Goal: Task Accomplishment & Management: Complete application form

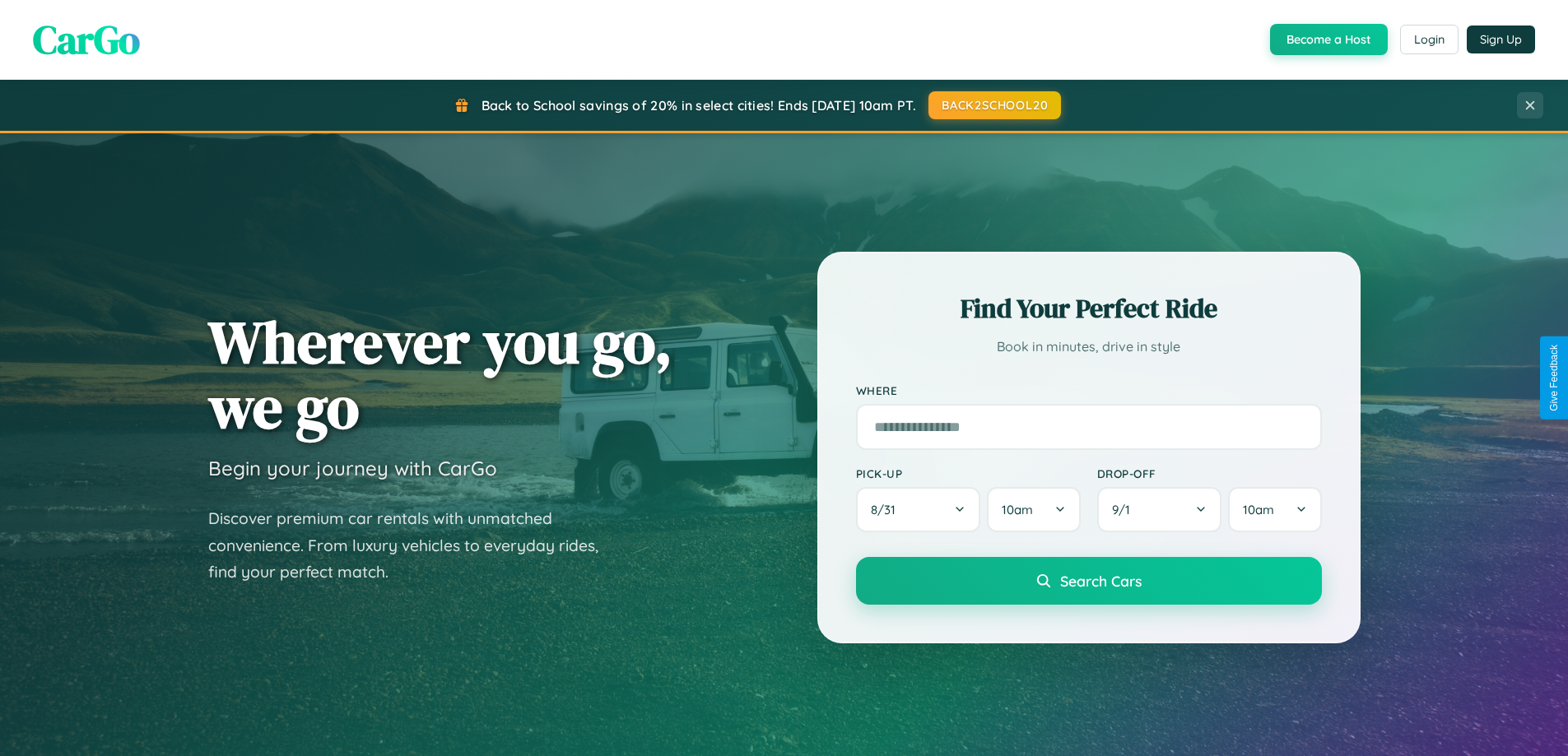
scroll to position [3166, 0]
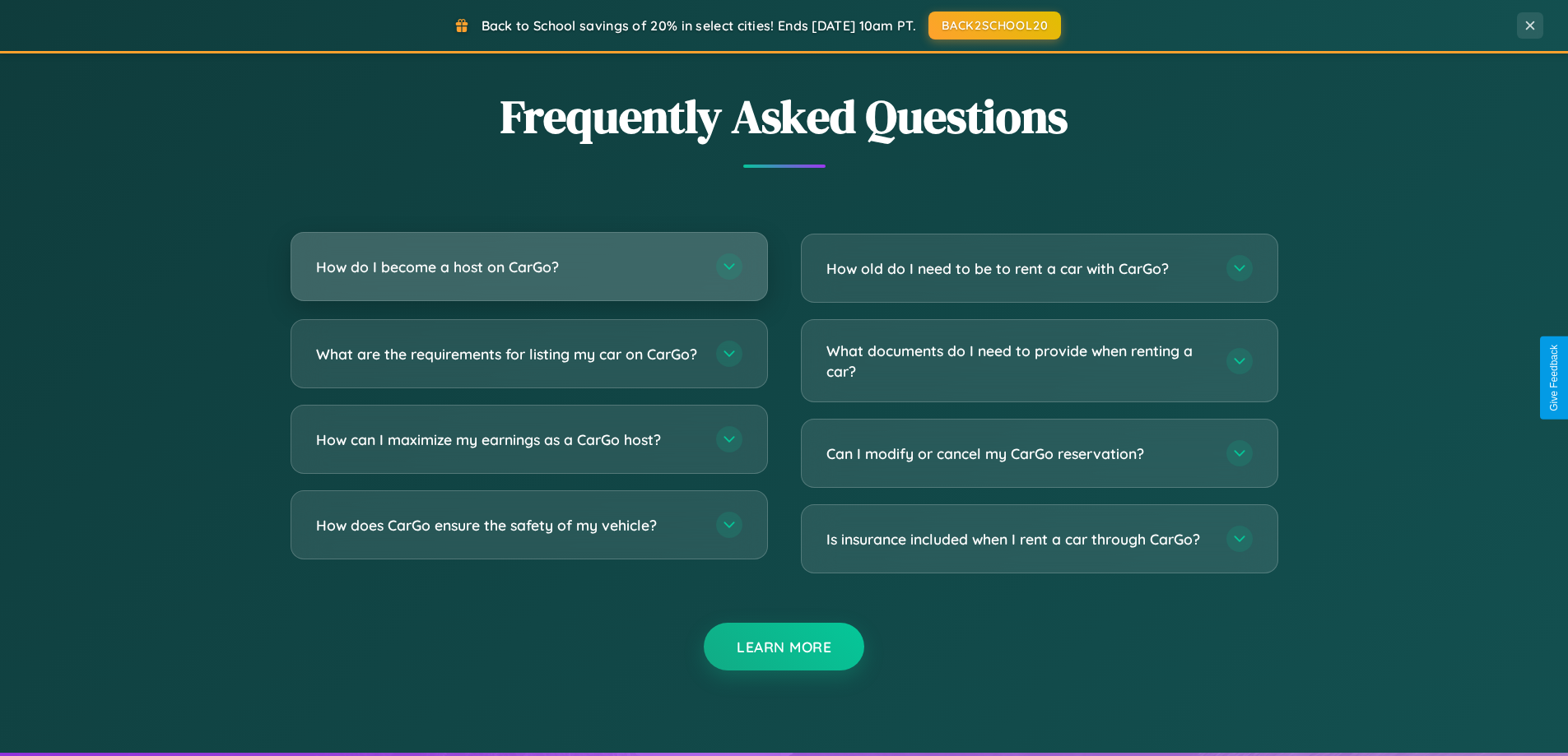
click at [528, 267] on h3 "How do I become a host on CarGo?" at bounding box center [508, 267] width 383 height 21
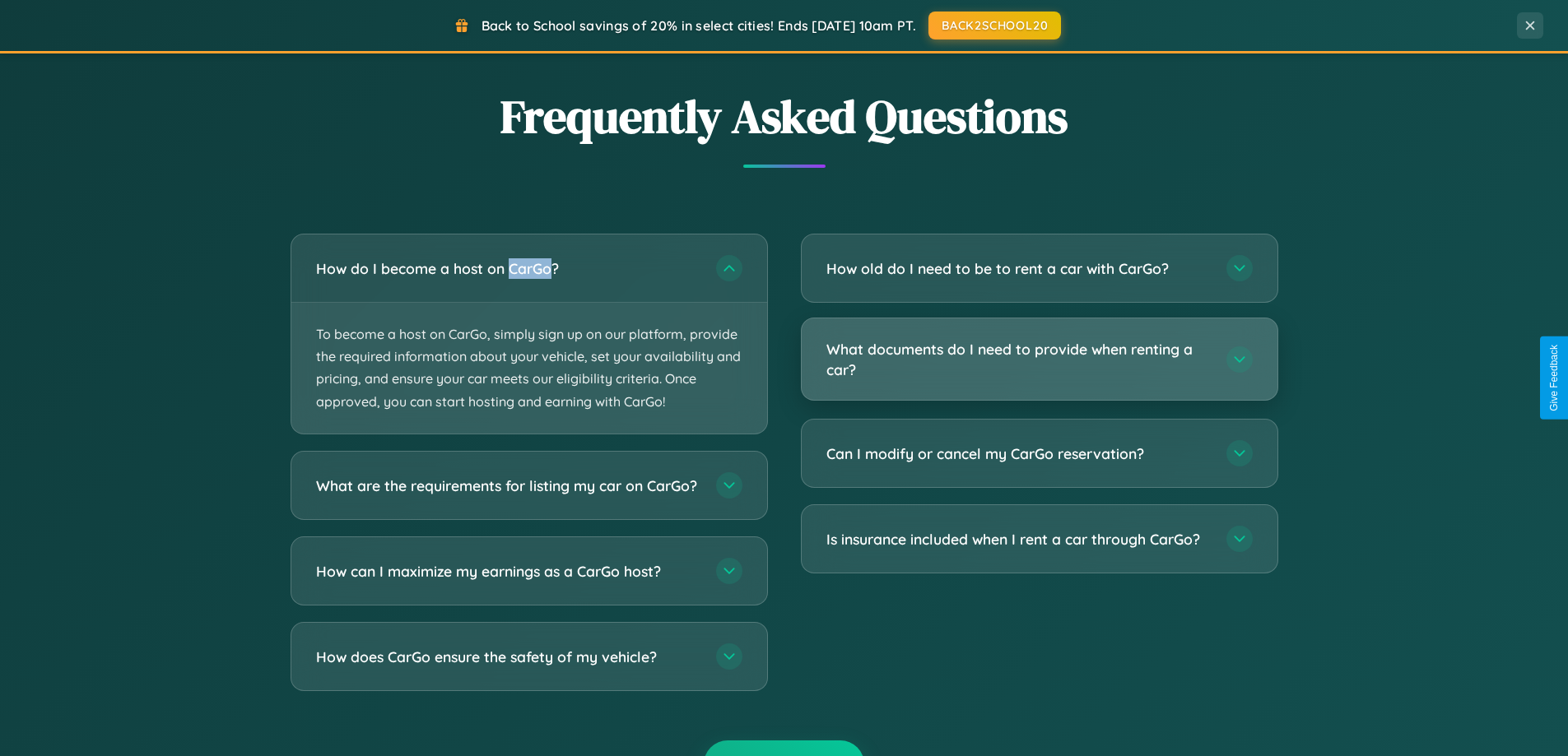
click at [1039, 360] on h3 "What documents do I need to provide when renting a car?" at bounding box center [1018, 359] width 383 height 40
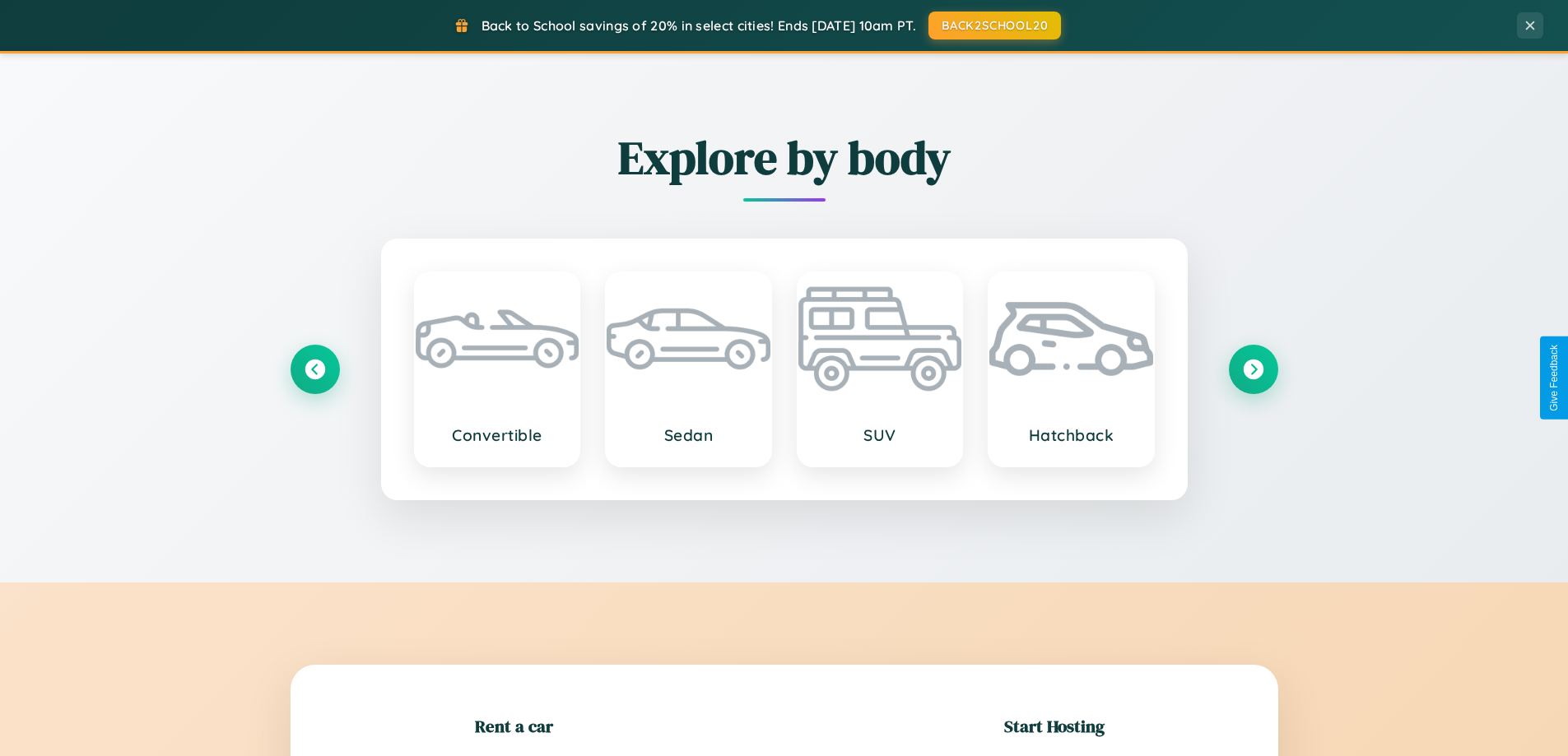
scroll to position [709, 0]
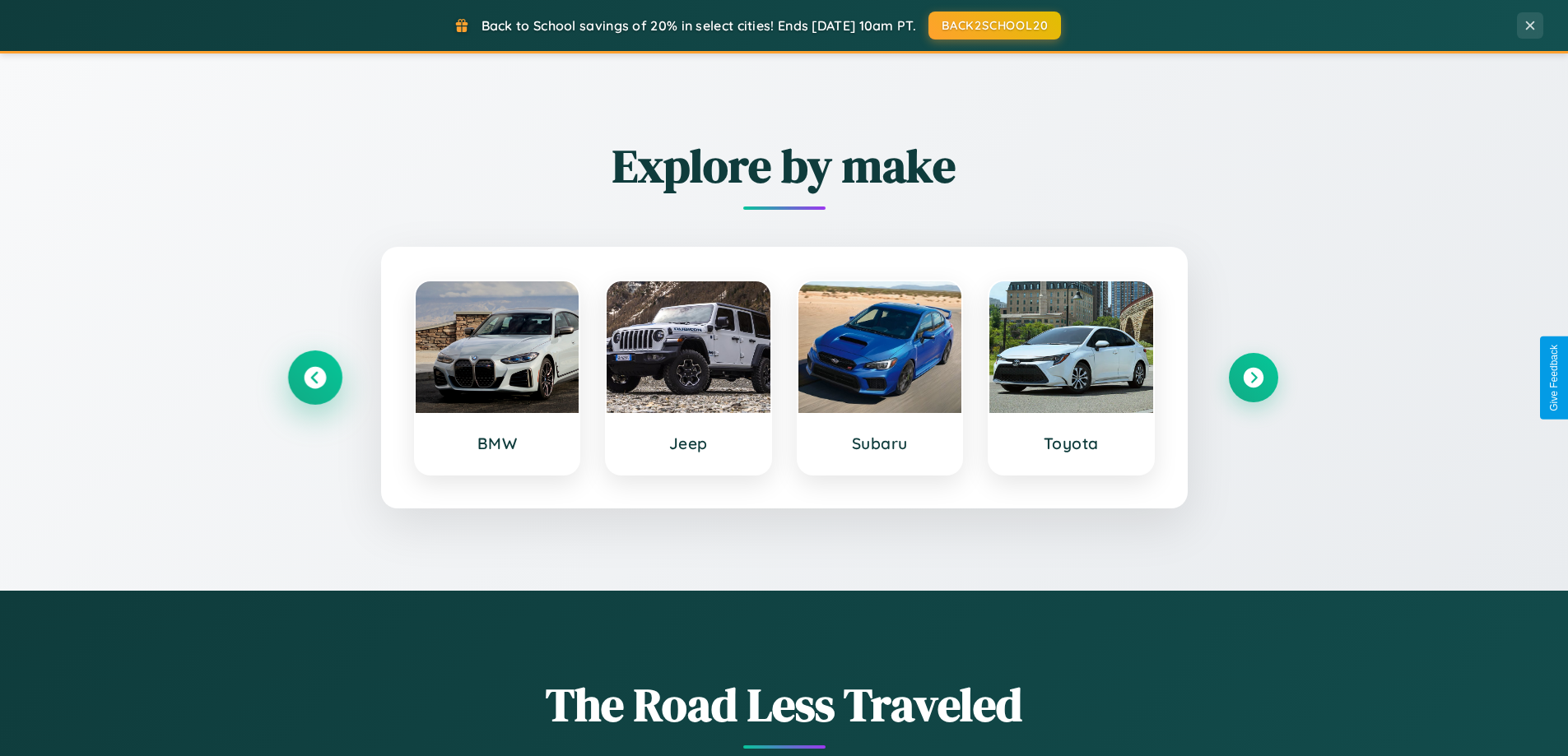
click at [315, 378] on icon at bounding box center [315, 378] width 23 height 23
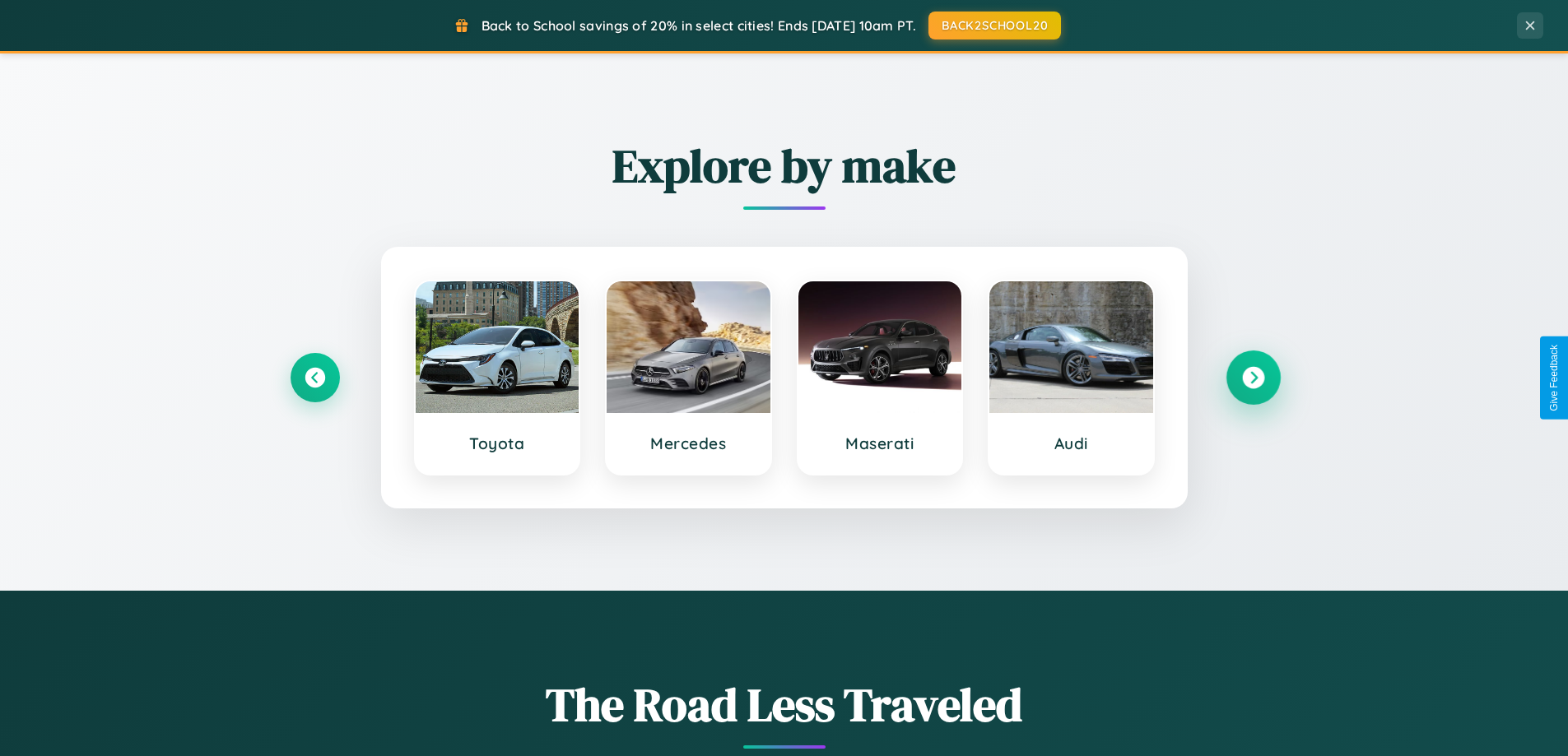
click at [1252, 378] on icon at bounding box center [1253, 378] width 23 height 23
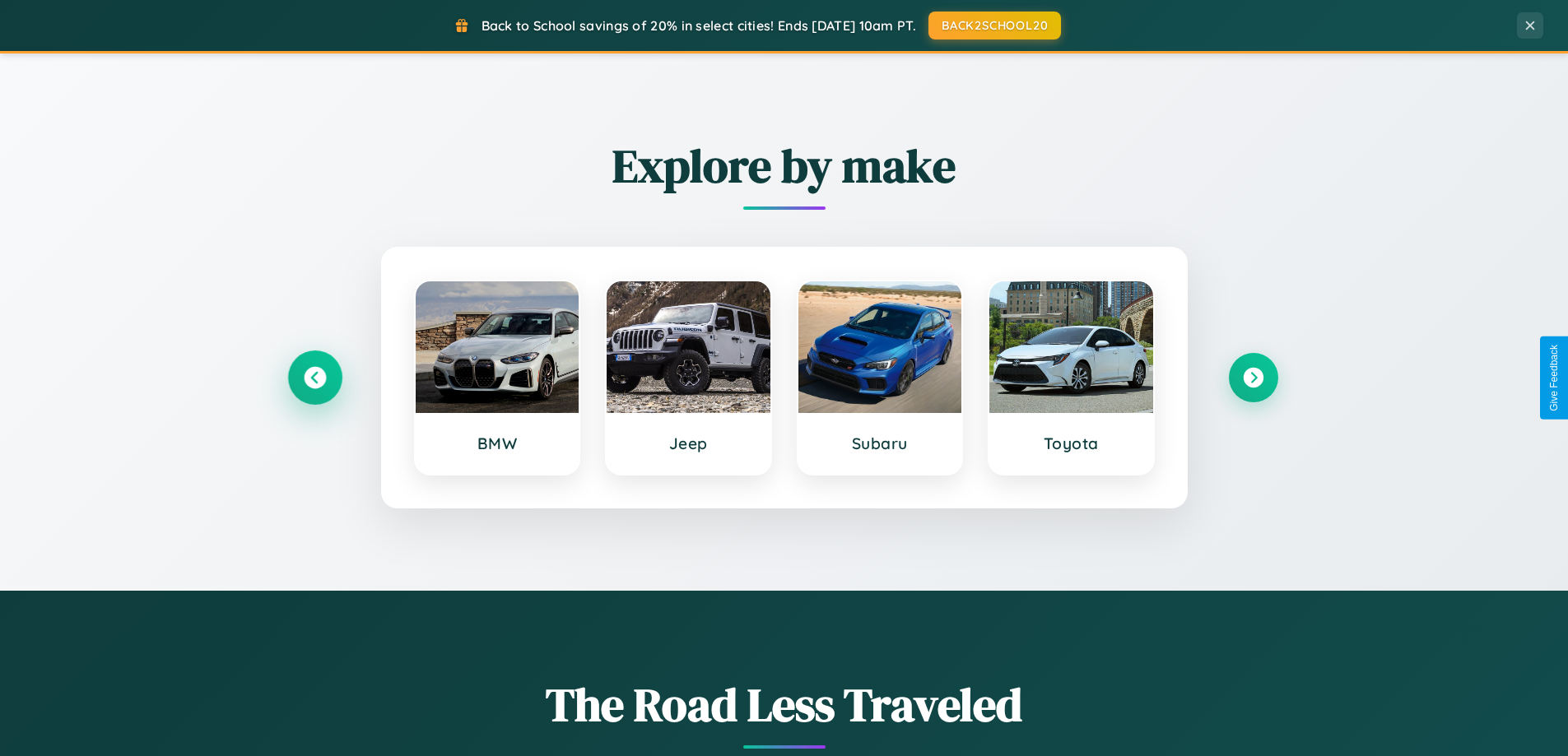
click at [315, 378] on icon at bounding box center [315, 378] width 23 height 23
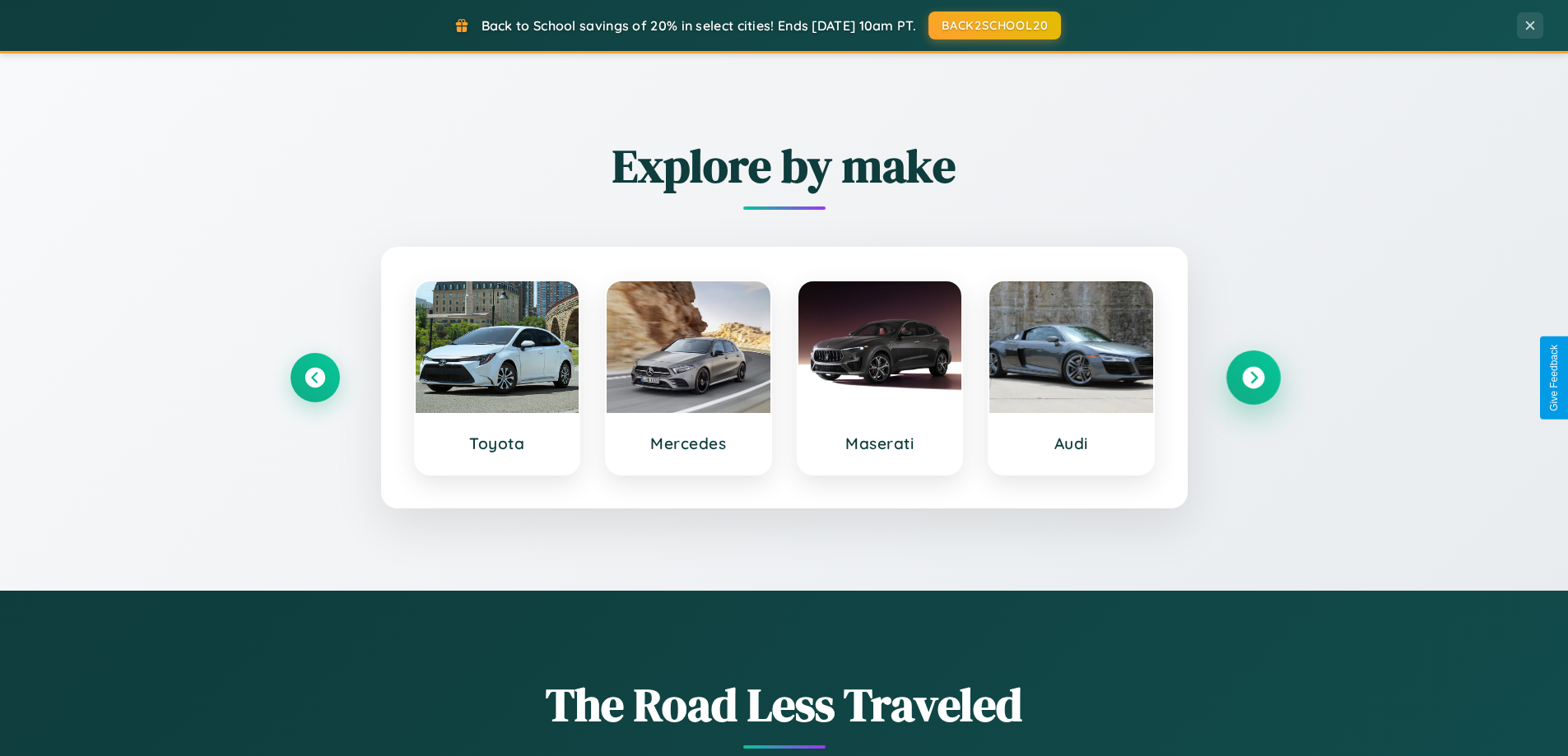
click at [1252, 378] on icon at bounding box center [1253, 378] width 23 height 23
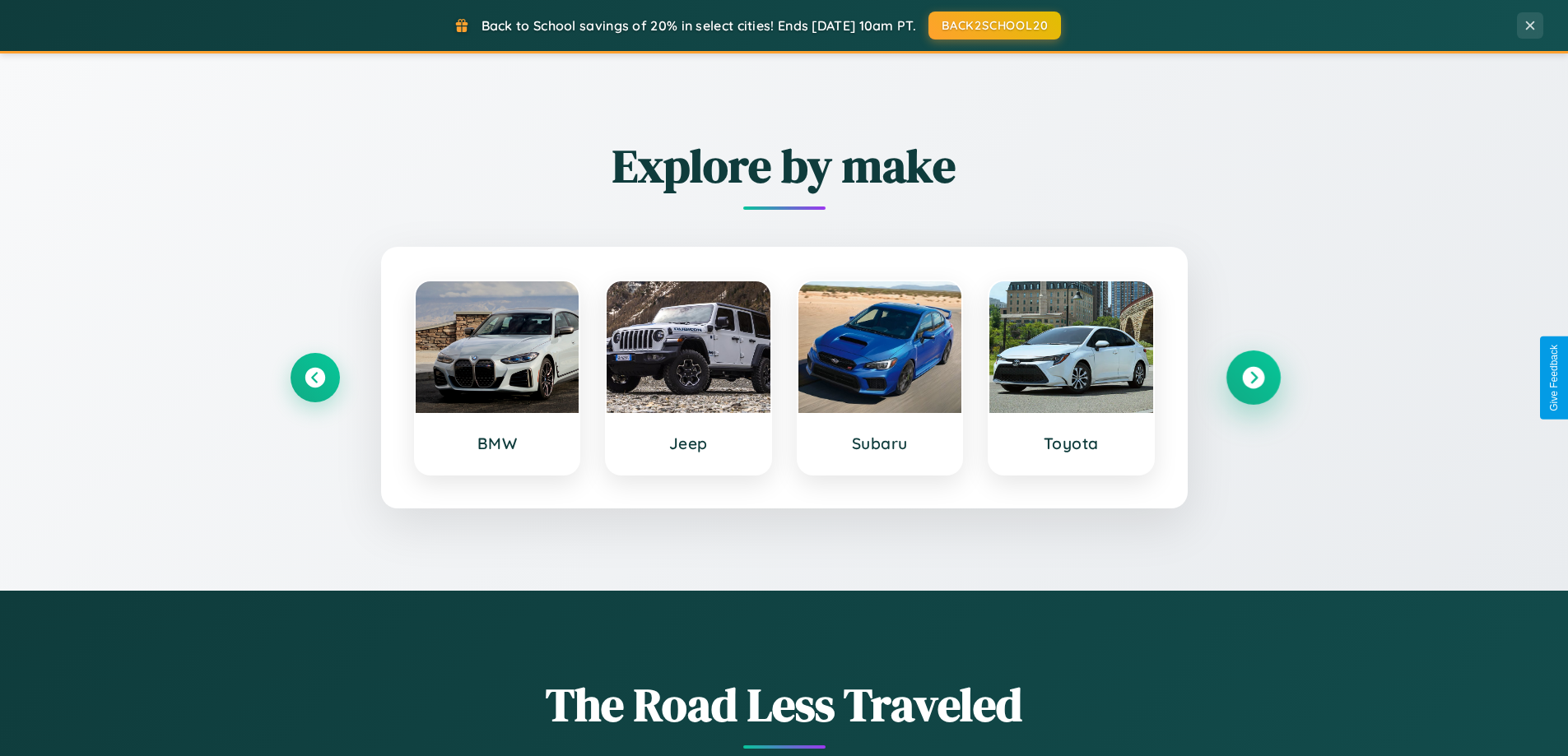
click at [1252, 378] on icon at bounding box center [1253, 378] width 23 height 23
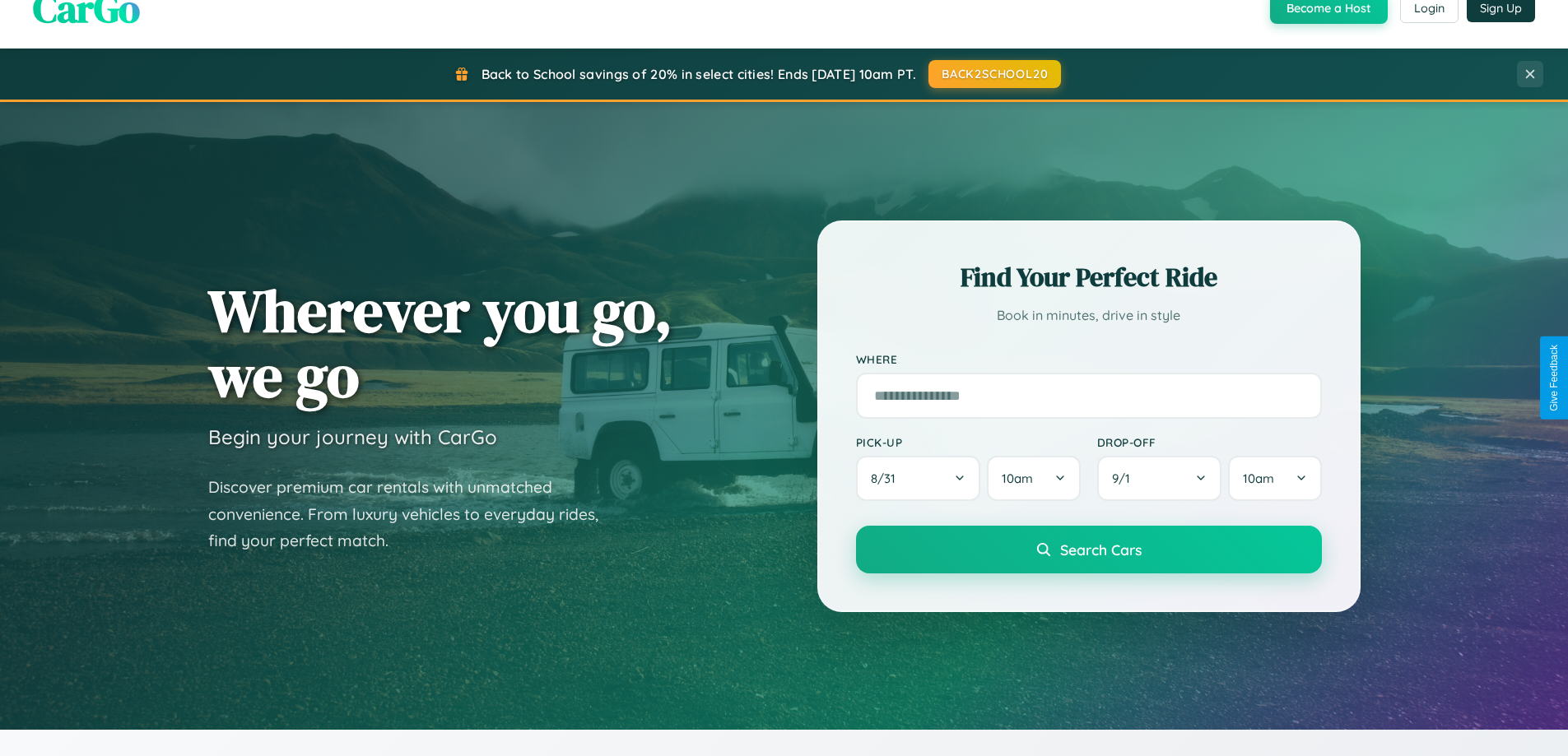
scroll to position [0, 0]
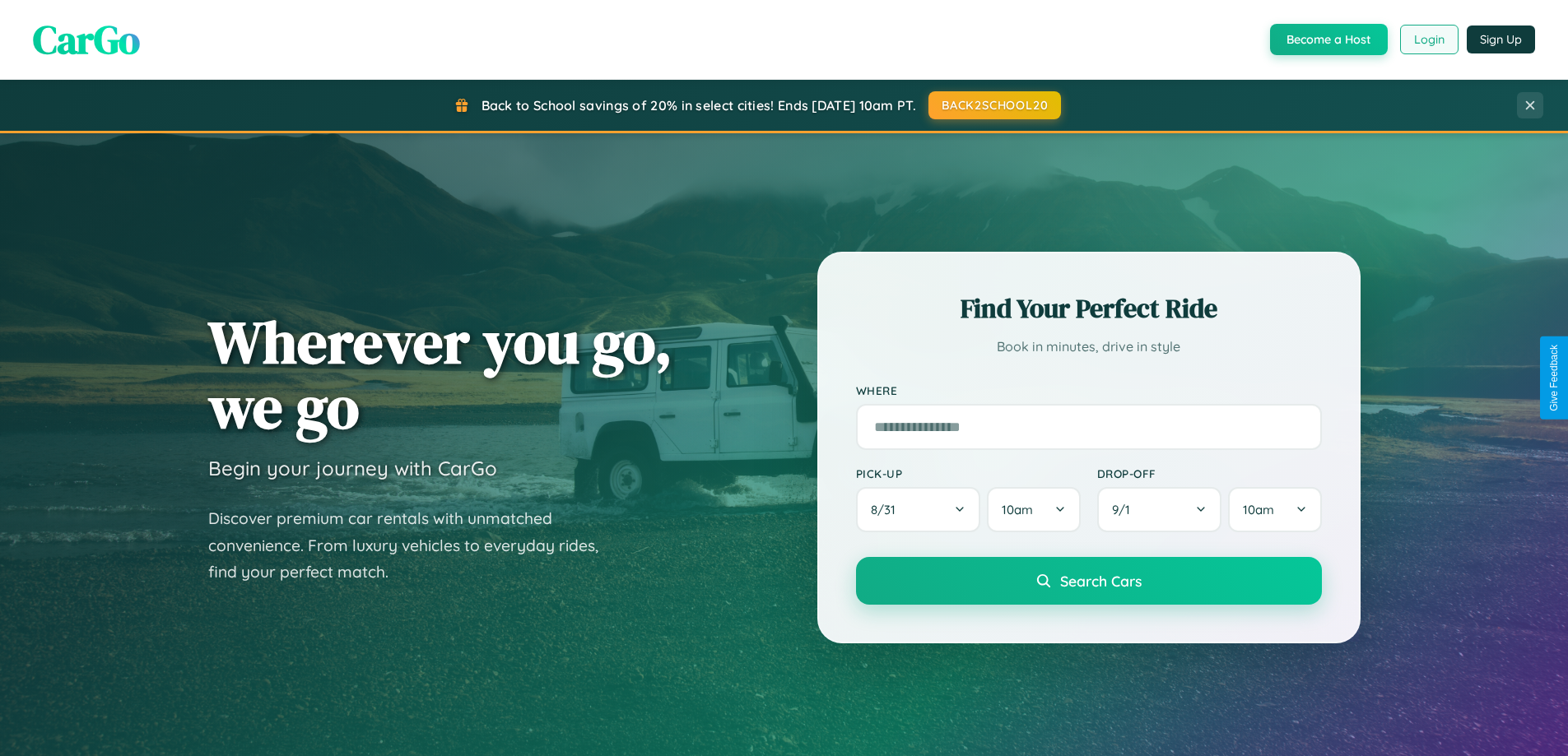
click at [1428, 39] on button "Login" at bounding box center [1428, 39] width 58 height 30
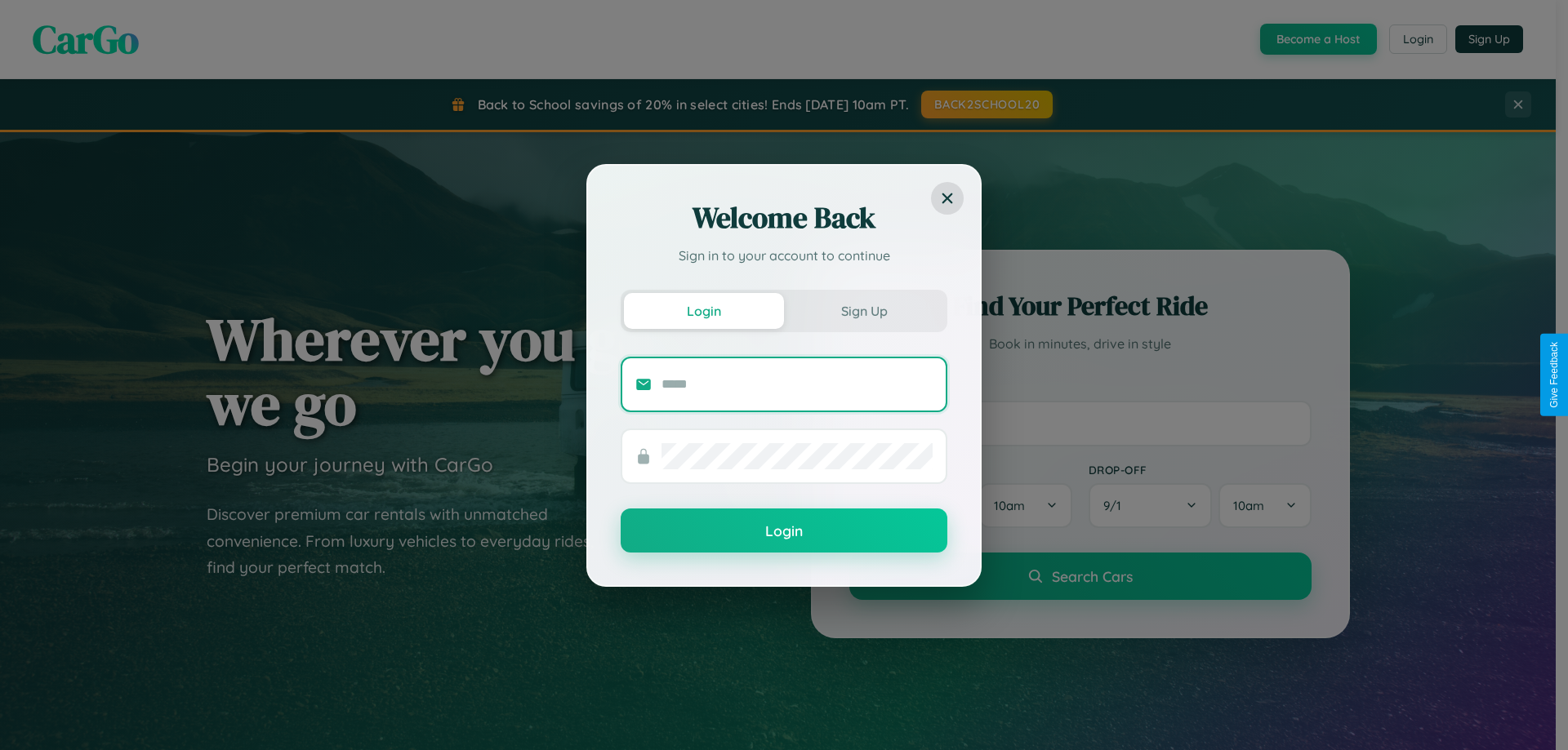
click at [797, 384] on input "text" at bounding box center [797, 384] width 271 height 26
type input "**********"
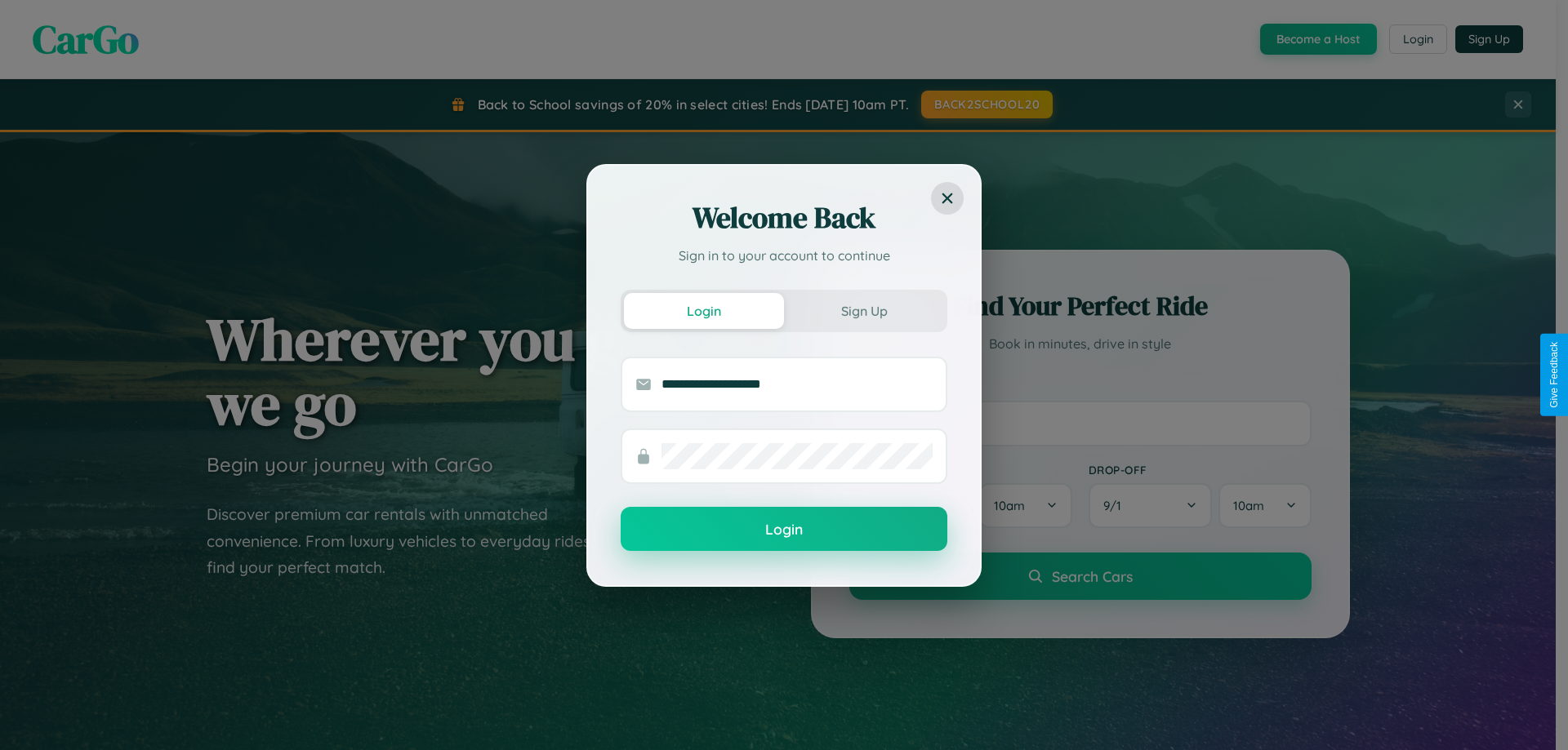
click at [784, 529] on button "Login" at bounding box center [784, 528] width 327 height 44
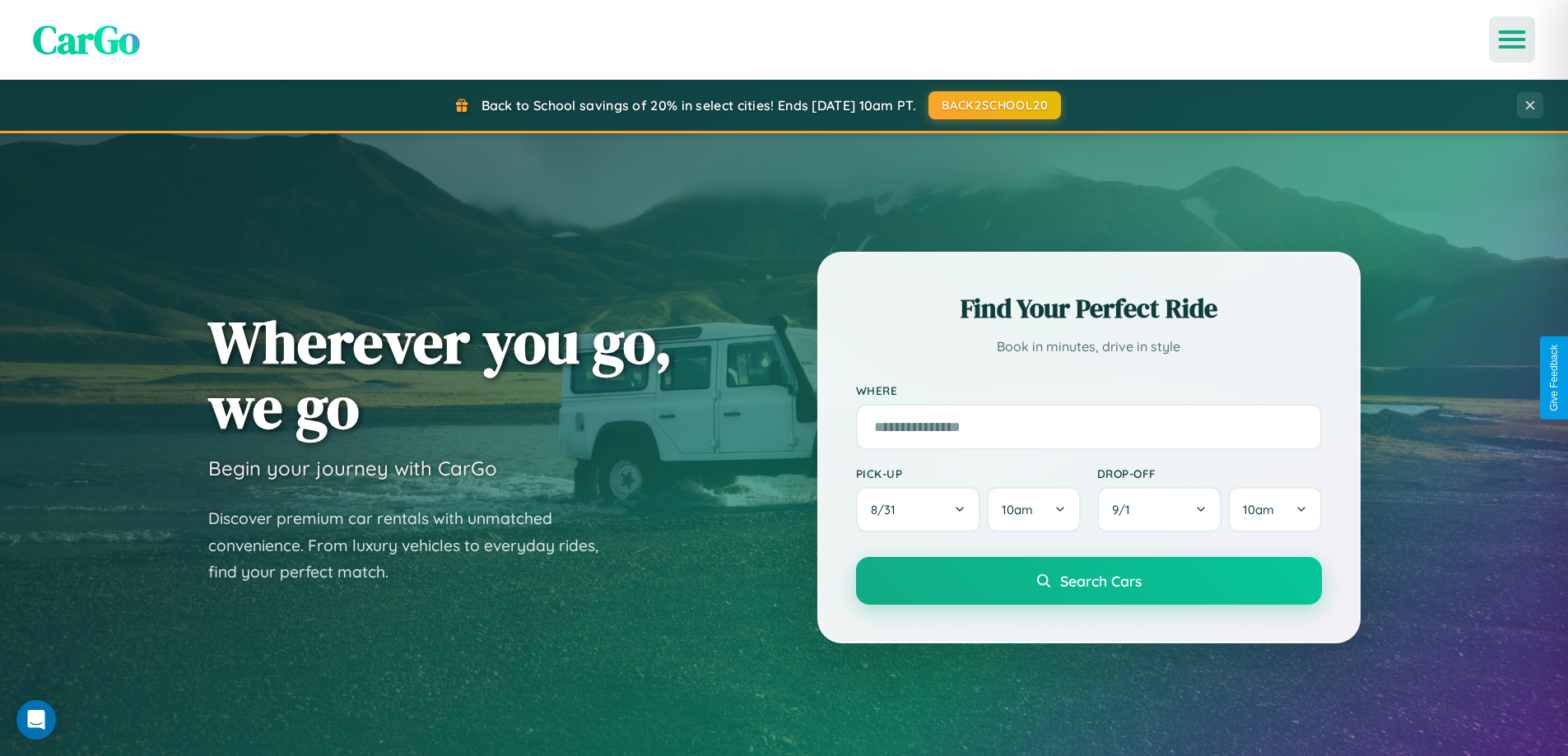
click at [1512, 39] on icon "Open menu" at bounding box center [1512, 39] width 23 height 15
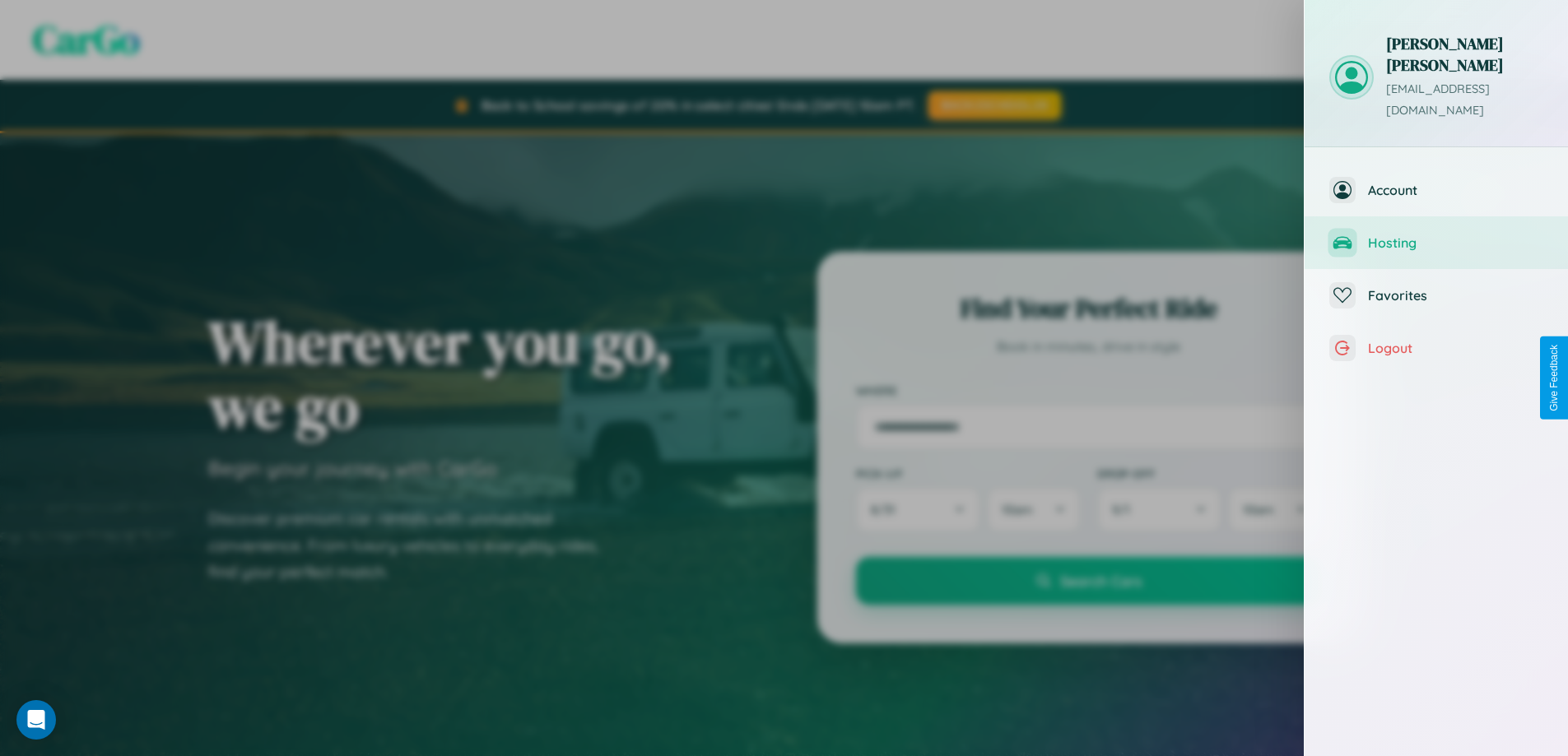
click at [1436, 235] on span "Hosting" at bounding box center [1456, 242] width 176 height 17
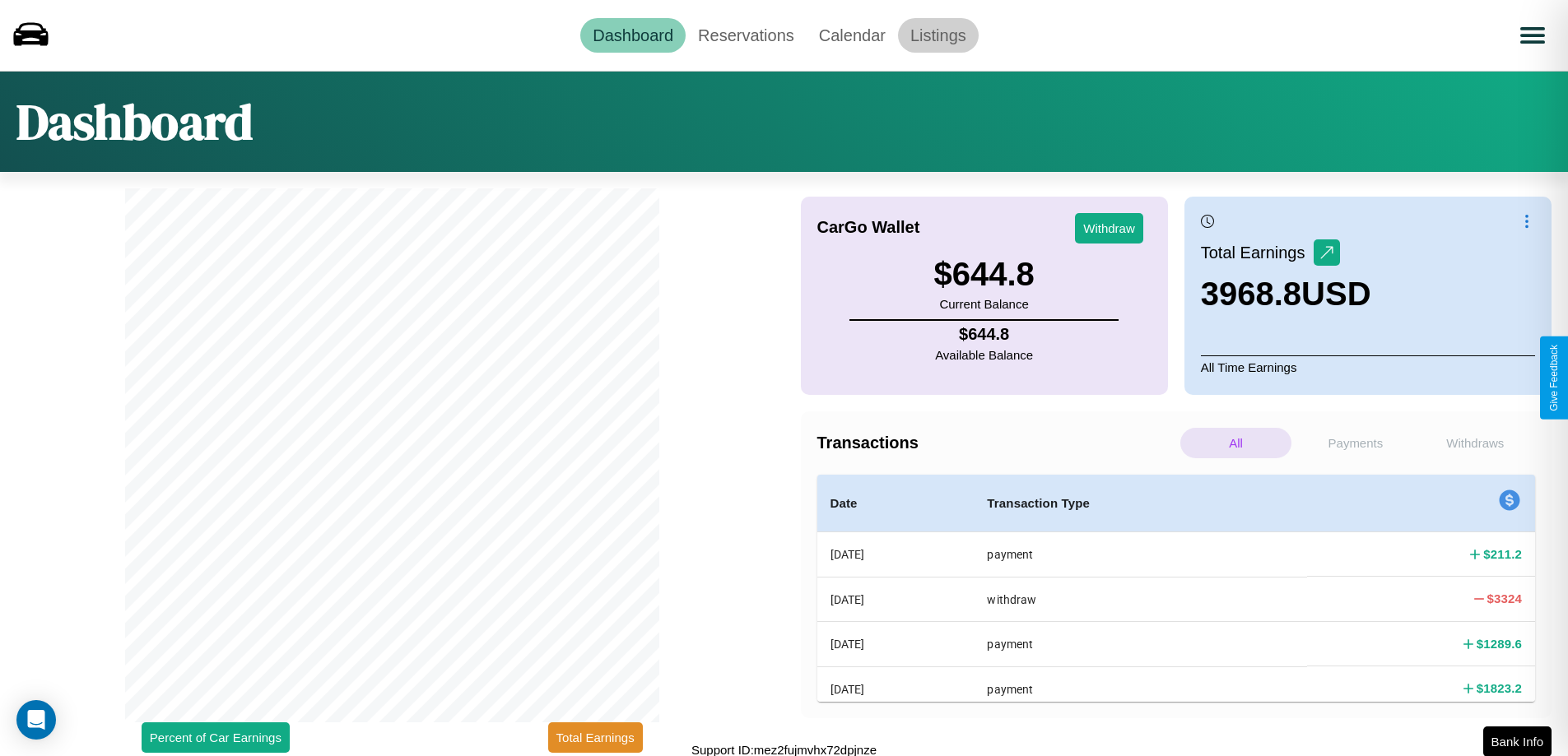
click at [937, 35] on link "Listings" at bounding box center [938, 36] width 81 height 35
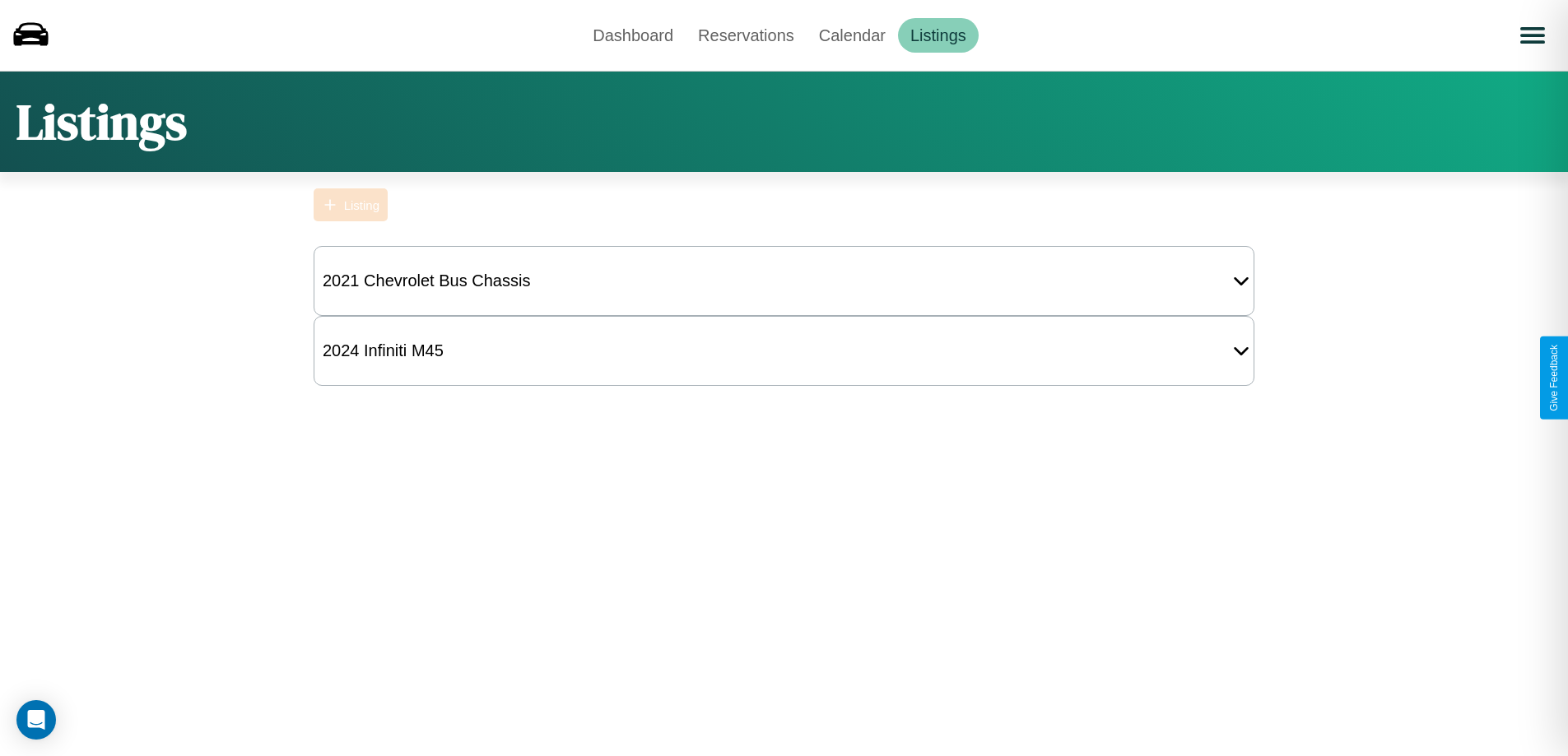
click at [350, 205] on div "Listing" at bounding box center [362, 205] width 36 height 14
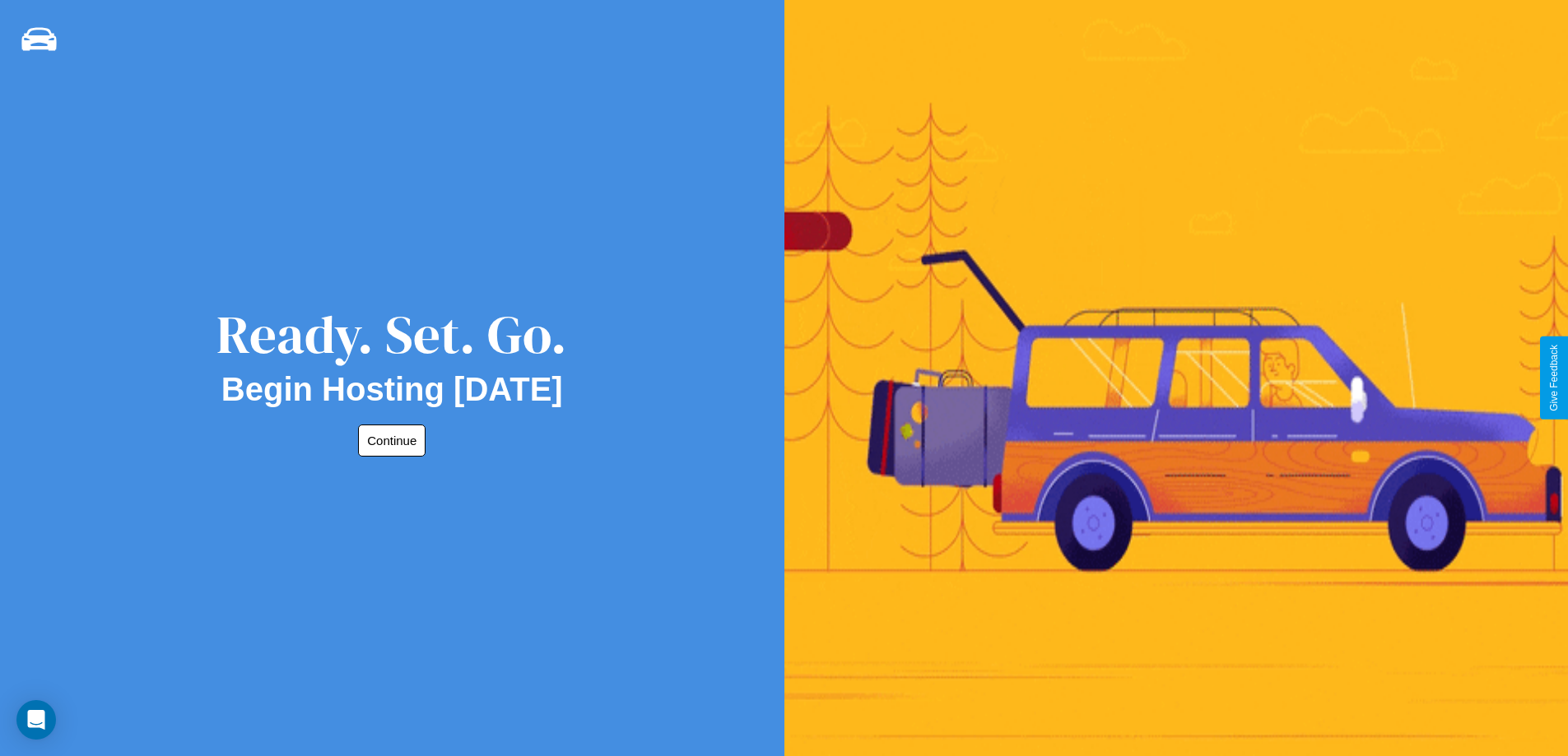
click at [389, 441] on button "Continue" at bounding box center [392, 441] width 68 height 32
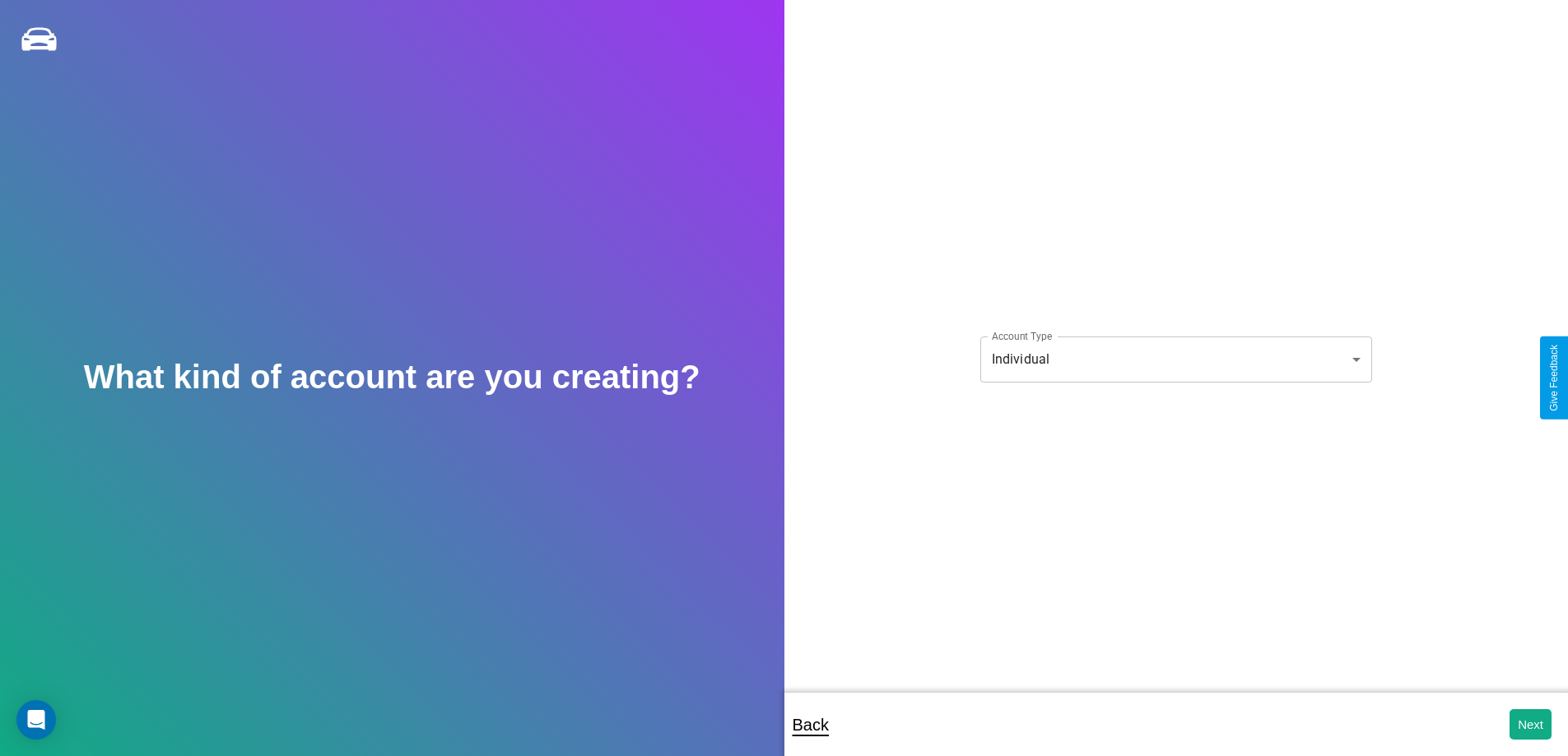
click at [1175, 359] on body "**********" at bounding box center [784, 389] width 1568 height 779
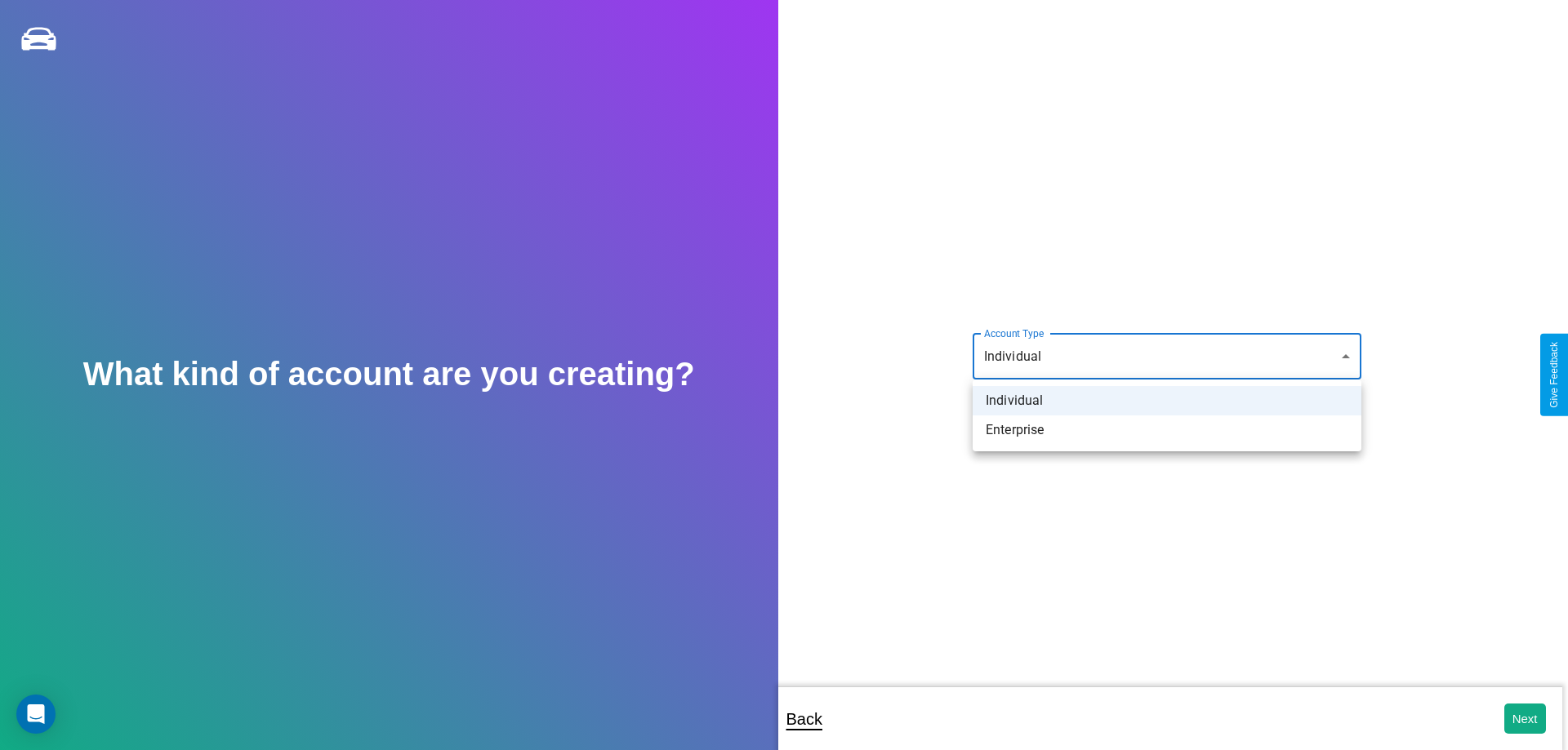
click at [1167, 401] on li "Individual" at bounding box center [1167, 401] width 389 height 29
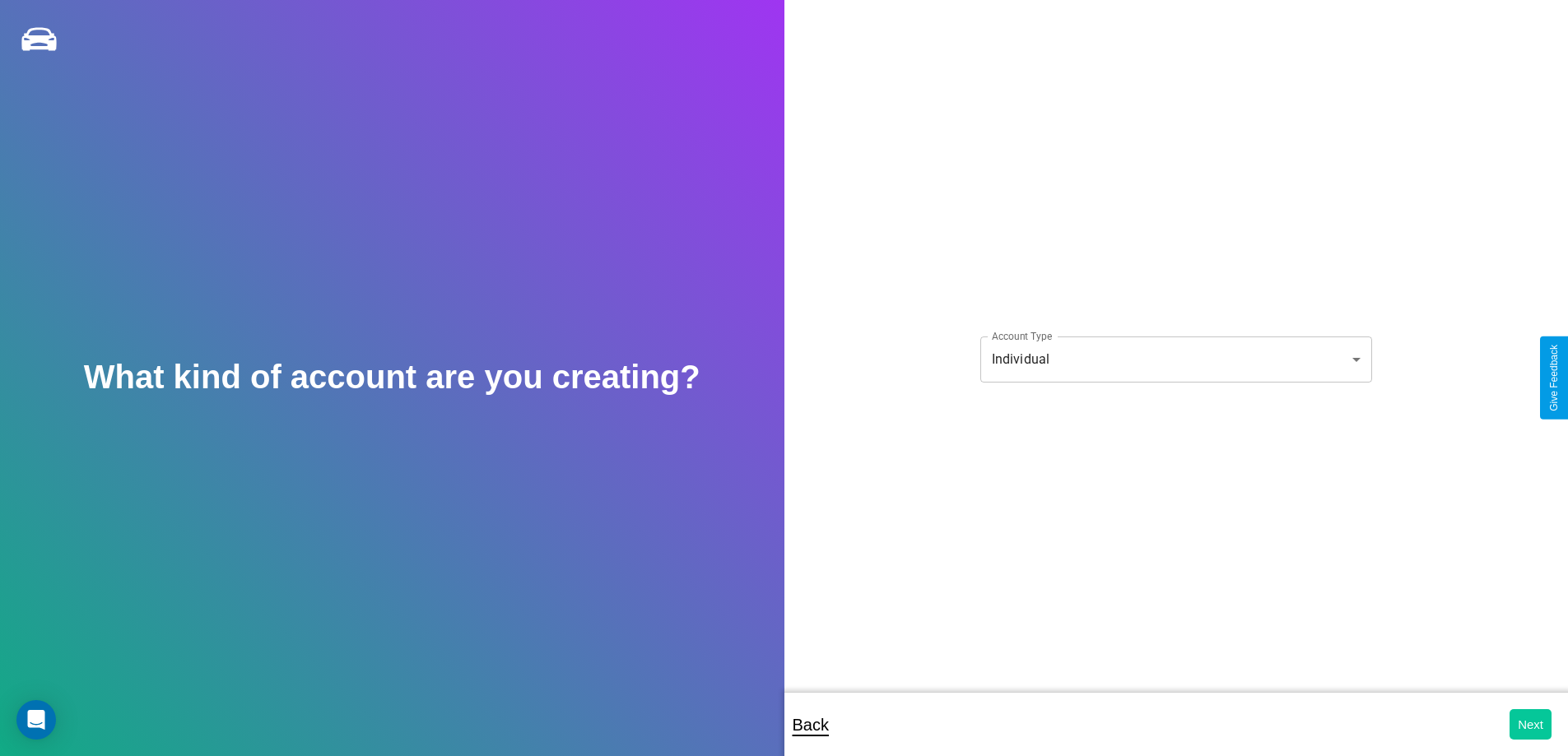
click at [1530, 724] on button "Next" at bounding box center [1530, 724] width 42 height 30
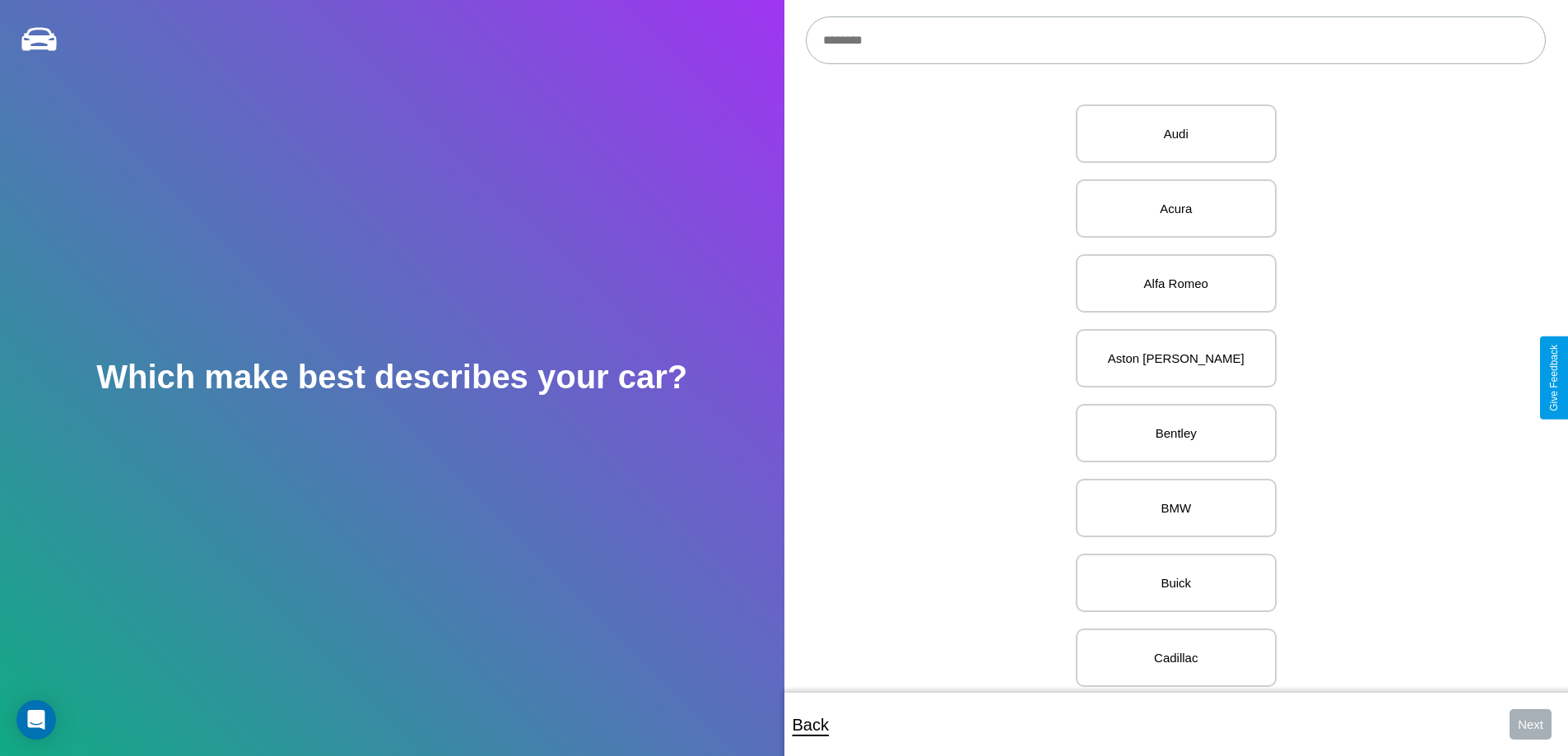
click at [1175, 40] on input "text" at bounding box center [1175, 40] width 740 height 48
type input "***"
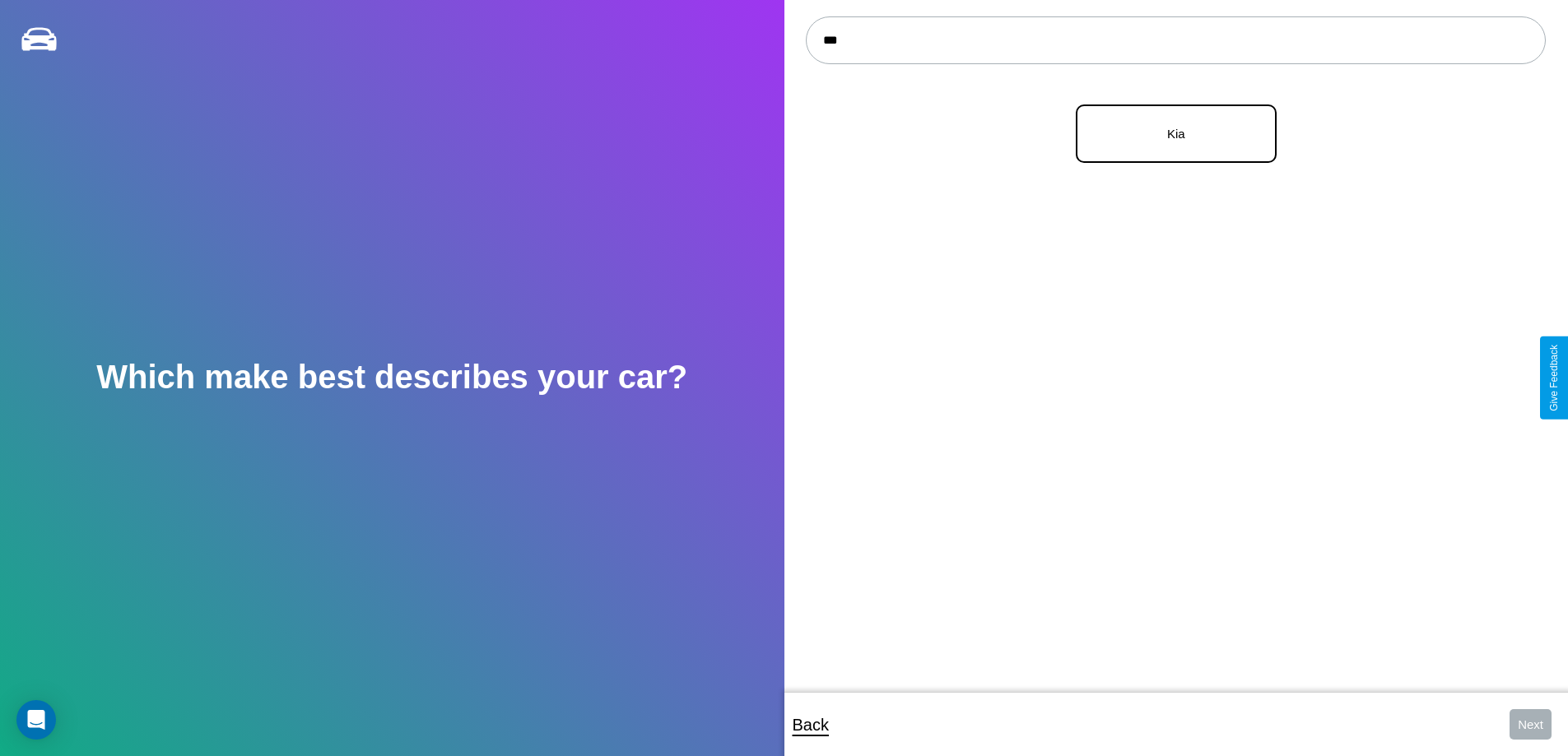
click at [1169, 134] on p "Kia" at bounding box center [1175, 134] width 164 height 23
click at [1530, 724] on button "Next" at bounding box center [1530, 724] width 42 height 30
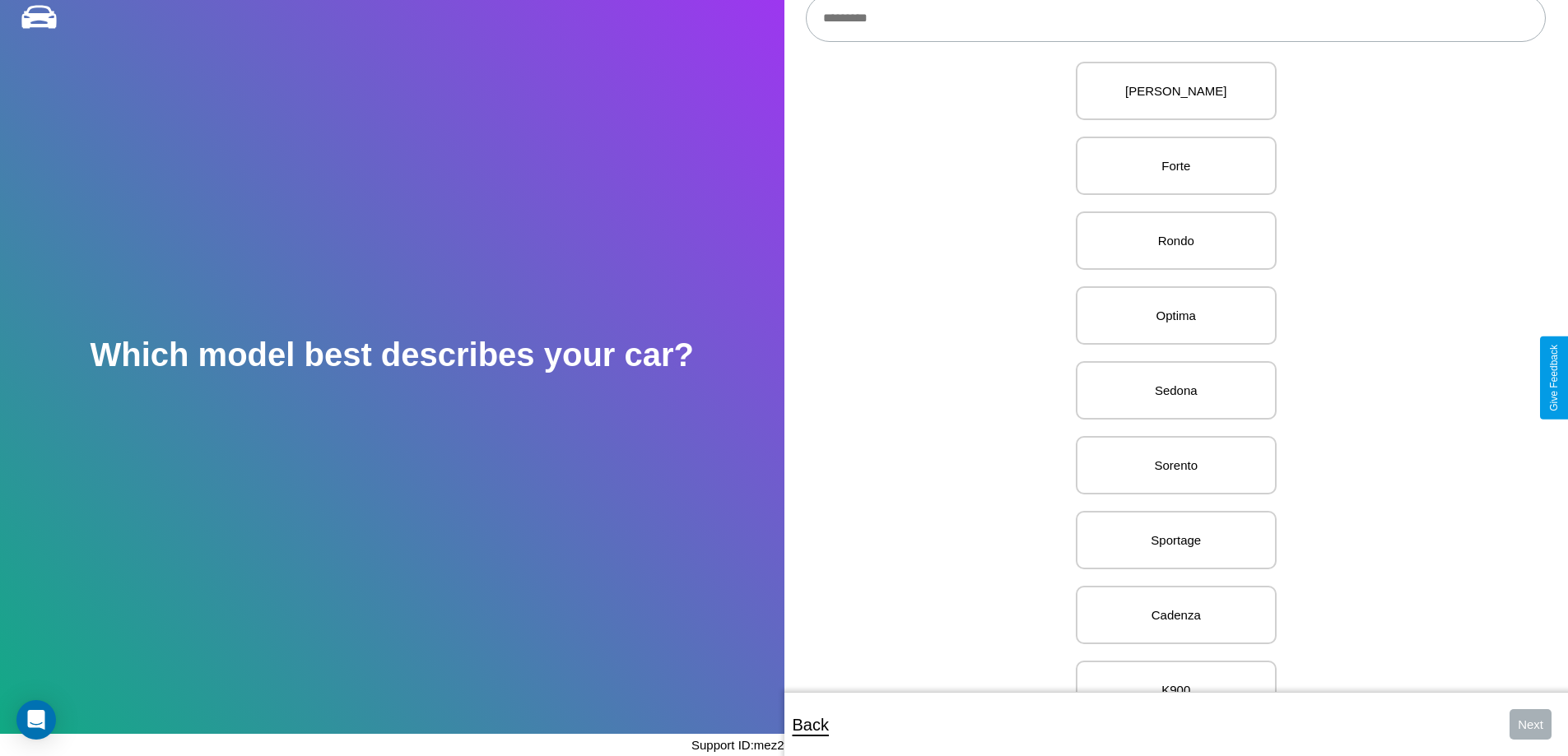
scroll to position [1350, 0]
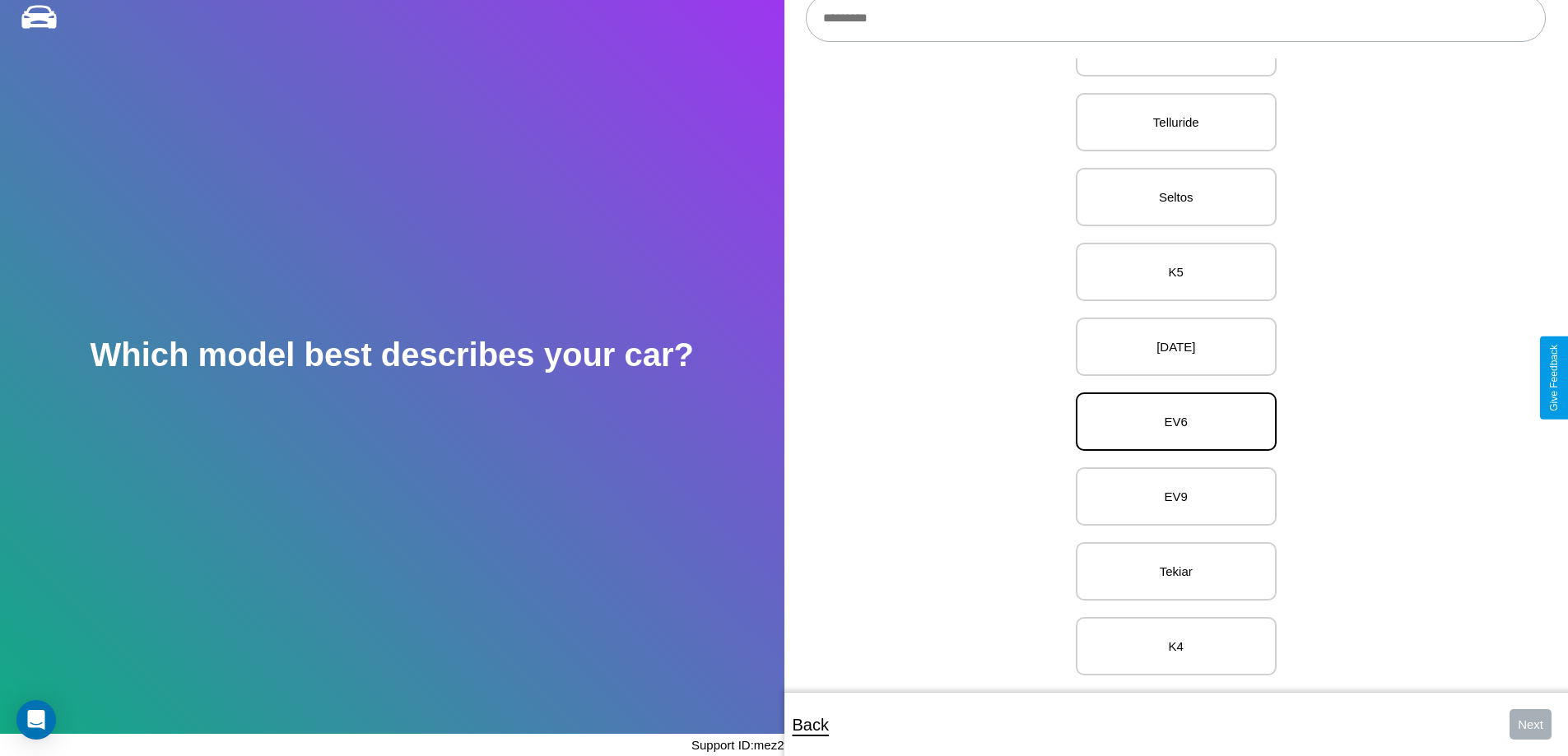
click at [1169, 410] on p "EV6" at bounding box center [1175, 421] width 164 height 23
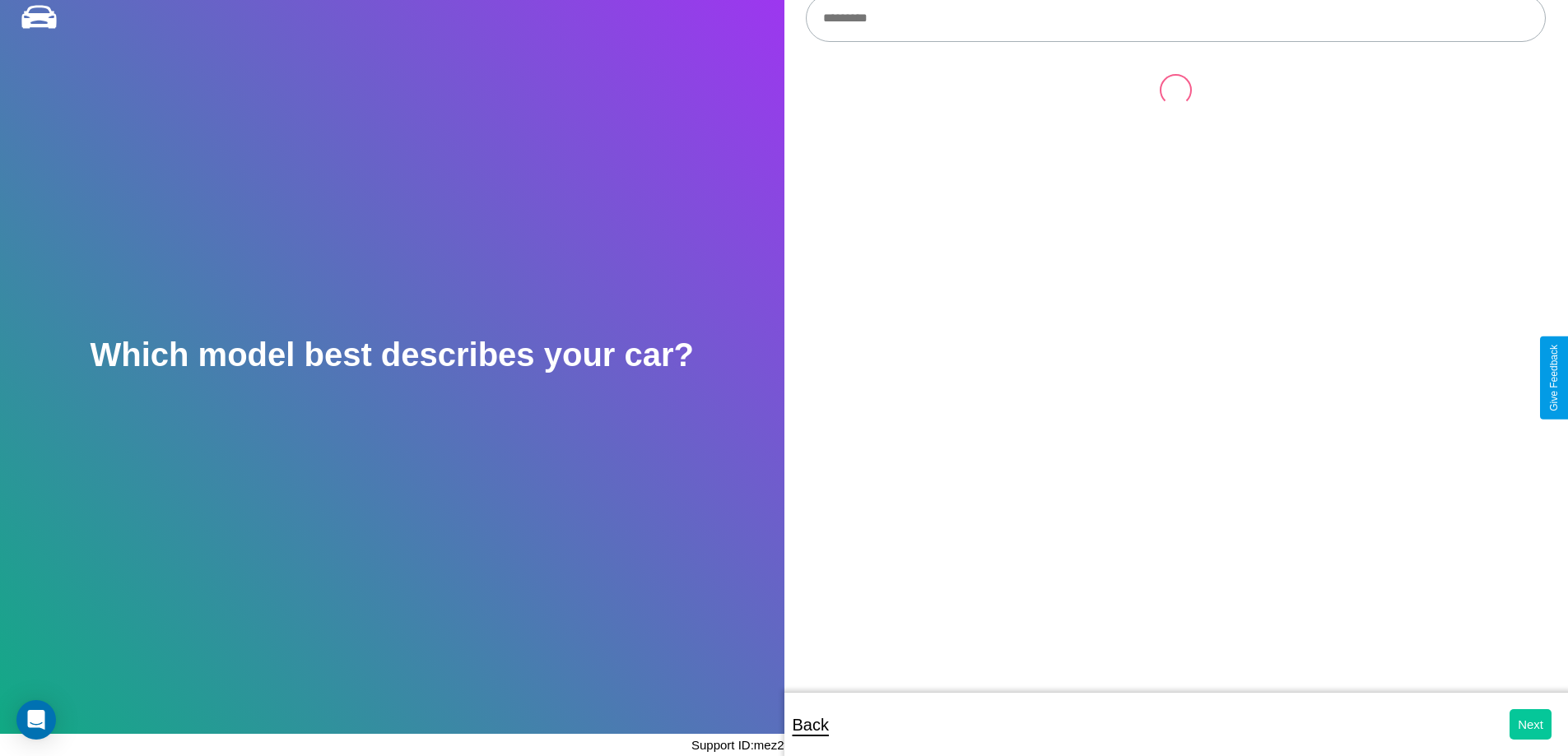
scroll to position [0, 0]
click at [1530, 724] on button "Next" at bounding box center [1530, 724] width 42 height 30
select select "*****"
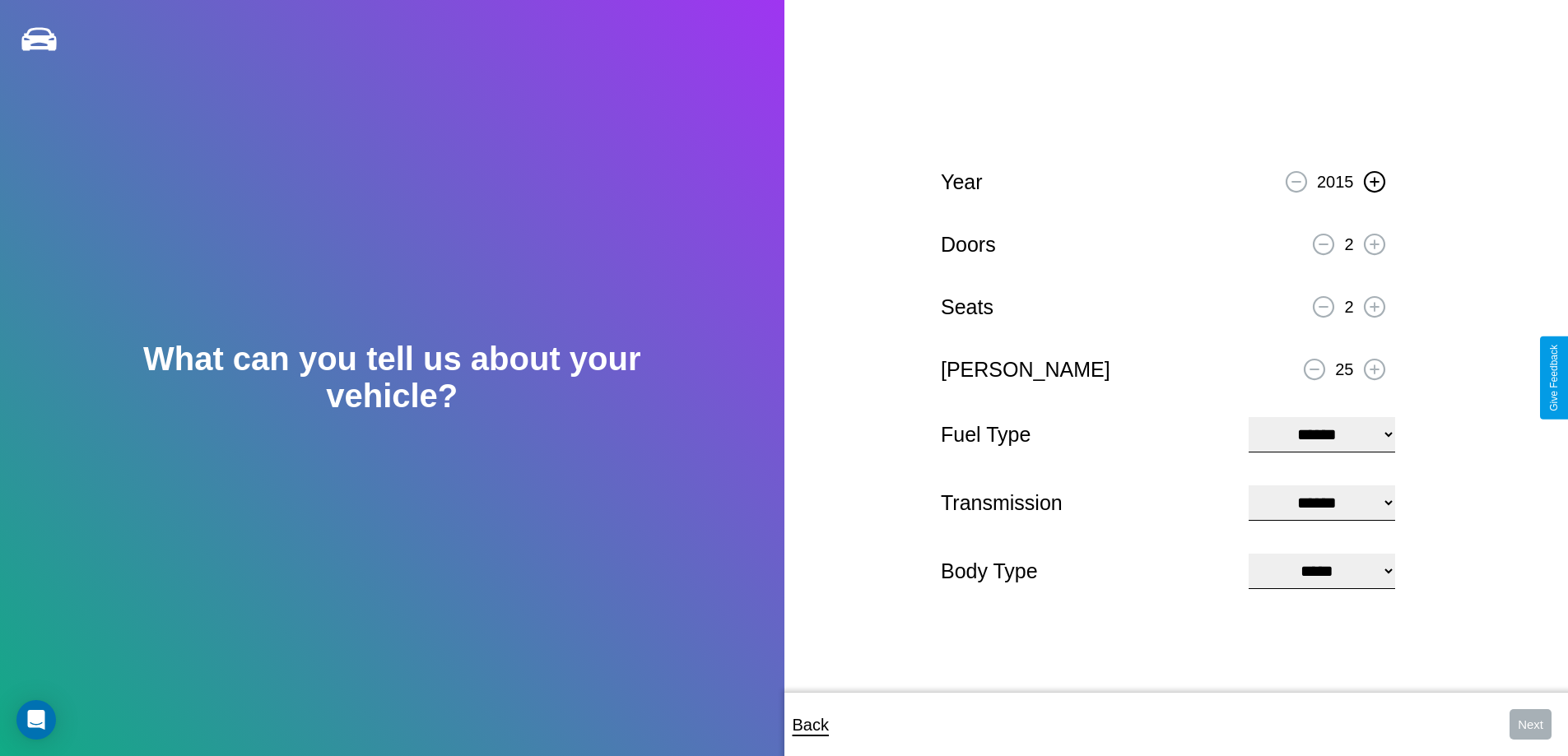
click at [1373, 179] on icon at bounding box center [1373, 182] width 9 height 9
click at [1373, 242] on icon at bounding box center [1373, 244] width 9 height 9
click at [1373, 304] on icon at bounding box center [1373, 306] width 9 height 9
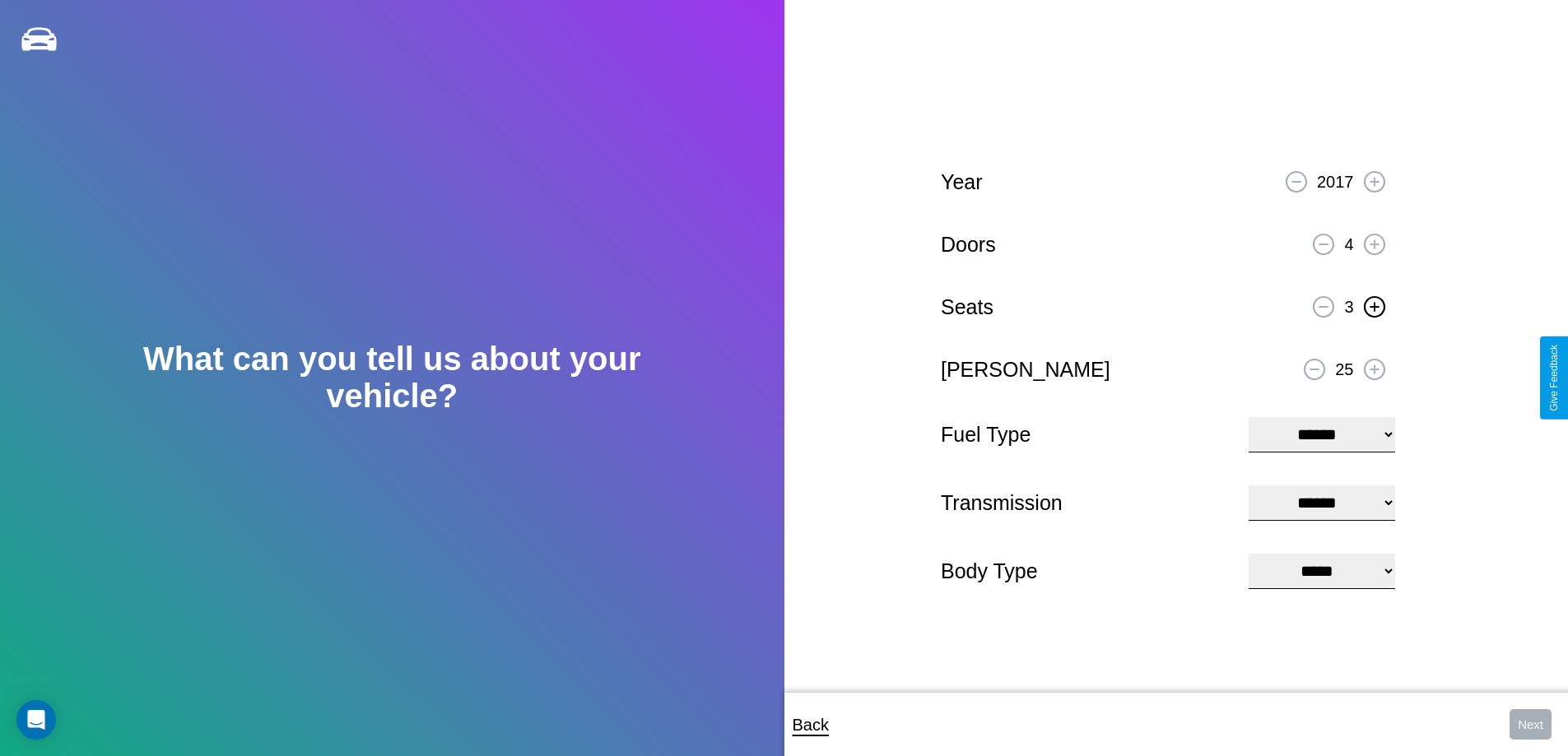
click at [1373, 304] on icon at bounding box center [1373, 306] width 9 height 9
click at [1373, 367] on icon at bounding box center [1373, 368] width 9 height 9
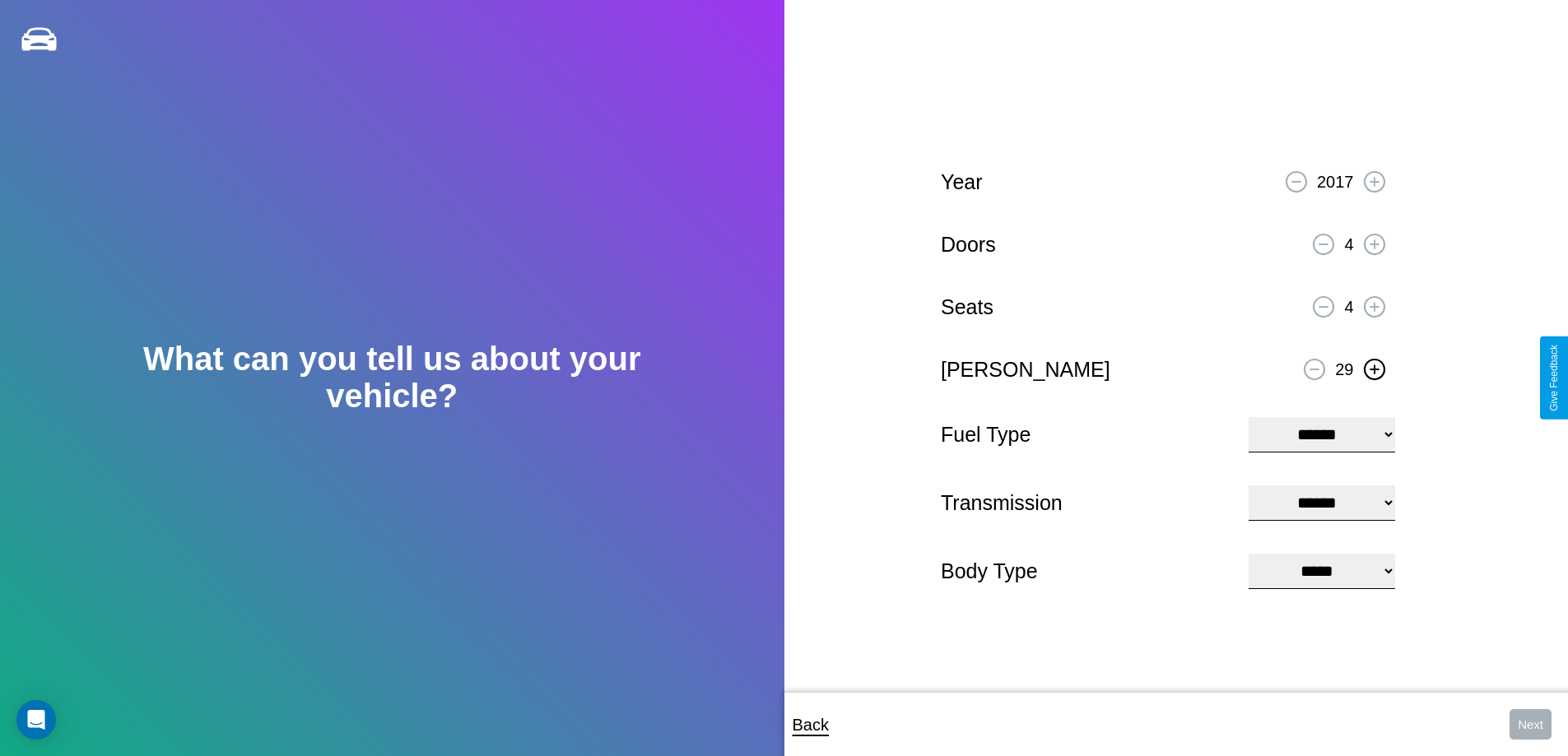
click at [1321, 433] on select "**********" at bounding box center [1321, 434] width 146 height 36
select select "******"
click at [1321, 502] on select "****** ********* ******" at bounding box center [1321, 503] width 146 height 36
select select "*********"
click at [1321, 573] on select "**********" at bounding box center [1321, 571] width 146 height 36
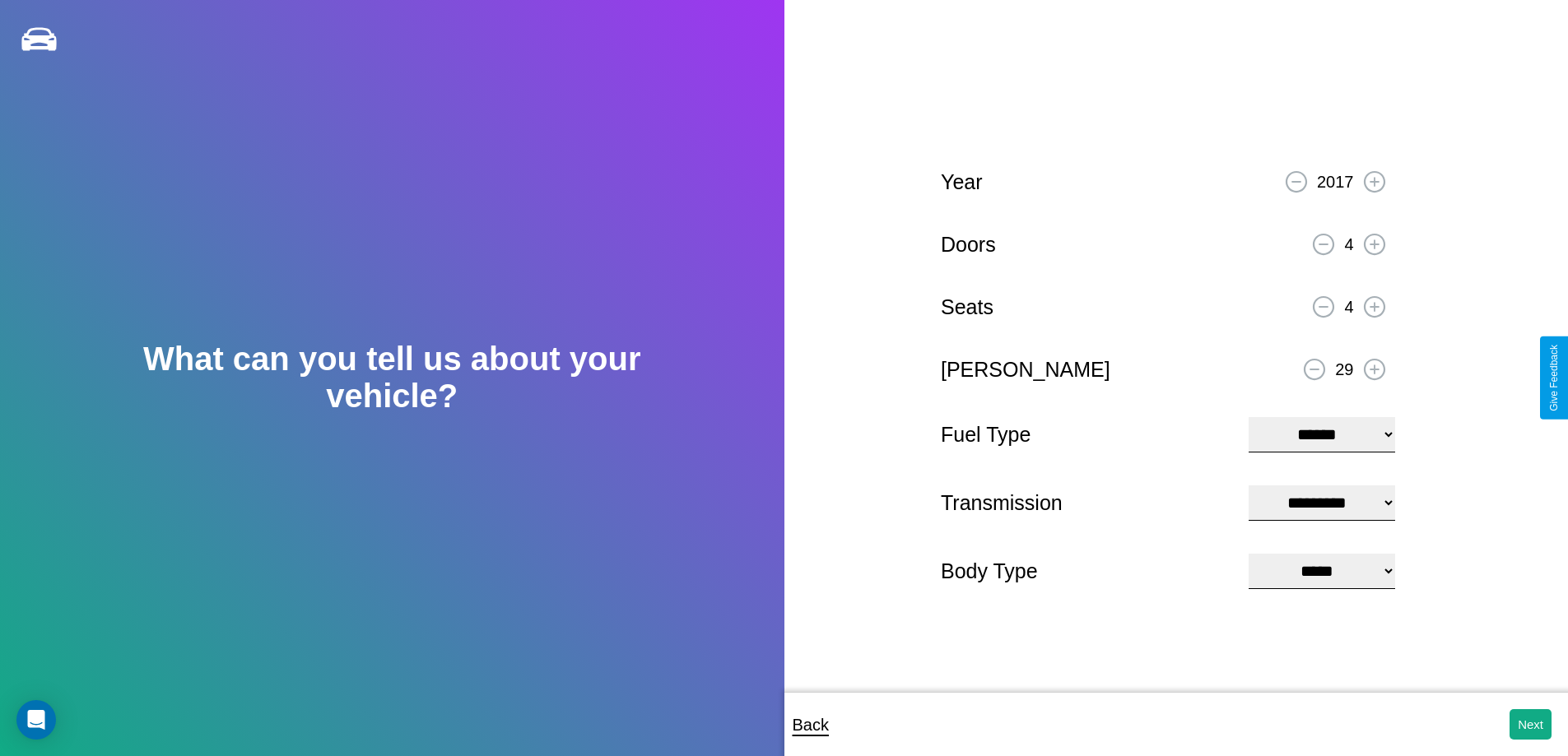
select select "*********"
click at [1530, 724] on button "Next" at bounding box center [1530, 724] width 42 height 30
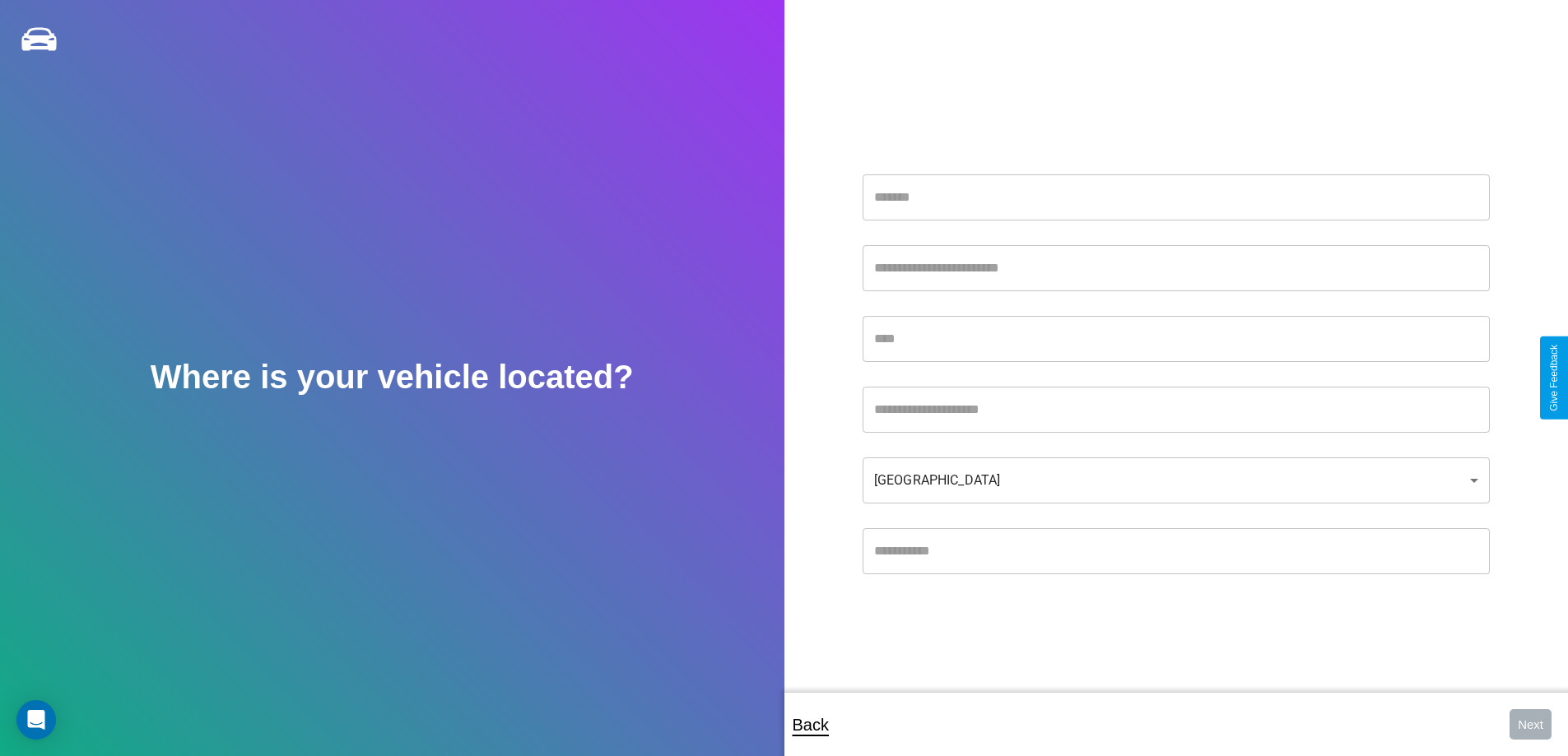
click at [1175, 196] on input "text" at bounding box center [1175, 197] width 627 height 46
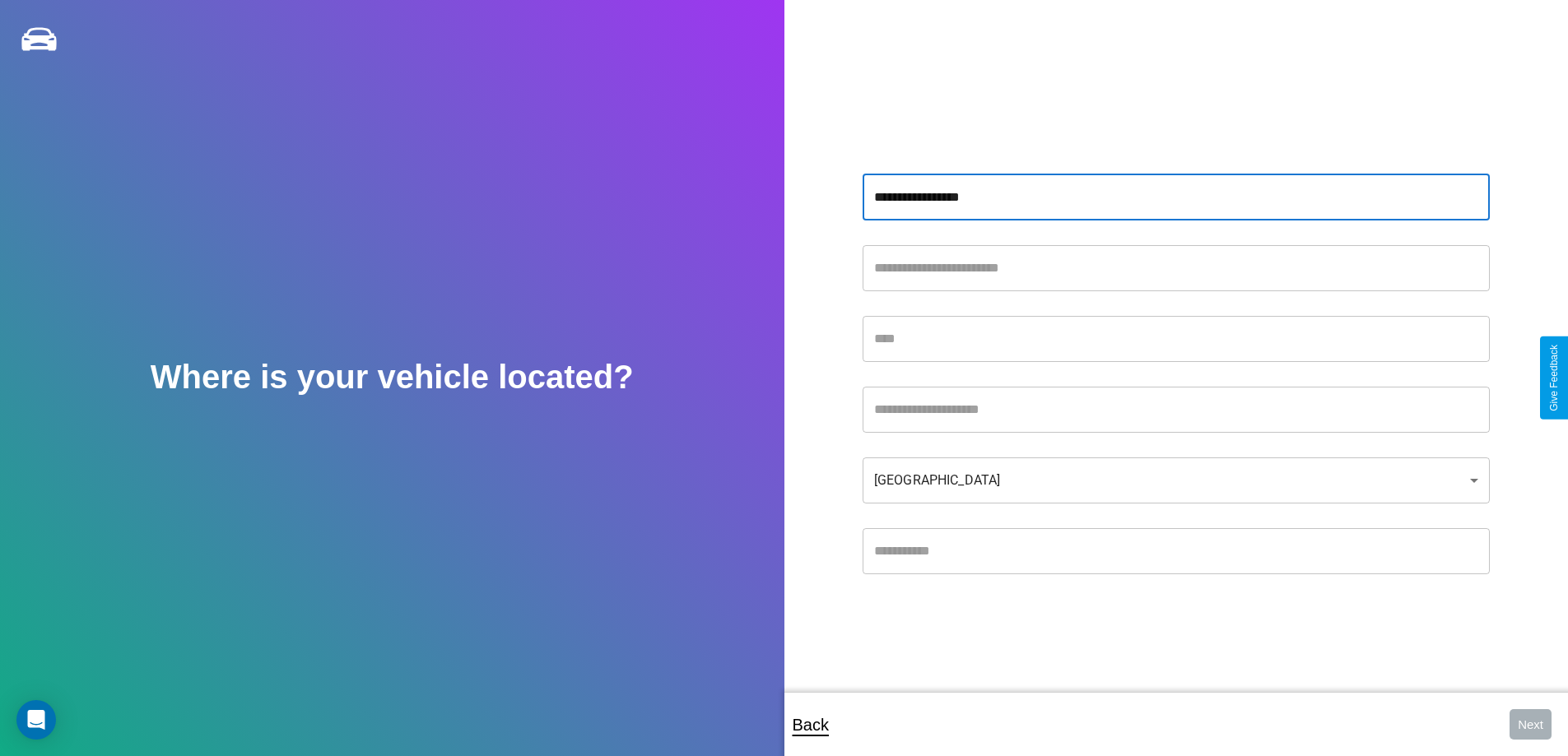
type input "**********"
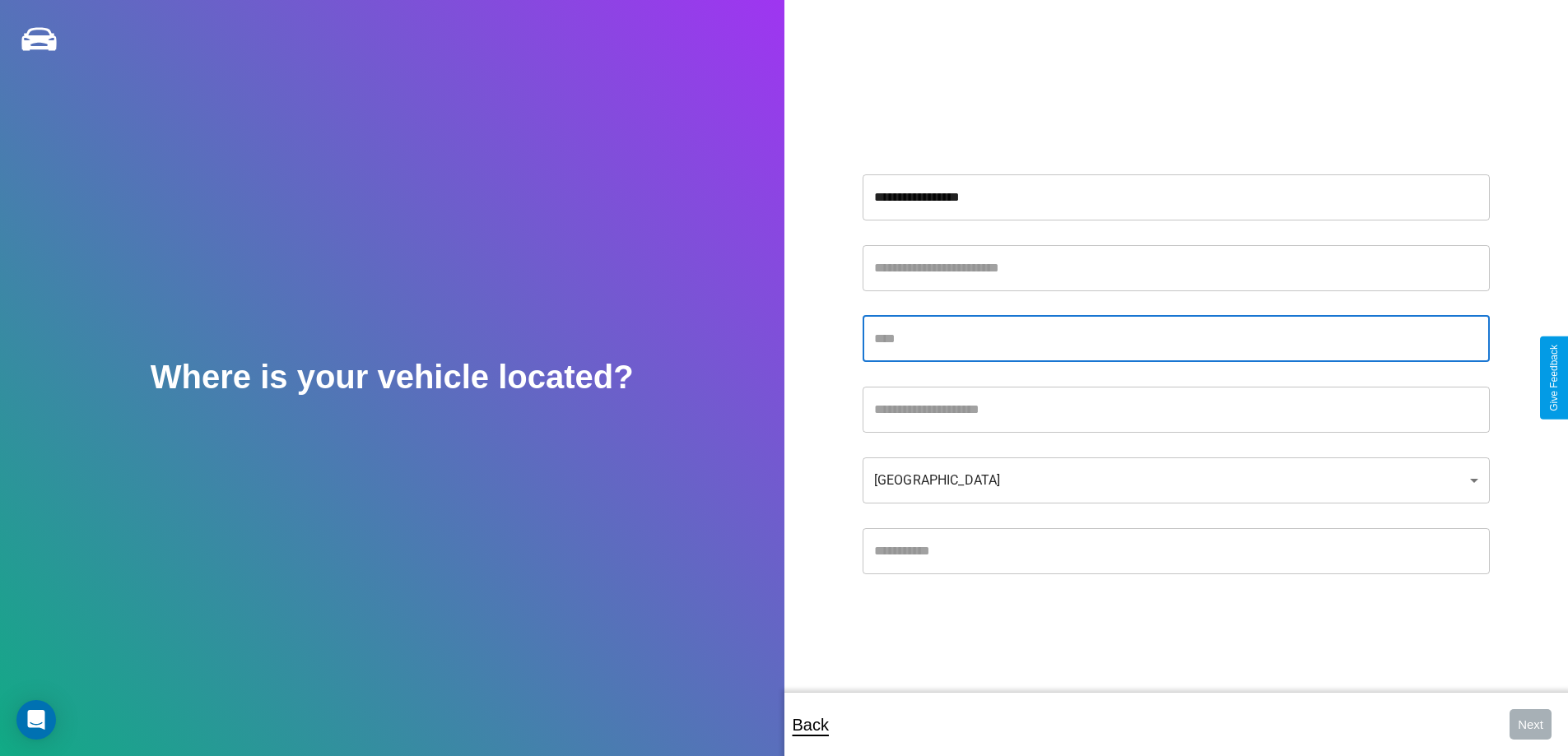
click at [1175, 338] on input "text" at bounding box center [1175, 339] width 627 height 46
type input "**********"
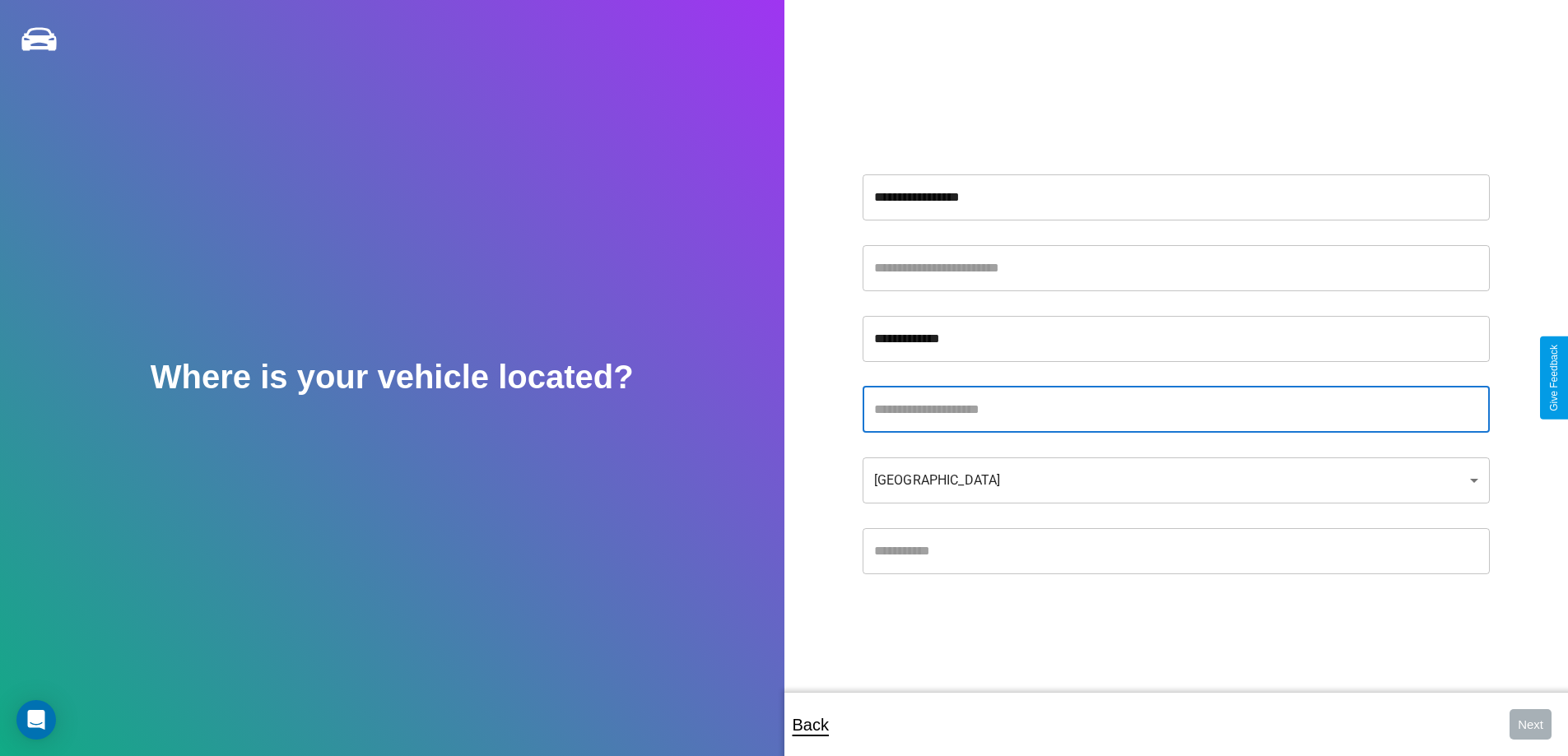
click at [1175, 409] on input "text" at bounding box center [1175, 409] width 627 height 46
type input "********"
click at [1175, 550] on input "text" at bounding box center [1175, 551] width 627 height 46
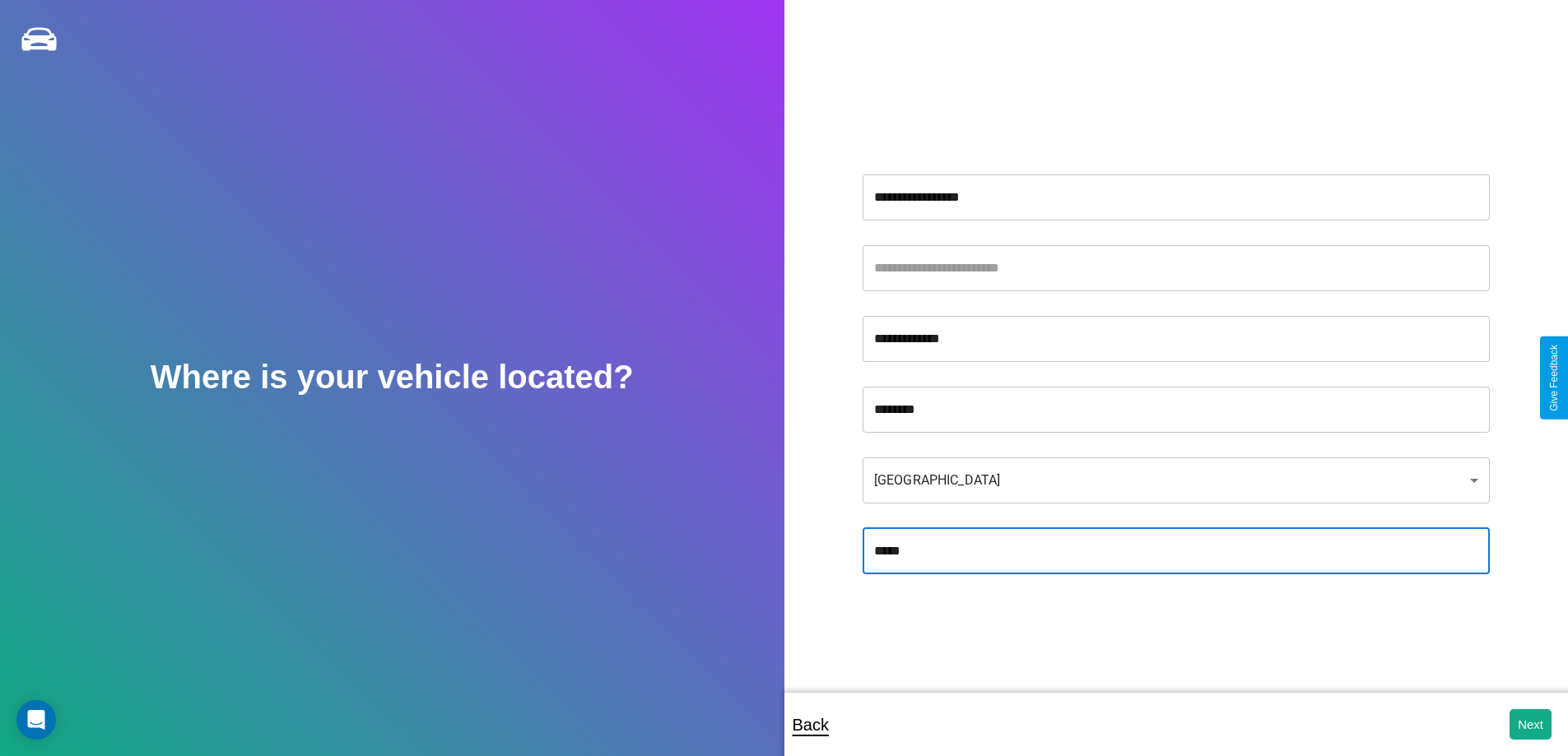
type input "*****"
click at [1175, 480] on body "**********" at bounding box center [784, 389] width 1568 height 779
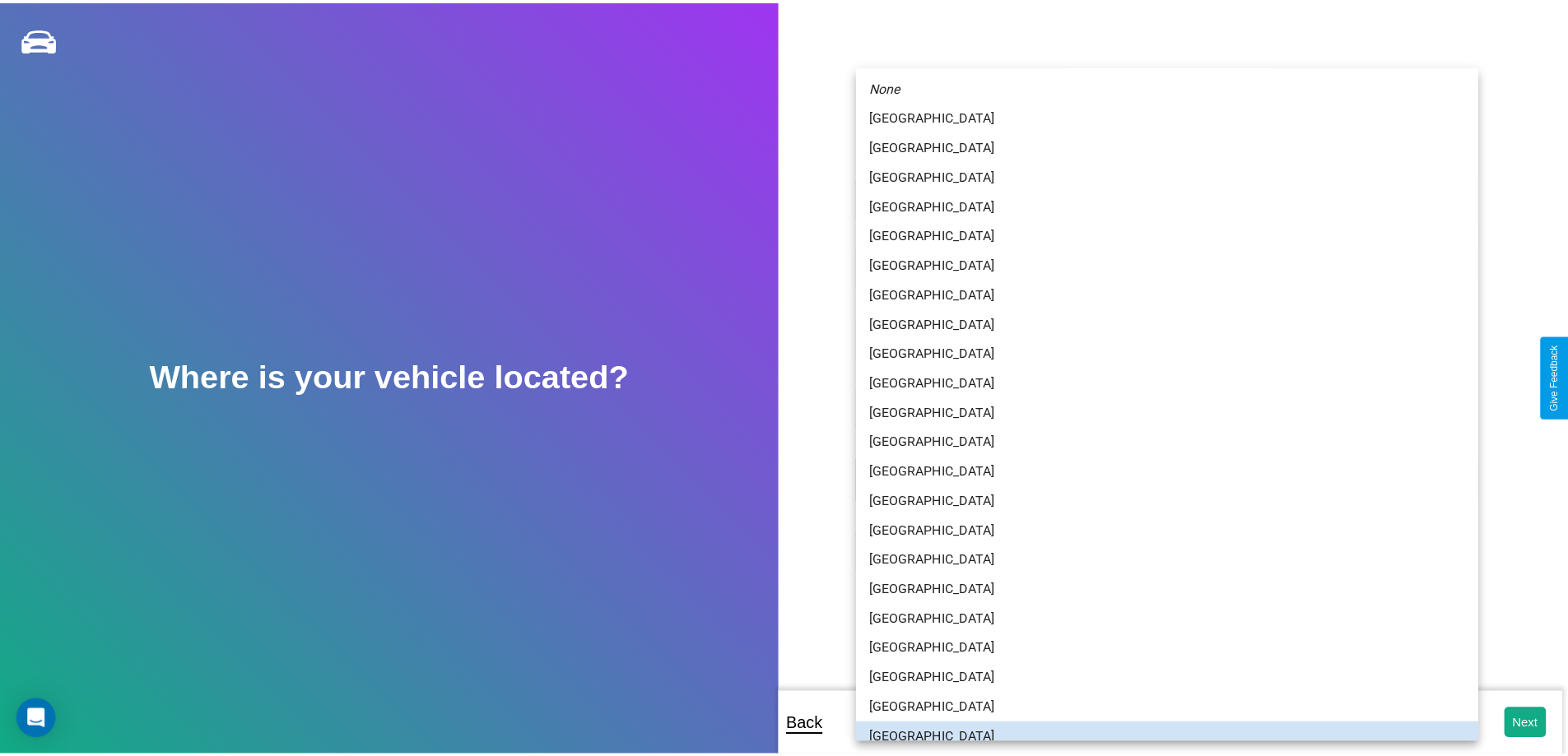
scroll to position [10, 0]
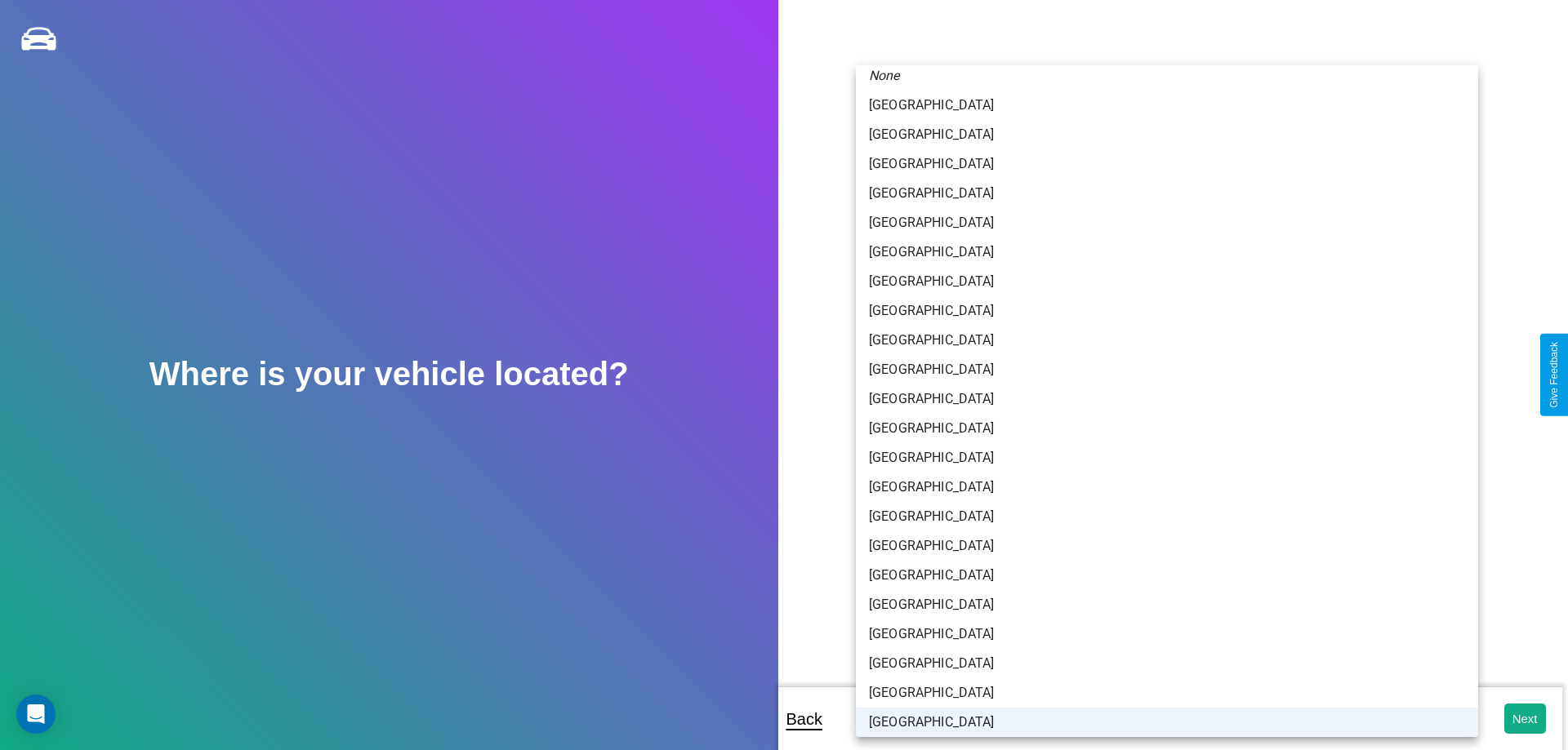
click at [1160, 722] on li "[GEOGRAPHIC_DATA]" at bounding box center [1166, 722] width 622 height 29
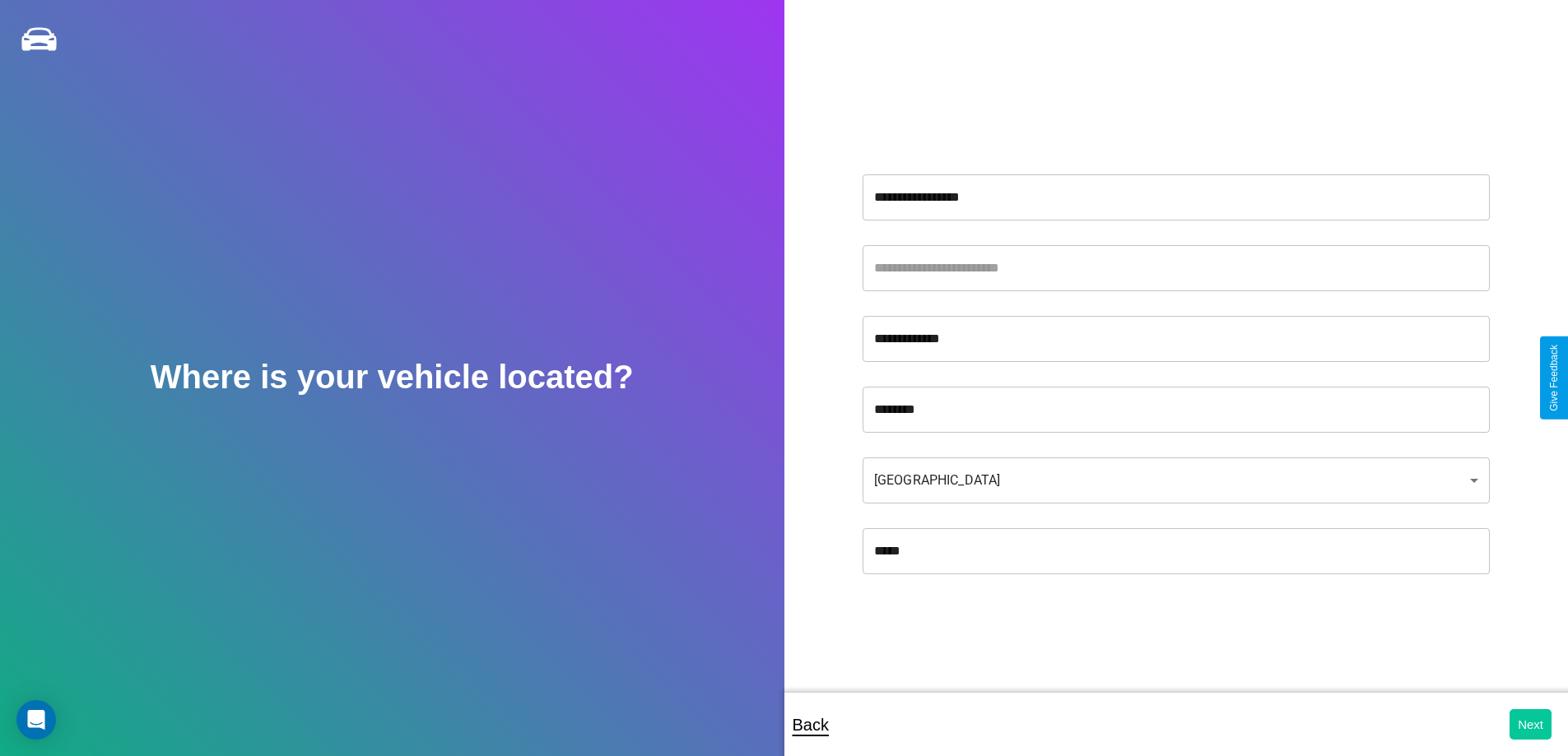
click at [1530, 724] on button "Next" at bounding box center [1530, 724] width 42 height 30
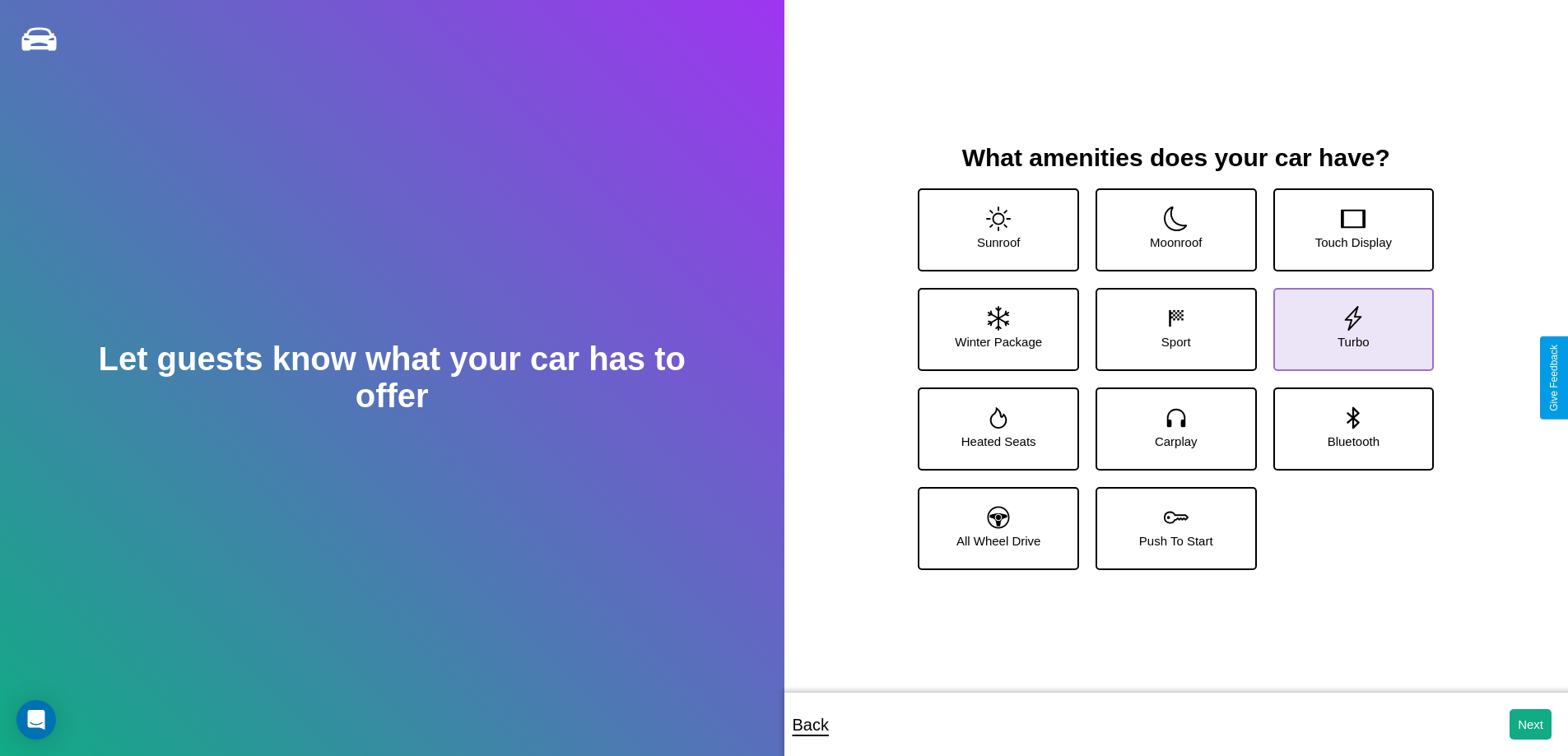
click at [1342, 322] on icon at bounding box center [1352, 318] width 24 height 24
click at [996, 521] on icon at bounding box center [999, 517] width 23 height 23
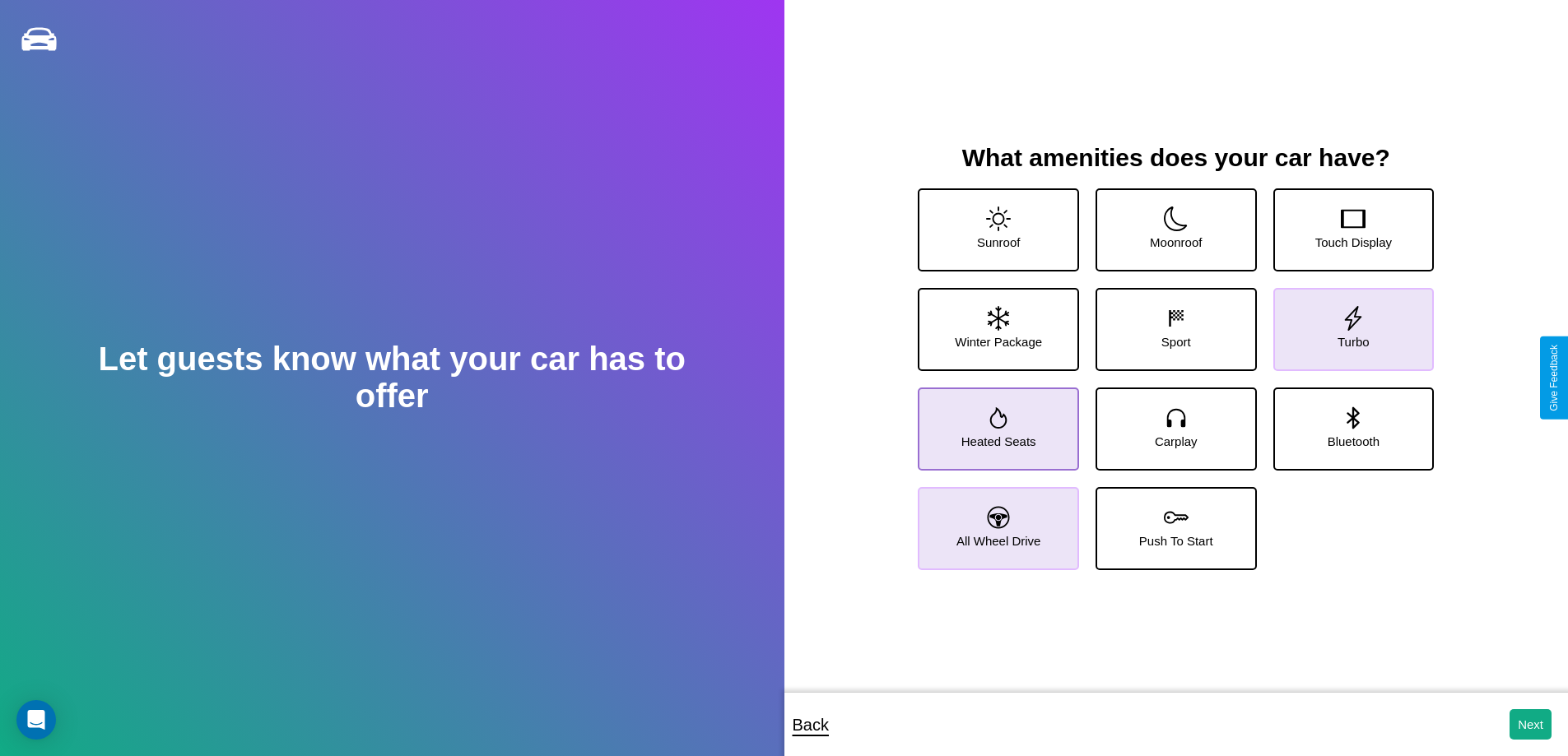
click at [996, 422] on icon at bounding box center [999, 418] width 17 height 22
click at [1169, 422] on icon at bounding box center [1176, 418] width 24 height 24
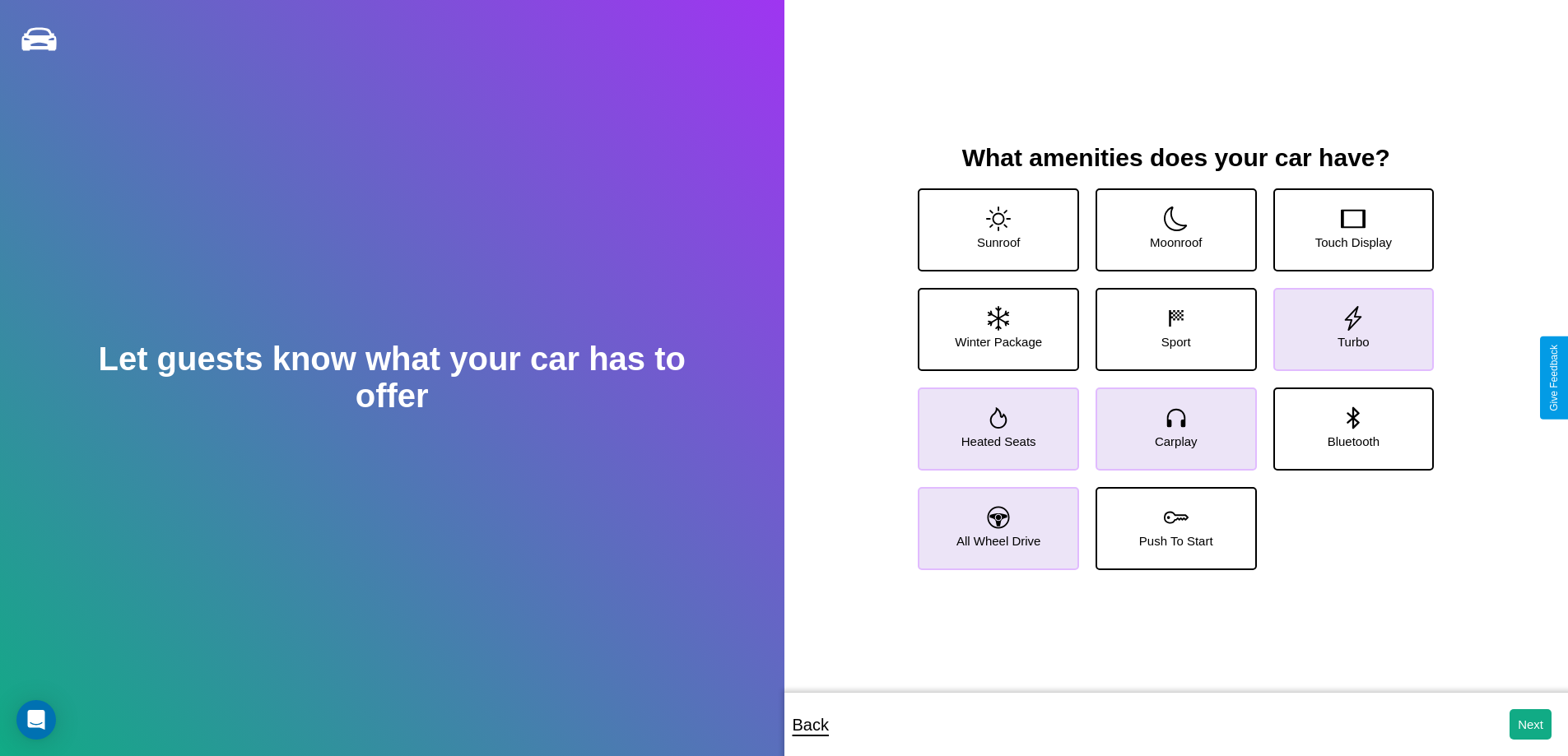
click at [996, 521] on icon at bounding box center [999, 517] width 23 height 23
click at [996, 422] on icon at bounding box center [999, 418] width 17 height 22
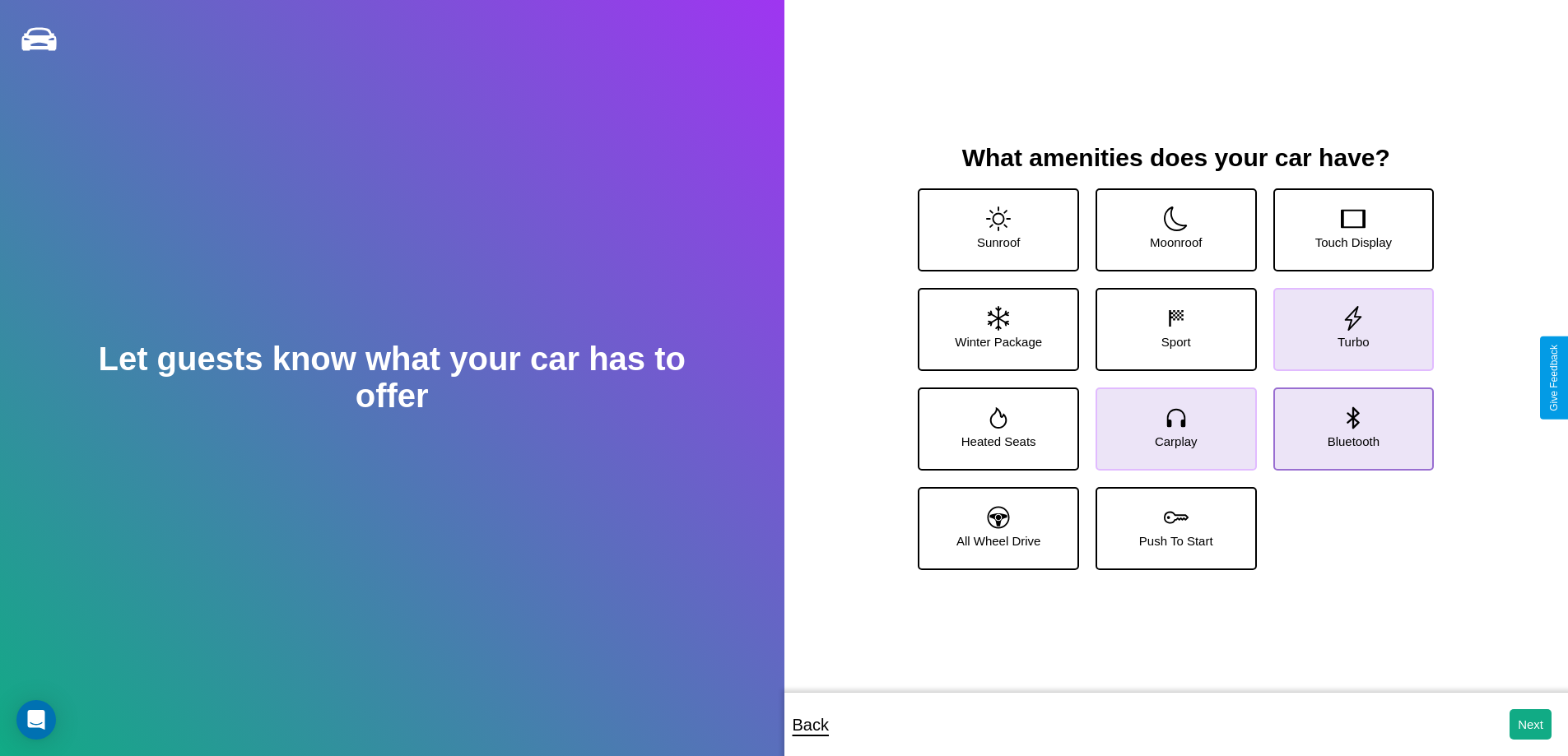
click at [1347, 422] on icon at bounding box center [1353, 418] width 12 height 23
click at [996, 223] on icon at bounding box center [998, 219] width 24 height 24
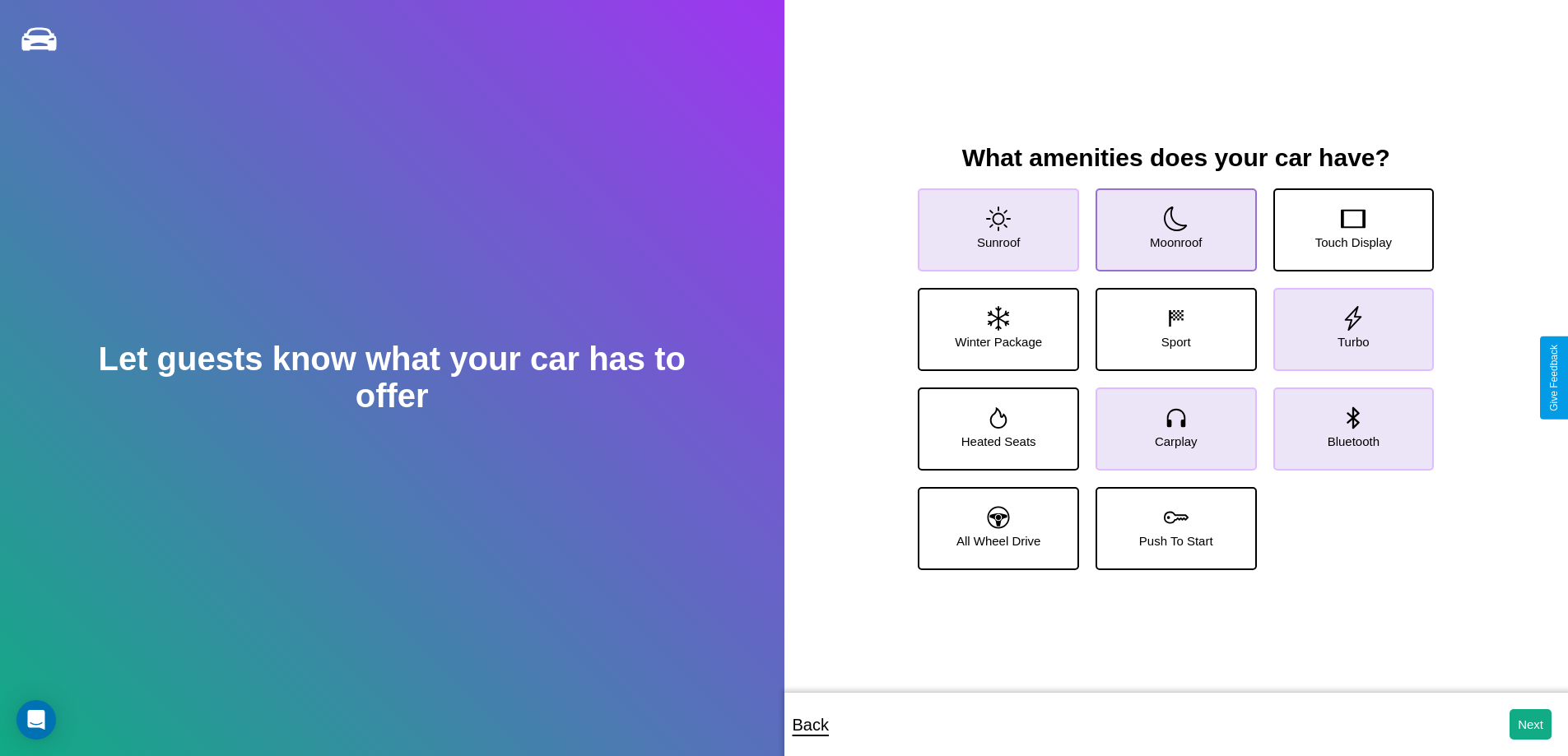
click at [1169, 223] on icon at bounding box center [1176, 219] width 24 height 24
click at [996, 223] on icon at bounding box center [998, 219] width 24 height 24
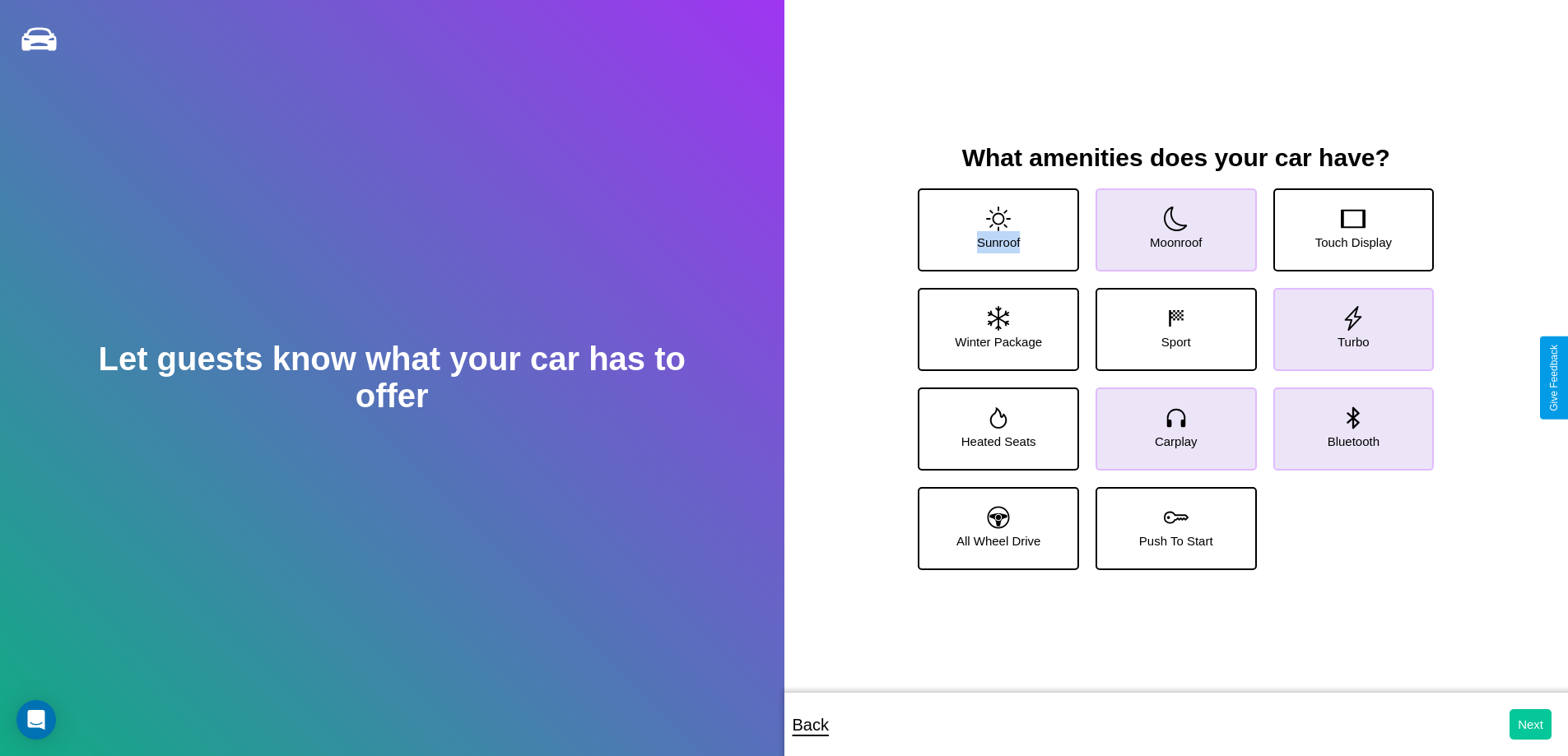
click at [1530, 724] on button "Next" at bounding box center [1530, 724] width 42 height 30
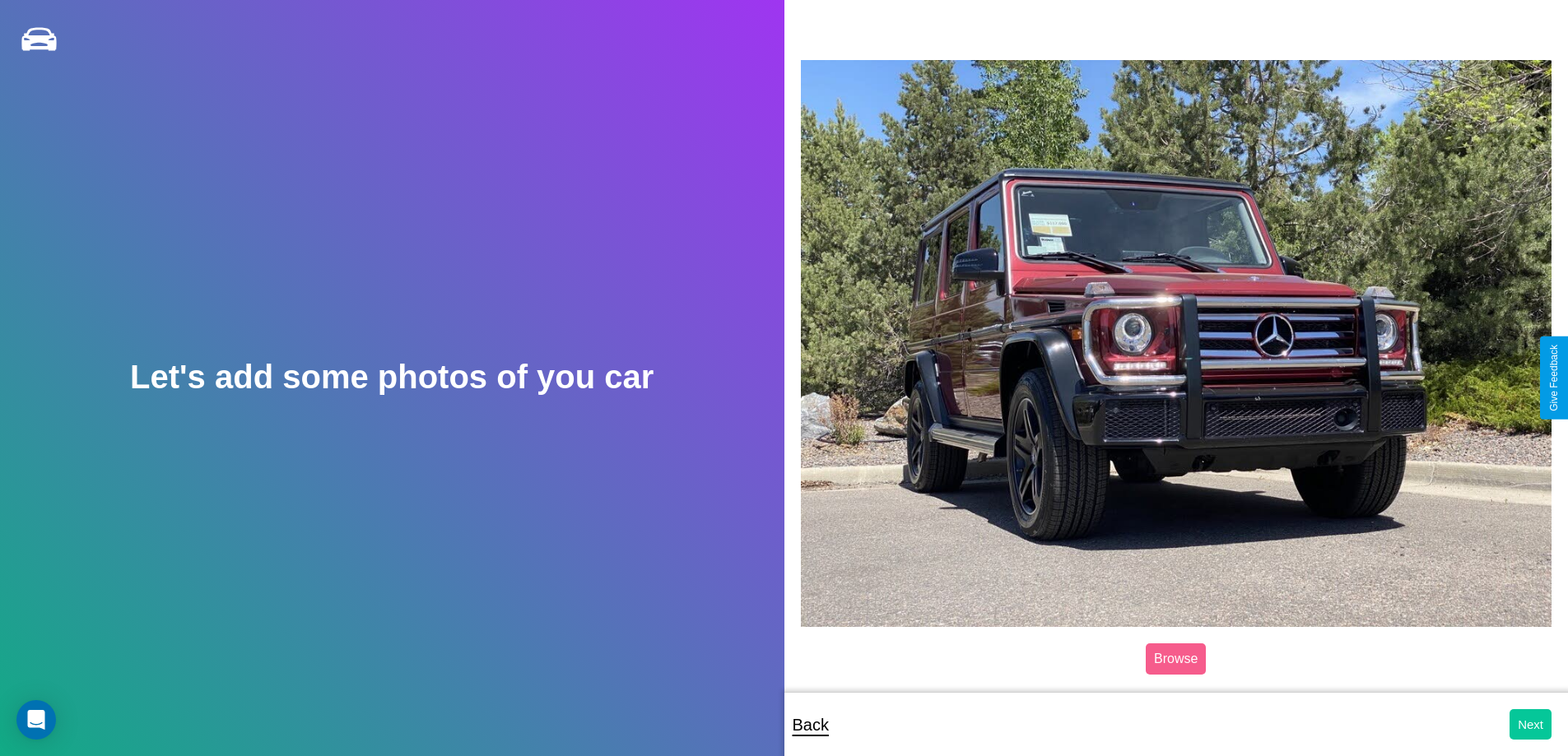
click at [1530, 724] on button "Next" at bounding box center [1530, 724] width 42 height 30
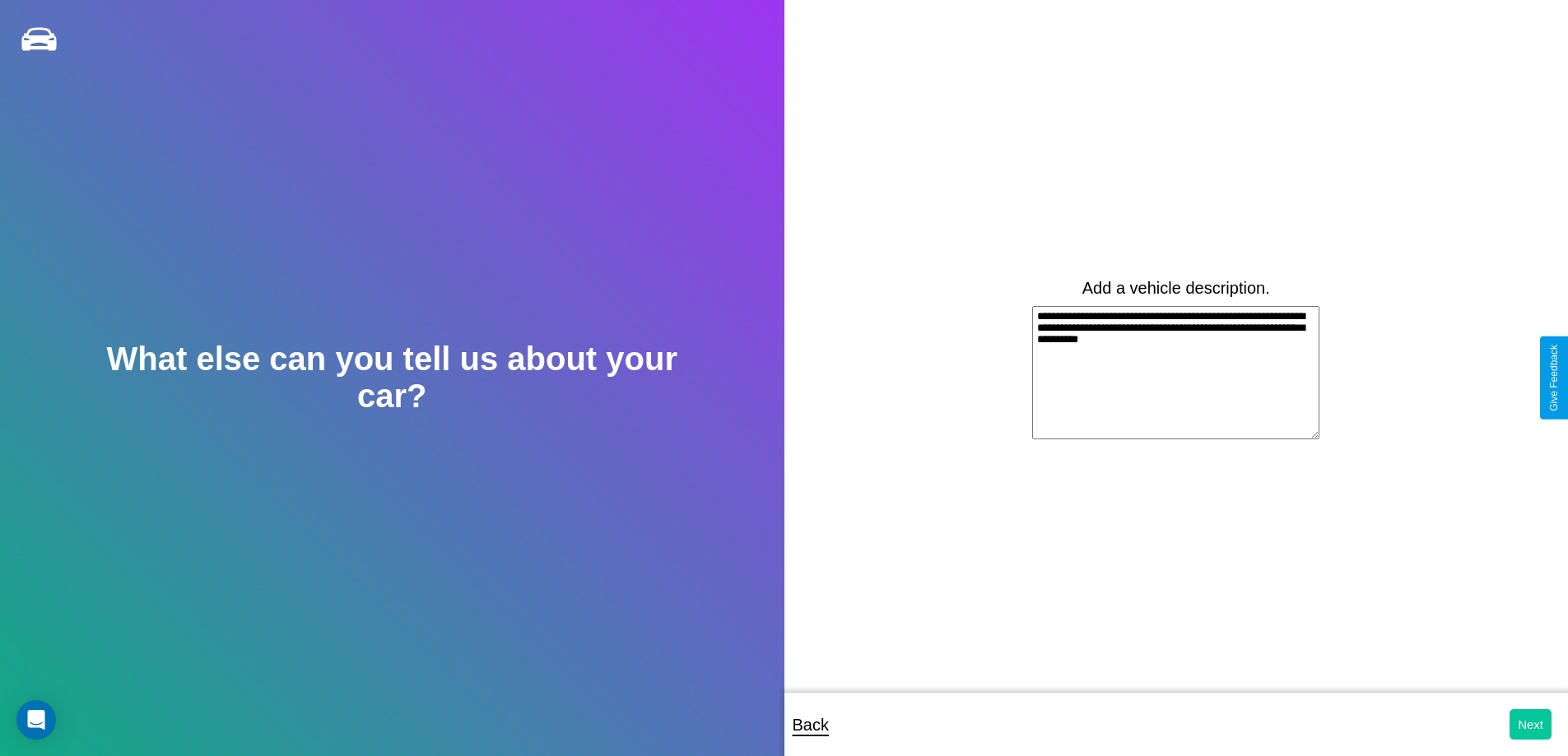
type textarea "**********"
click at [1530, 724] on button "Next" at bounding box center [1530, 724] width 42 height 30
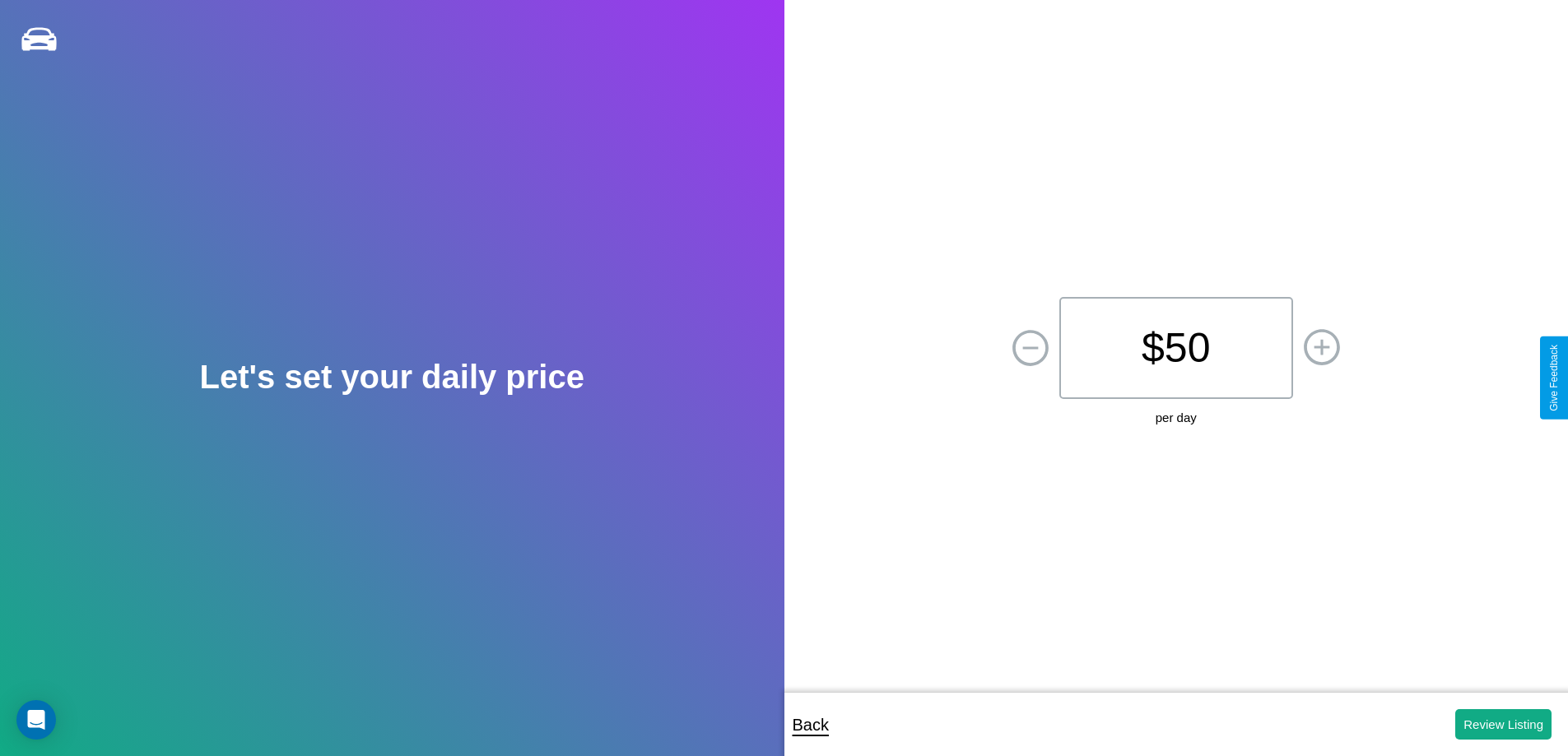
click at [1175, 348] on p "$ 50" at bounding box center [1176, 348] width 234 height 102
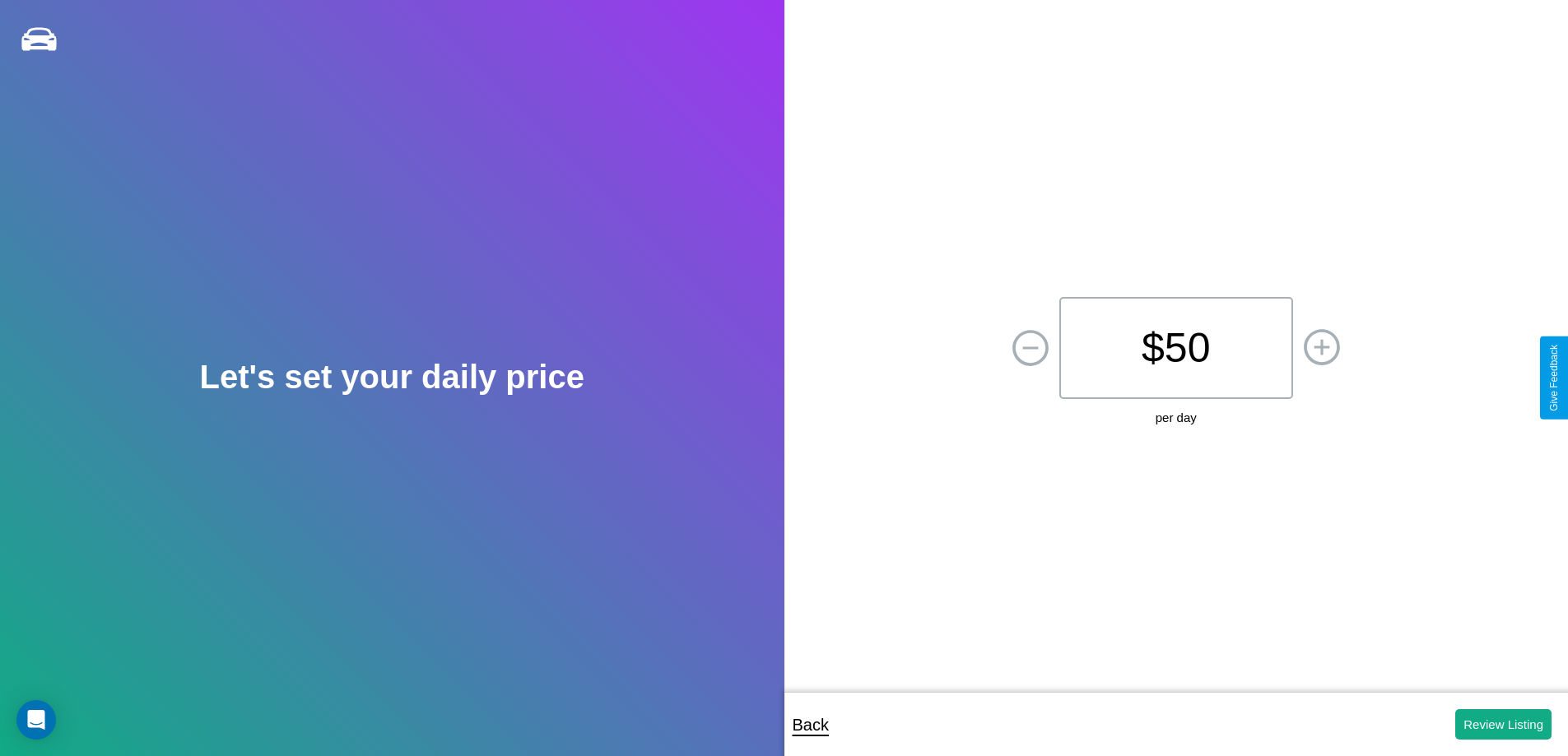
click at [1175, 348] on p "$ 50" at bounding box center [1176, 348] width 234 height 102
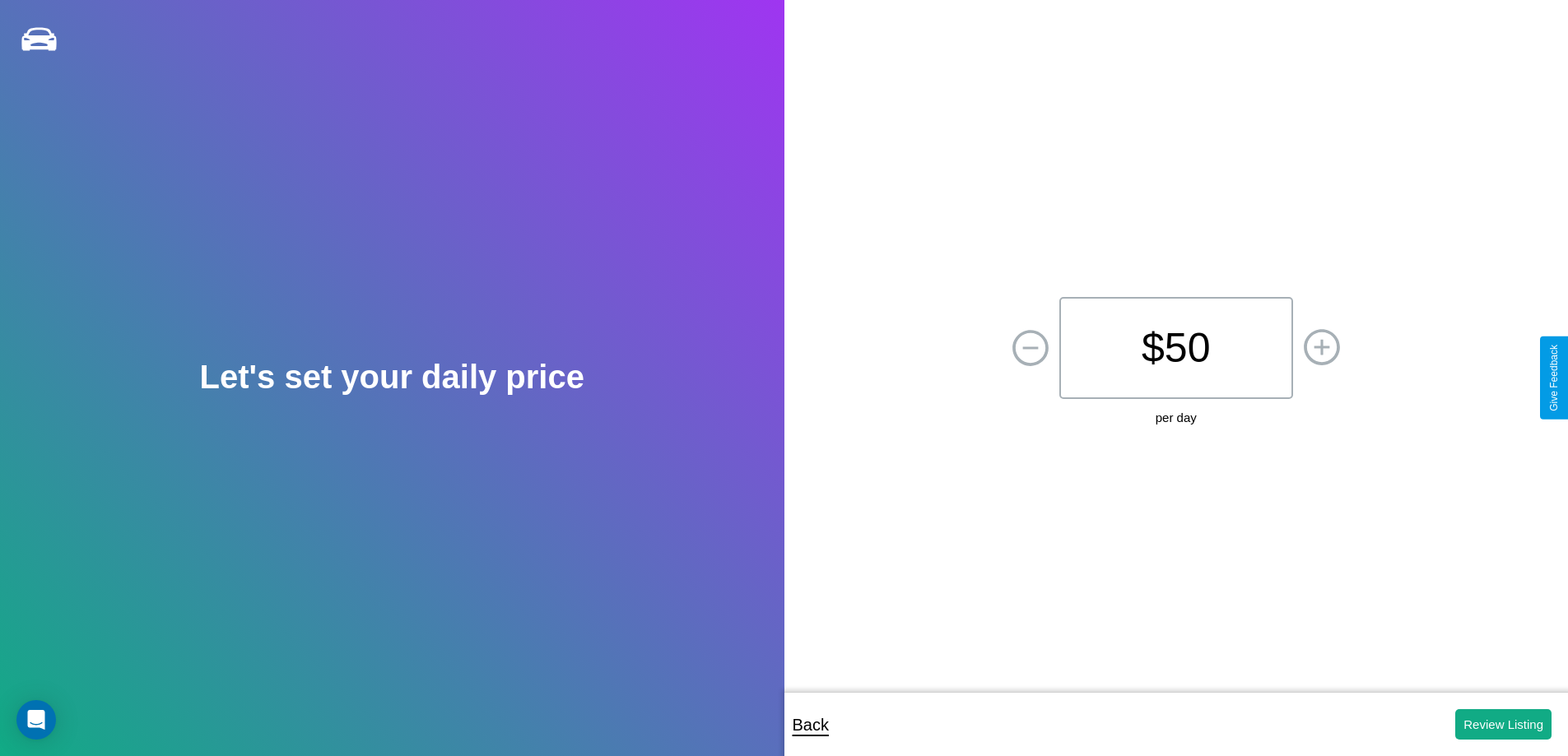
click at [1175, 348] on p "$ 50" at bounding box center [1176, 348] width 234 height 102
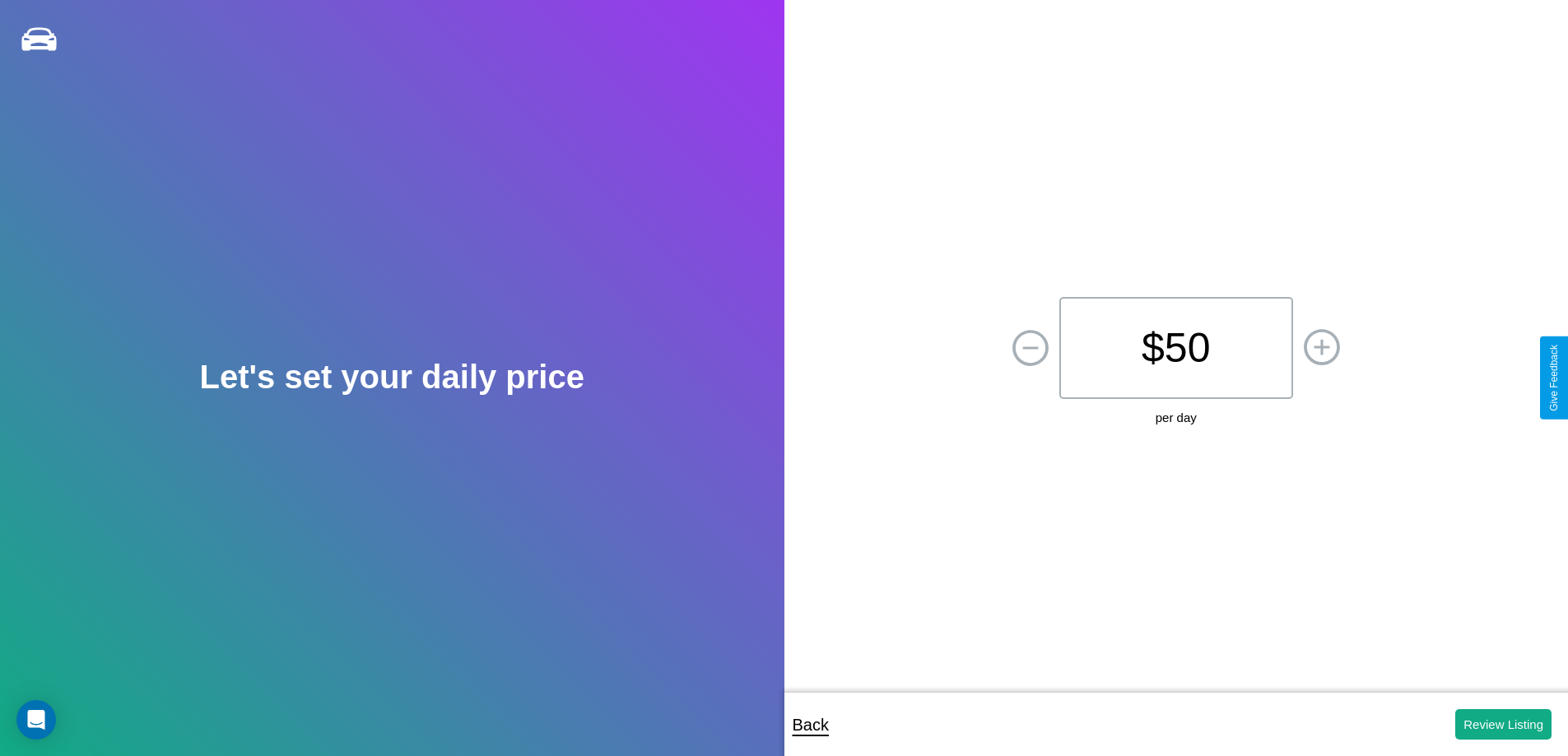
click at [1175, 348] on p "$ 50" at bounding box center [1176, 348] width 234 height 102
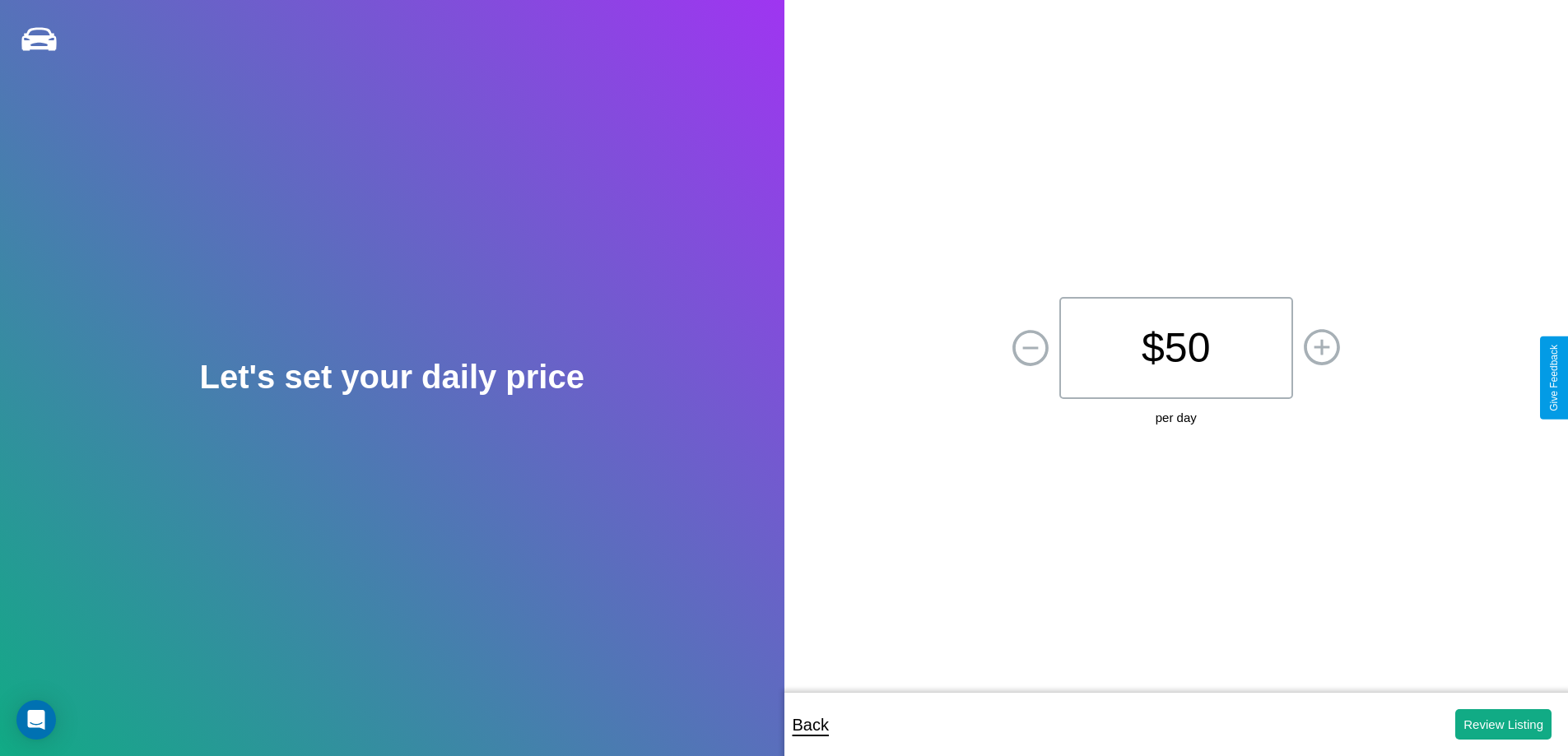
click at [1175, 348] on p "$ 50" at bounding box center [1176, 348] width 234 height 102
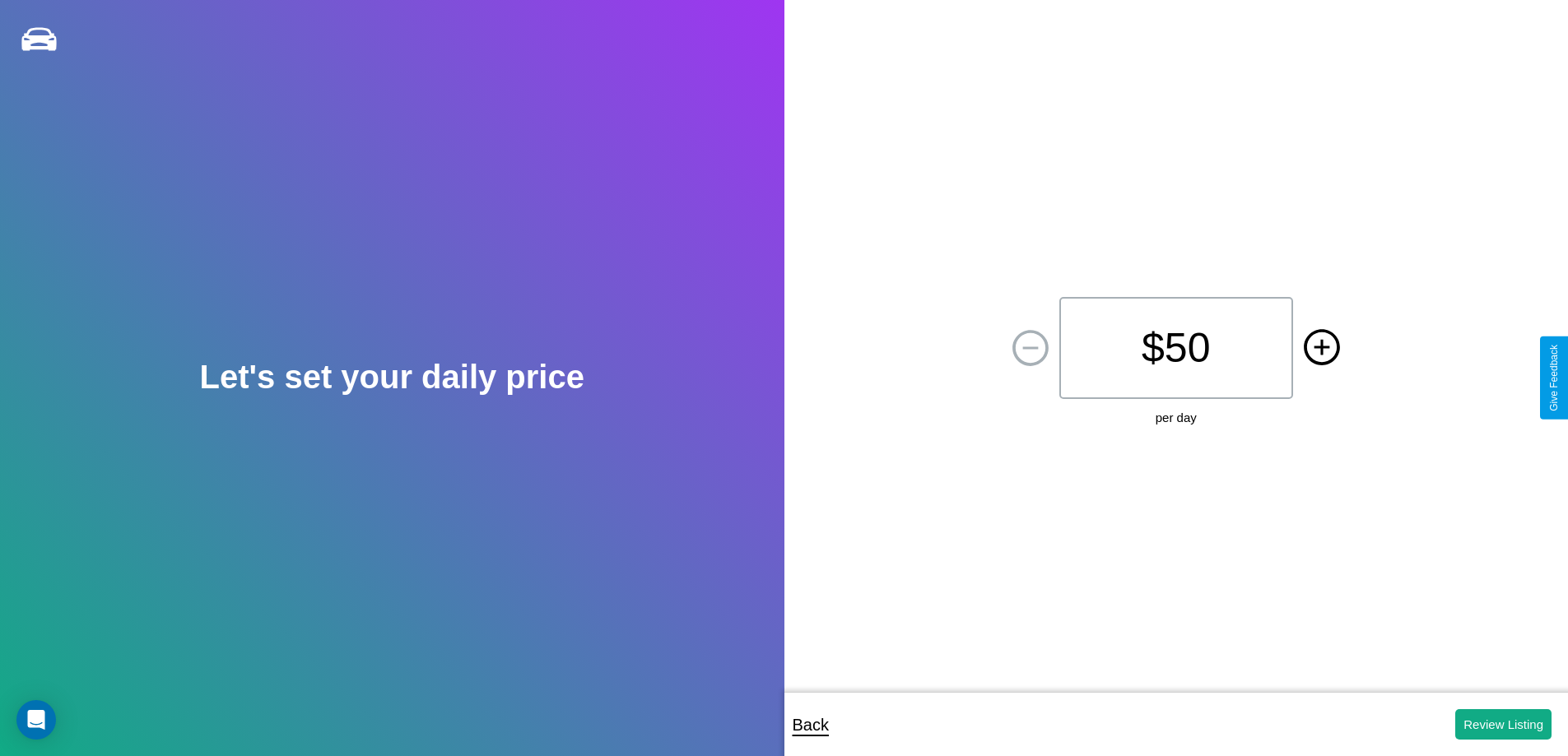
click at [1321, 348] on icon at bounding box center [1321, 347] width 16 height 16
click at [1503, 724] on button "Review Listing" at bounding box center [1503, 724] width 96 height 30
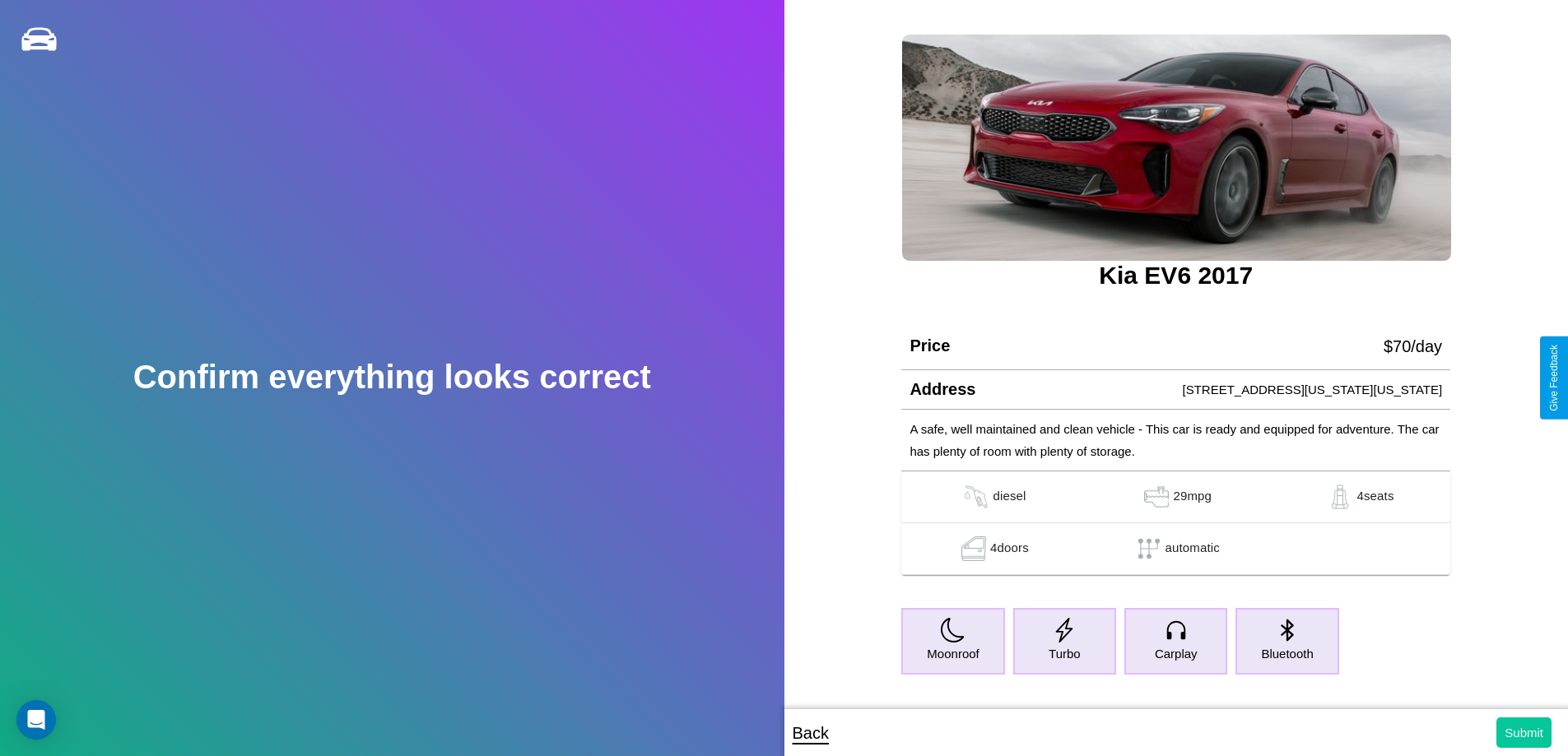
click at [1524, 733] on button "Submit" at bounding box center [1523, 733] width 55 height 30
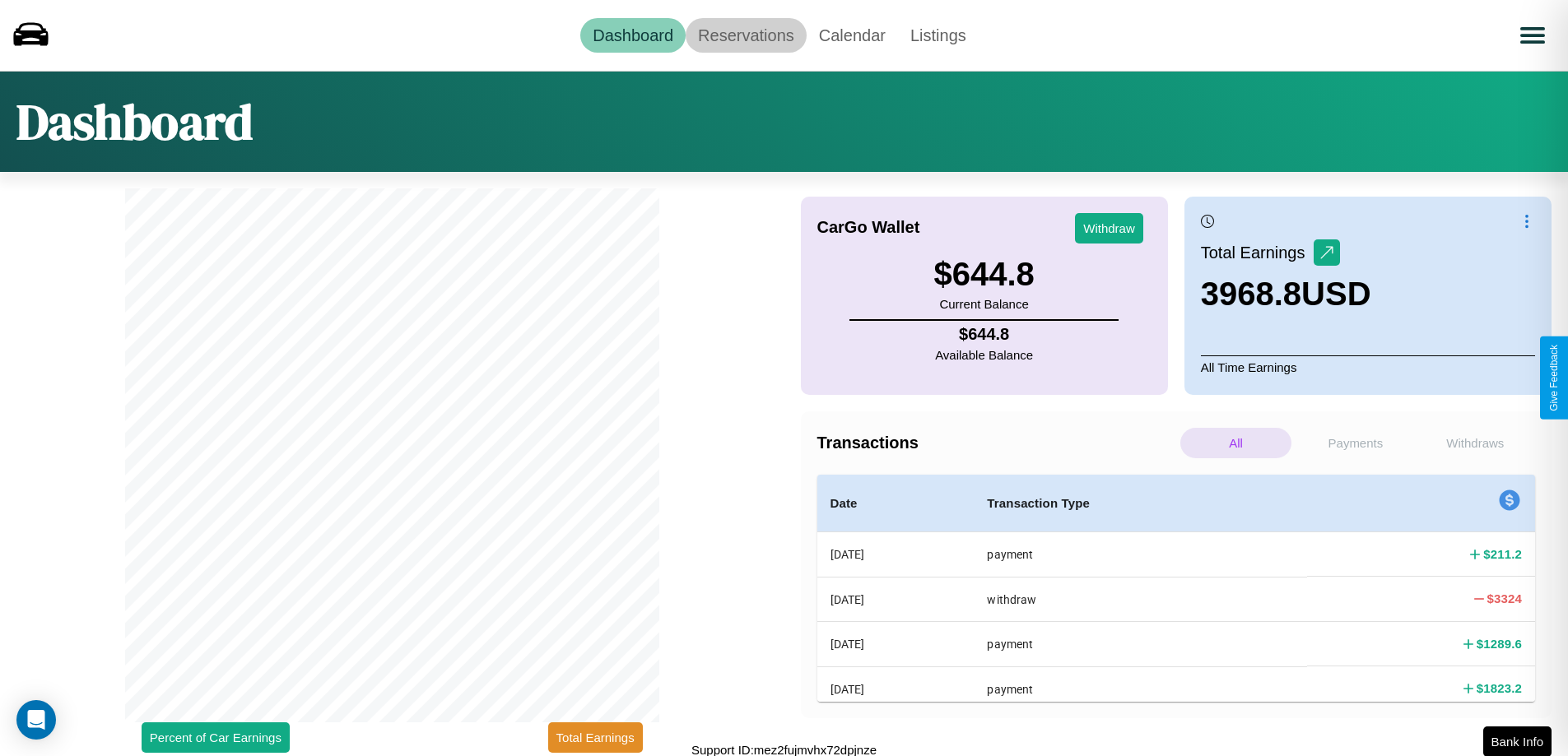
click at [746, 35] on link "Reservations" at bounding box center [746, 36] width 121 height 35
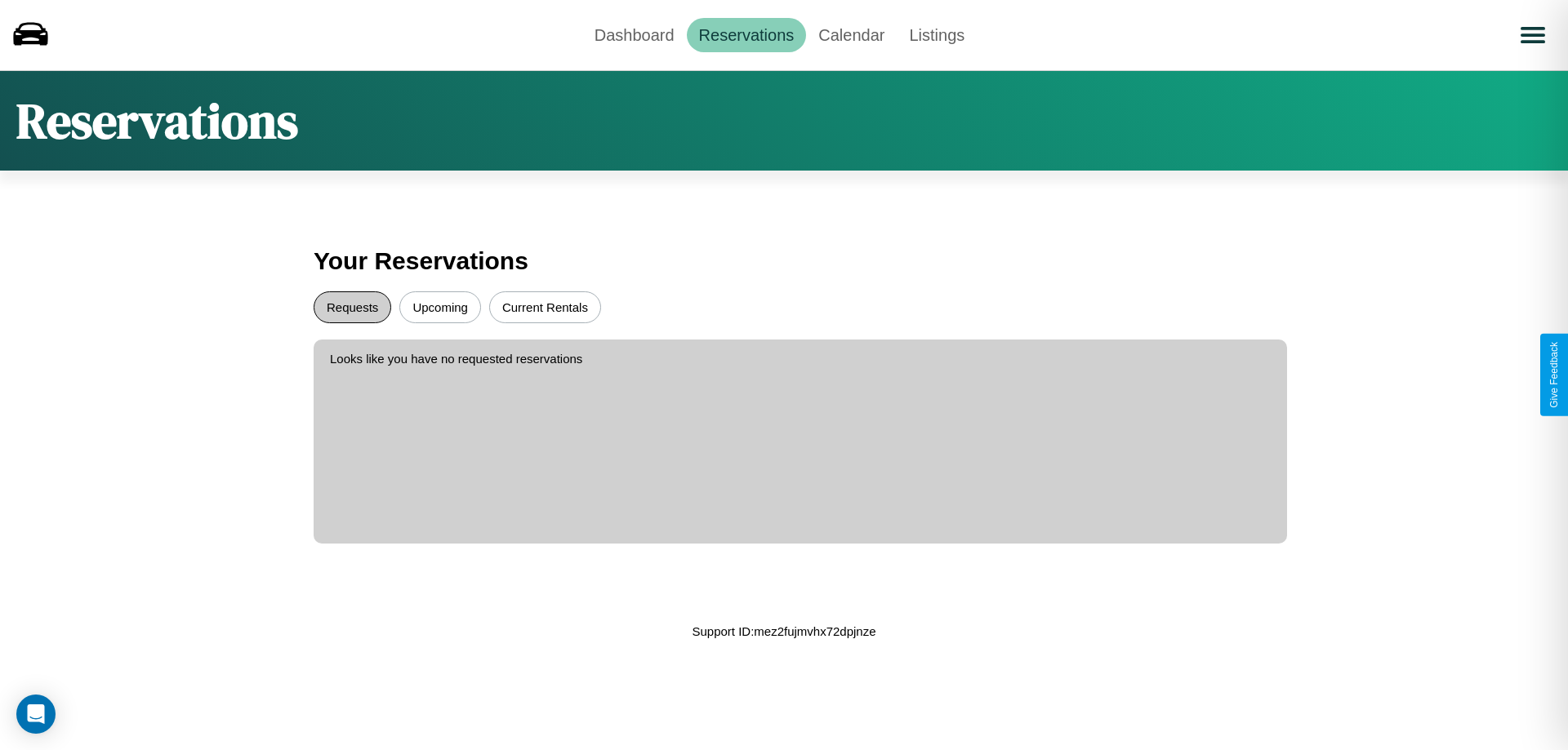
click at [352, 307] on button "Requests" at bounding box center [353, 307] width 78 height 32
click at [545, 307] on button "Current Rentals" at bounding box center [545, 307] width 112 height 32
click at [634, 34] on link "Dashboard" at bounding box center [634, 35] width 104 height 34
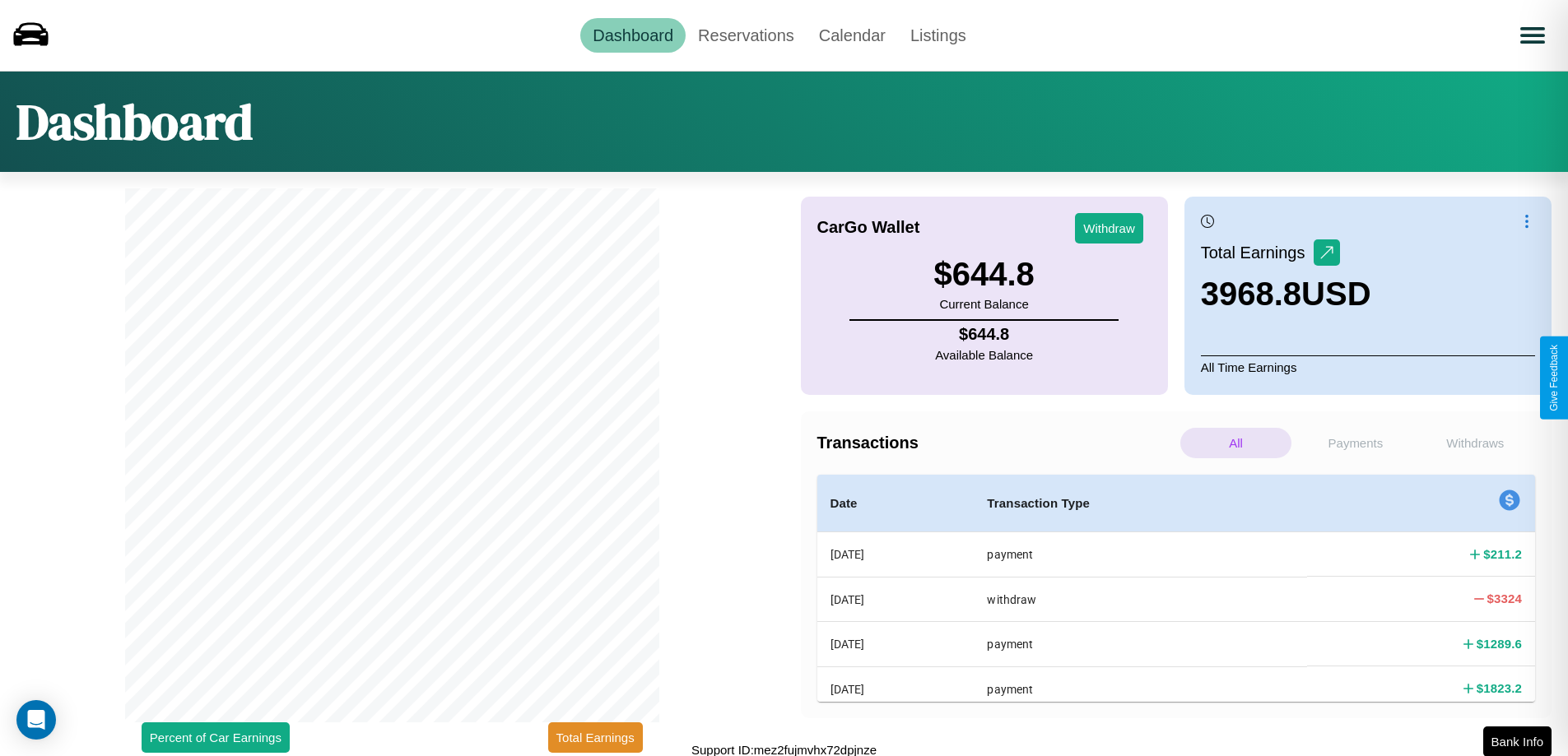
scroll to position [5, 0]
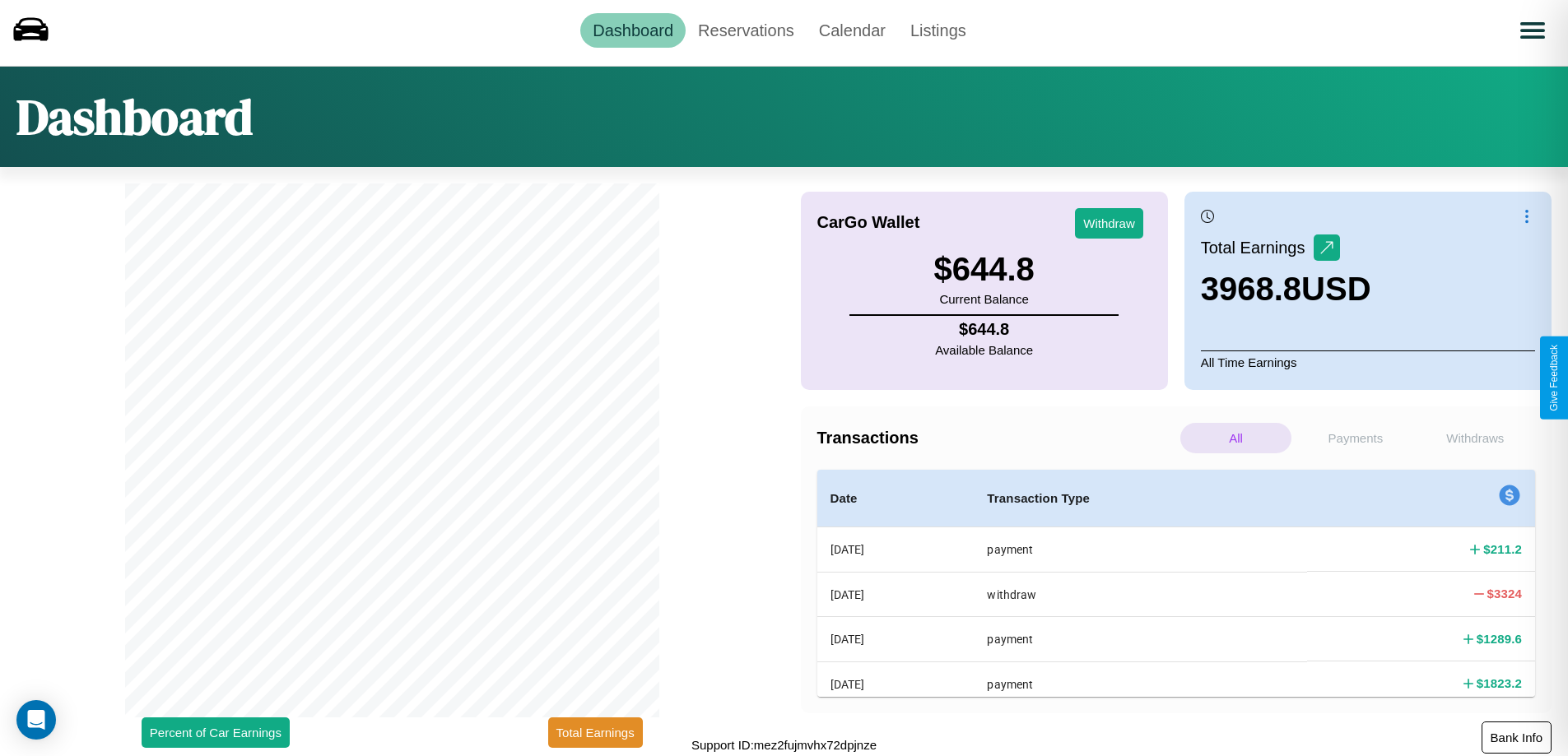
click at [1516, 737] on button "Bank Info" at bounding box center [1516, 737] width 70 height 32
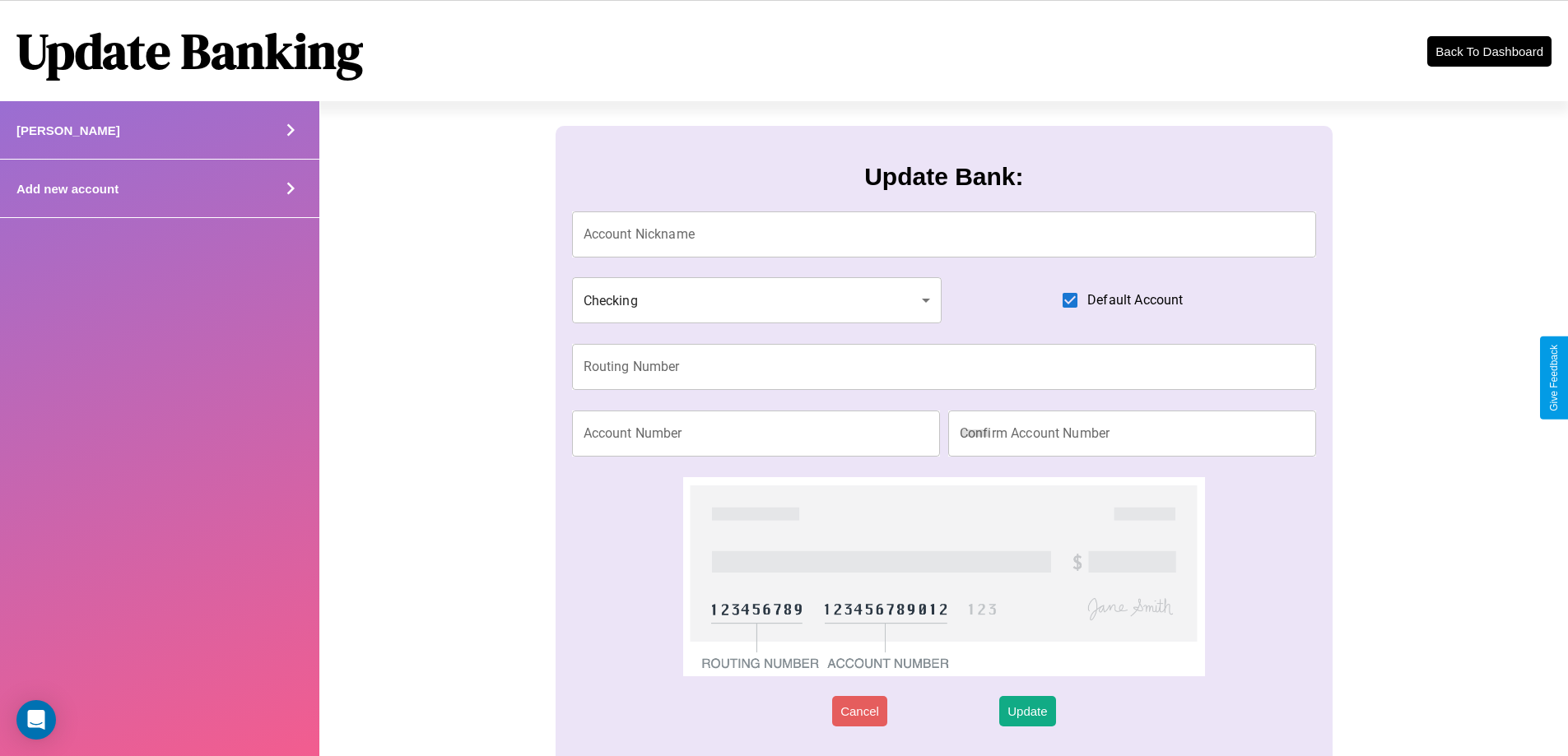
click at [159, 189] on div "Add new account" at bounding box center [159, 189] width 319 height 58
click at [289, 189] on icon at bounding box center [290, 189] width 24 height 24
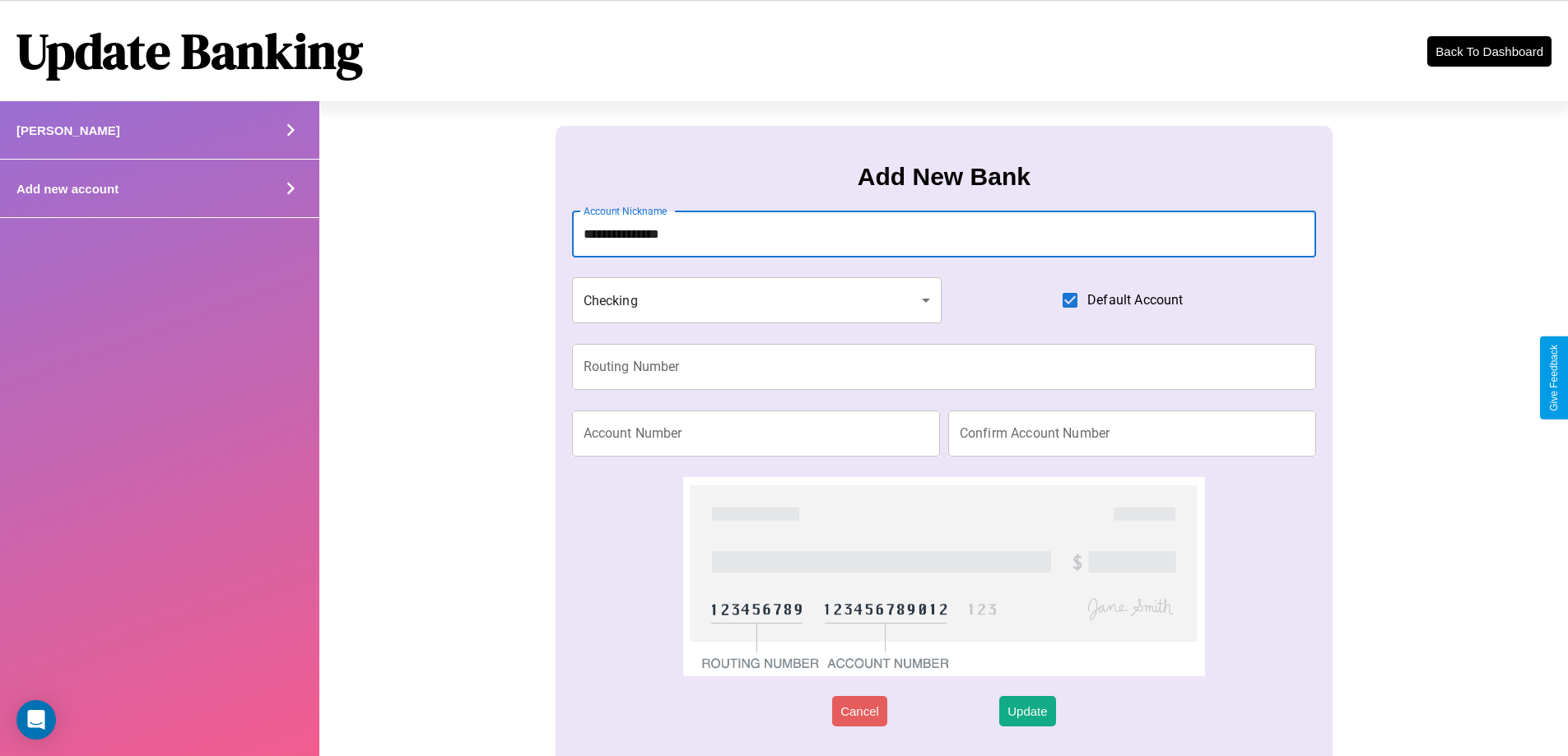
type input "**********"
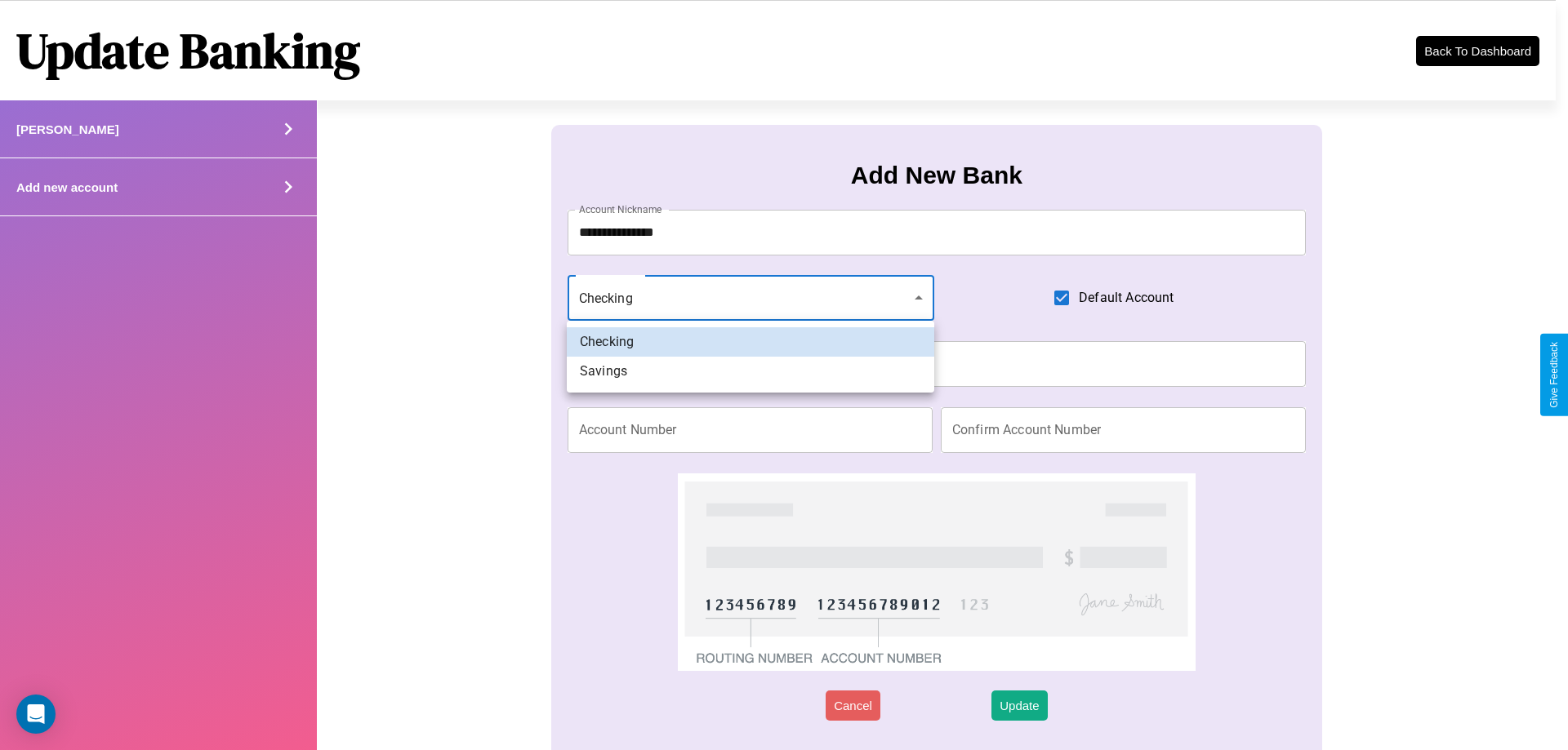
click at [750, 298] on div at bounding box center [784, 375] width 1568 height 750
